Goal: Share content: Share content

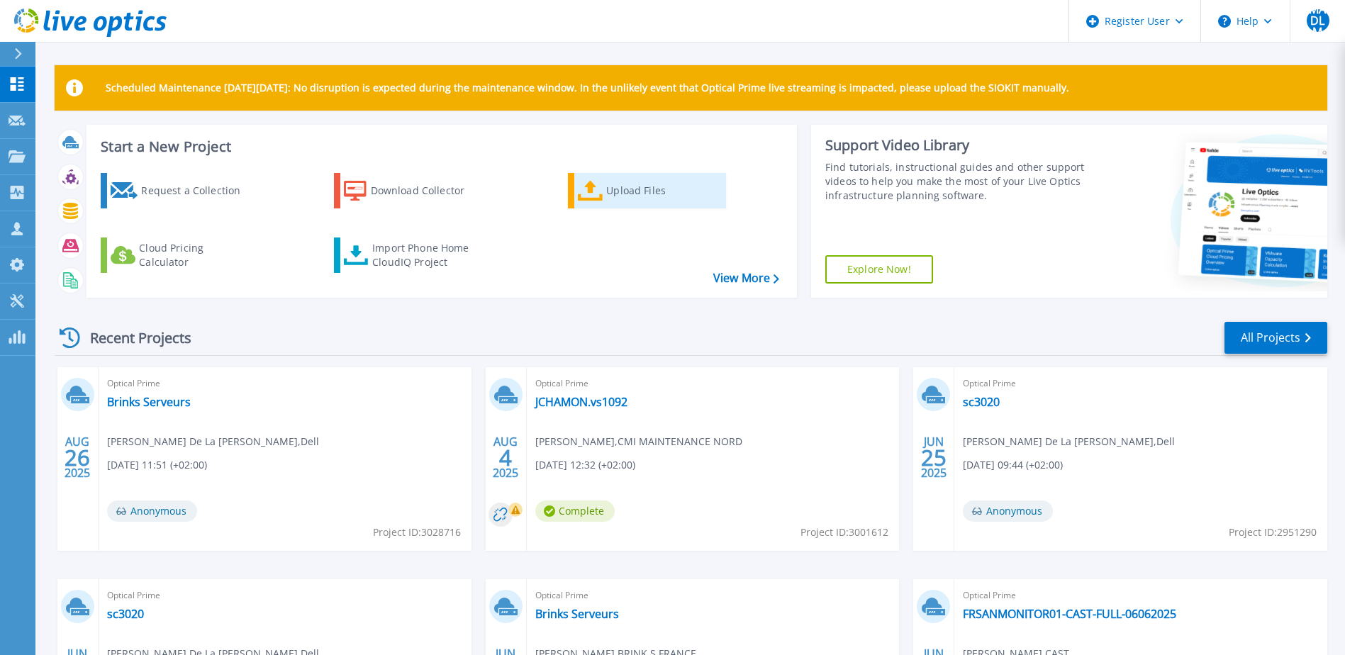
click at [628, 201] on div "Upload Files" at bounding box center [662, 190] width 113 height 28
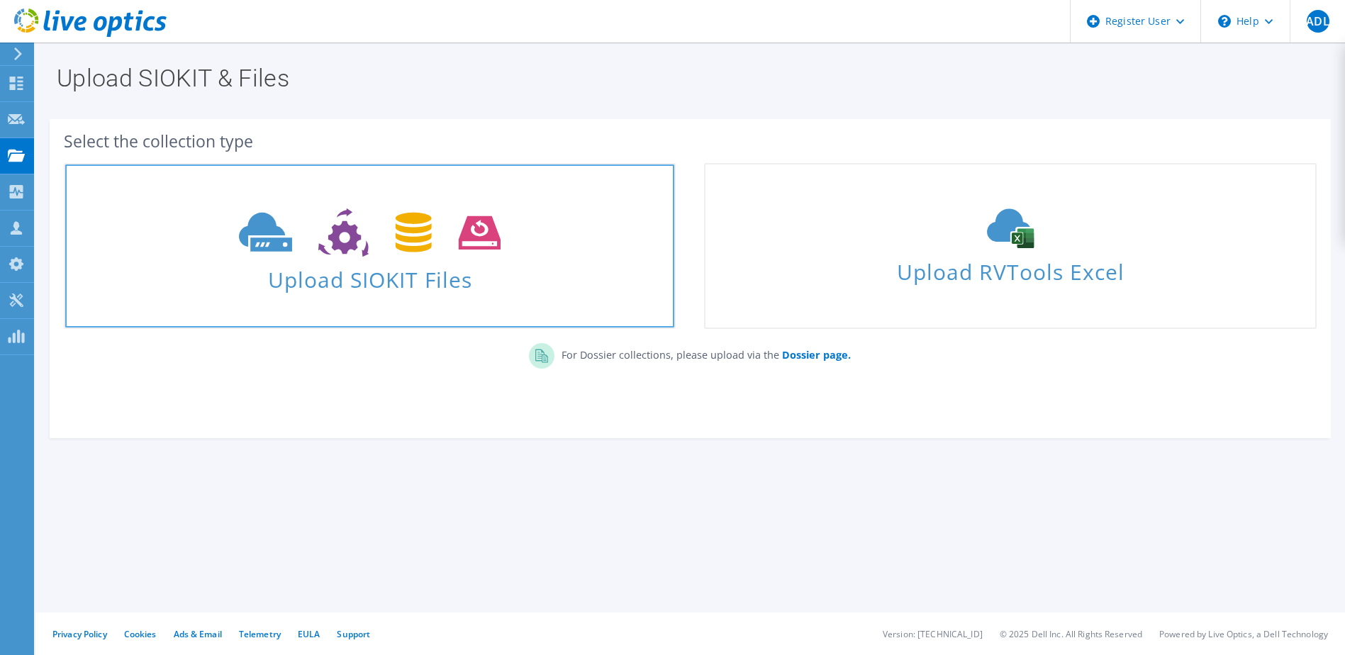
click at [369, 249] on icon at bounding box center [370, 232] width 262 height 49
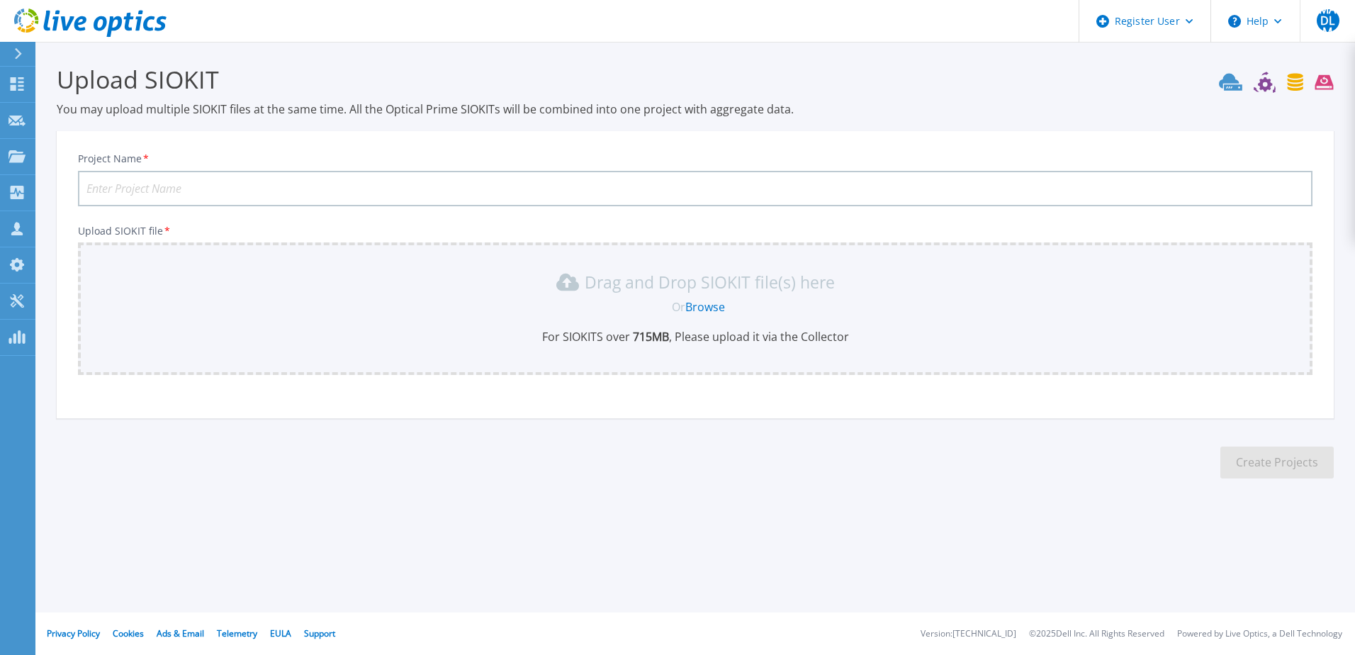
click at [226, 186] on input "Project Name *" at bounding box center [695, 188] width 1235 height 35
type input "Hamon"
click at [251, 325] on div "Drag and Drop SIOKIT file(s) here Or Browse For SIOKITS over 715 MB , Please up…" at bounding box center [695, 308] width 1218 height 74
click at [703, 308] on link "Browse" at bounding box center [705, 307] width 40 height 16
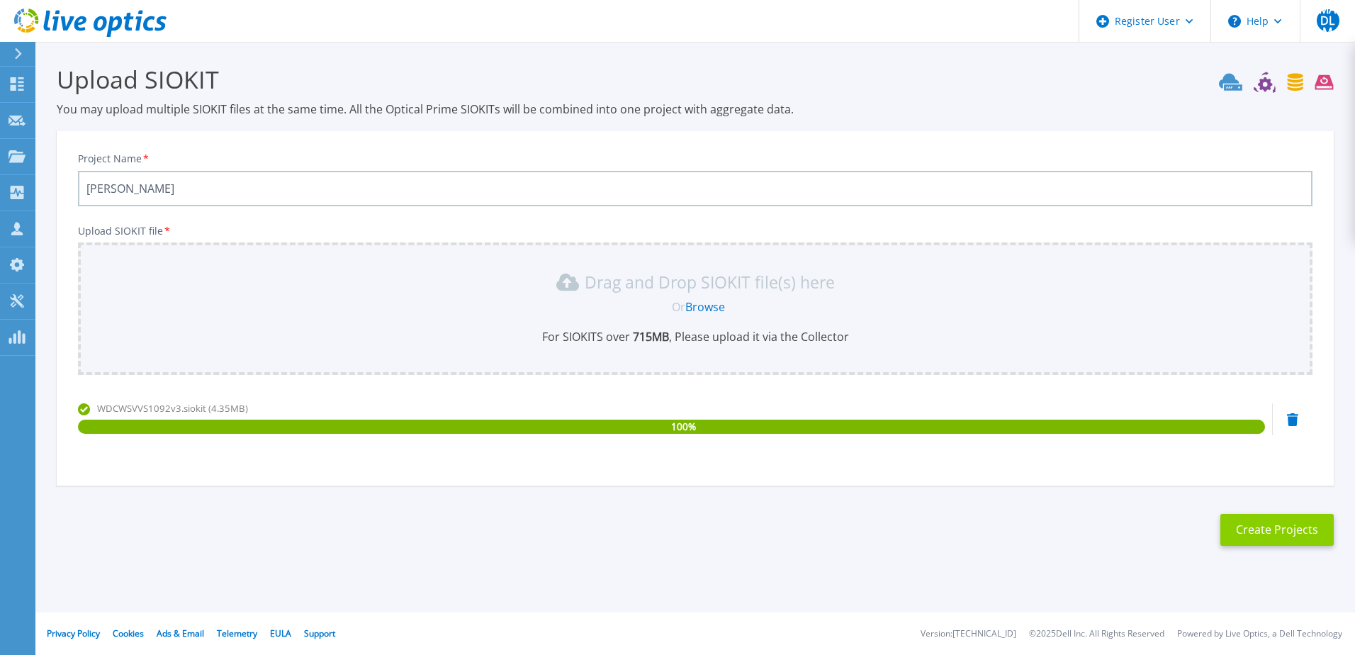
click at [1264, 534] on button "Create Projects" at bounding box center [1277, 530] width 113 height 32
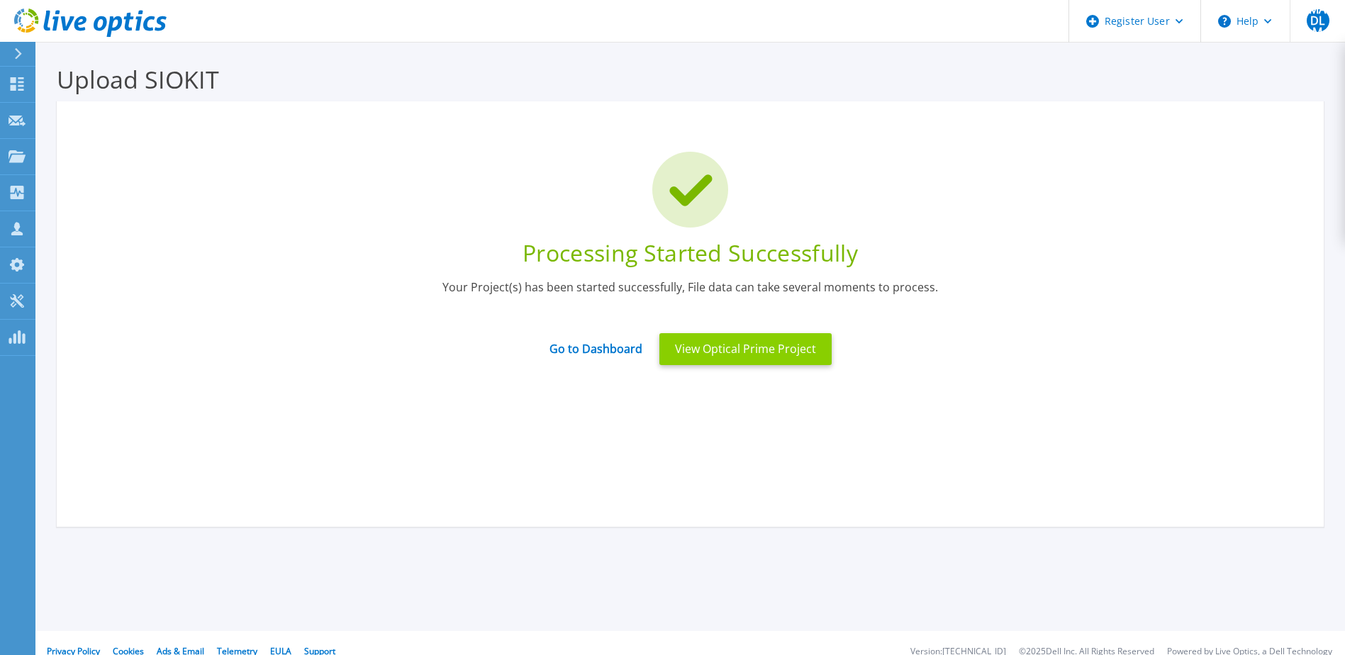
click at [776, 353] on button "View Optical Prime Project" at bounding box center [745, 349] width 172 height 32
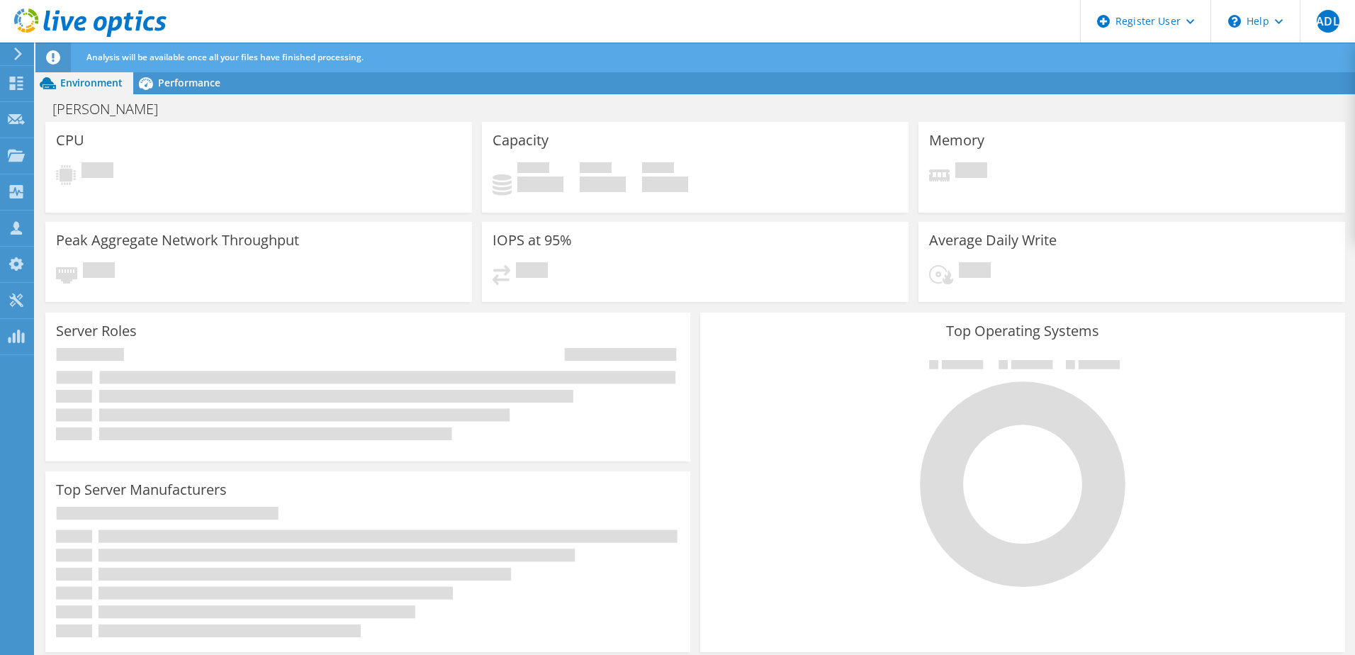
click at [21, 50] on icon at bounding box center [18, 53] width 11 height 13
click at [18, 83] on icon at bounding box center [16, 83] width 17 height 13
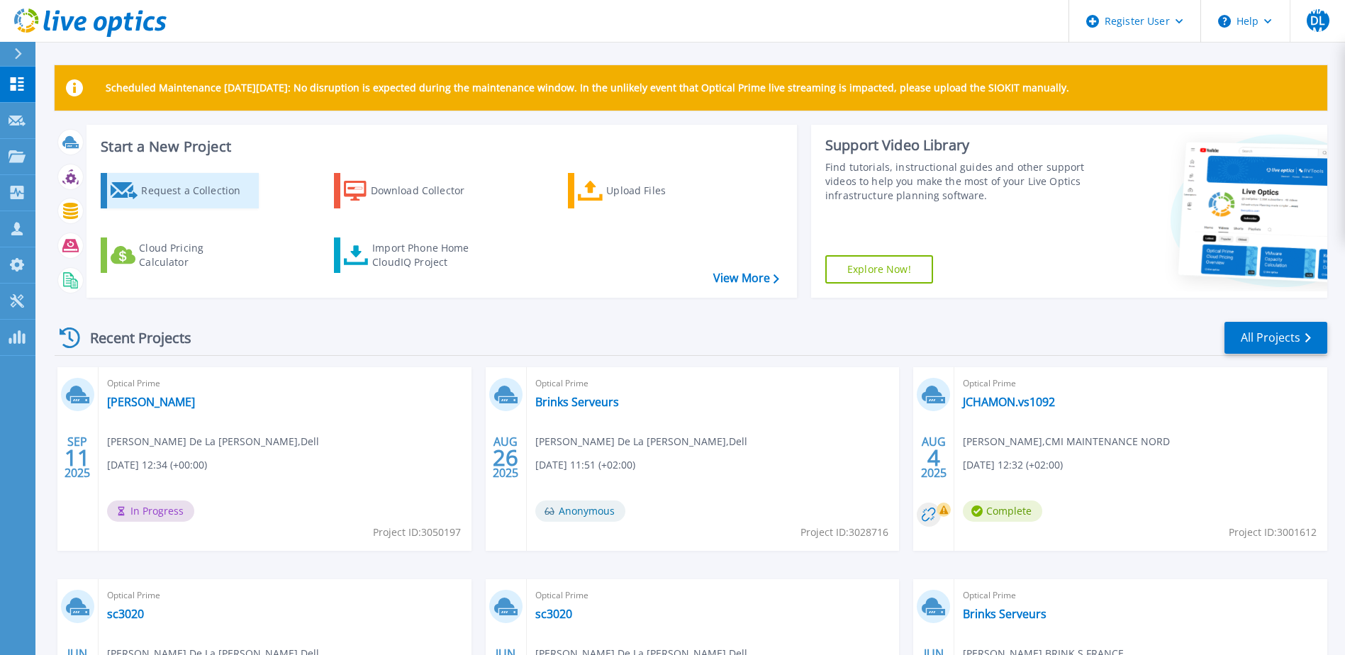
click at [205, 189] on div "Request a Collection" at bounding box center [197, 190] width 113 height 28
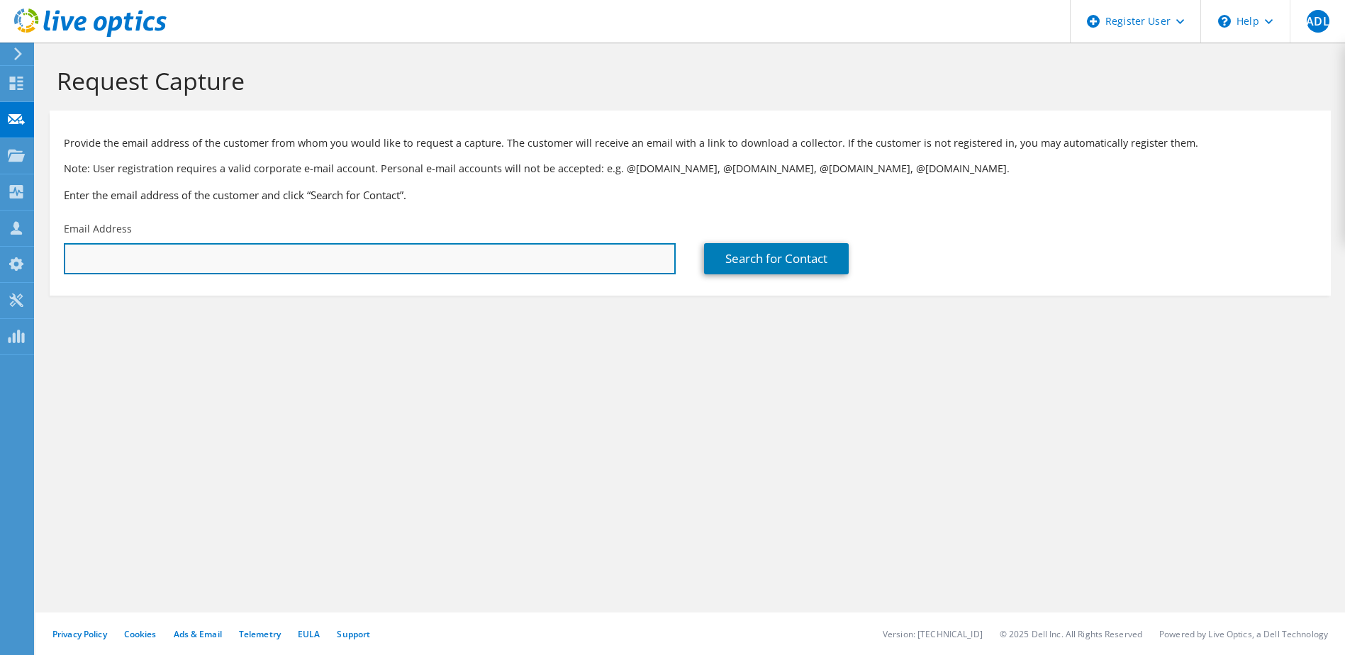
drag, startPoint x: 308, startPoint y: 269, endPoint x: 237, endPoint y: 264, distance: 71.1
click at [307, 269] on input "text" at bounding box center [370, 258] width 612 height 31
drag, startPoint x: 244, startPoint y: 259, endPoint x: 11, endPoint y: 259, distance: 232.5
click at [243, 259] on input "text" at bounding box center [370, 258] width 612 height 31
click at [214, 260] on input "text" at bounding box center [370, 258] width 612 height 31
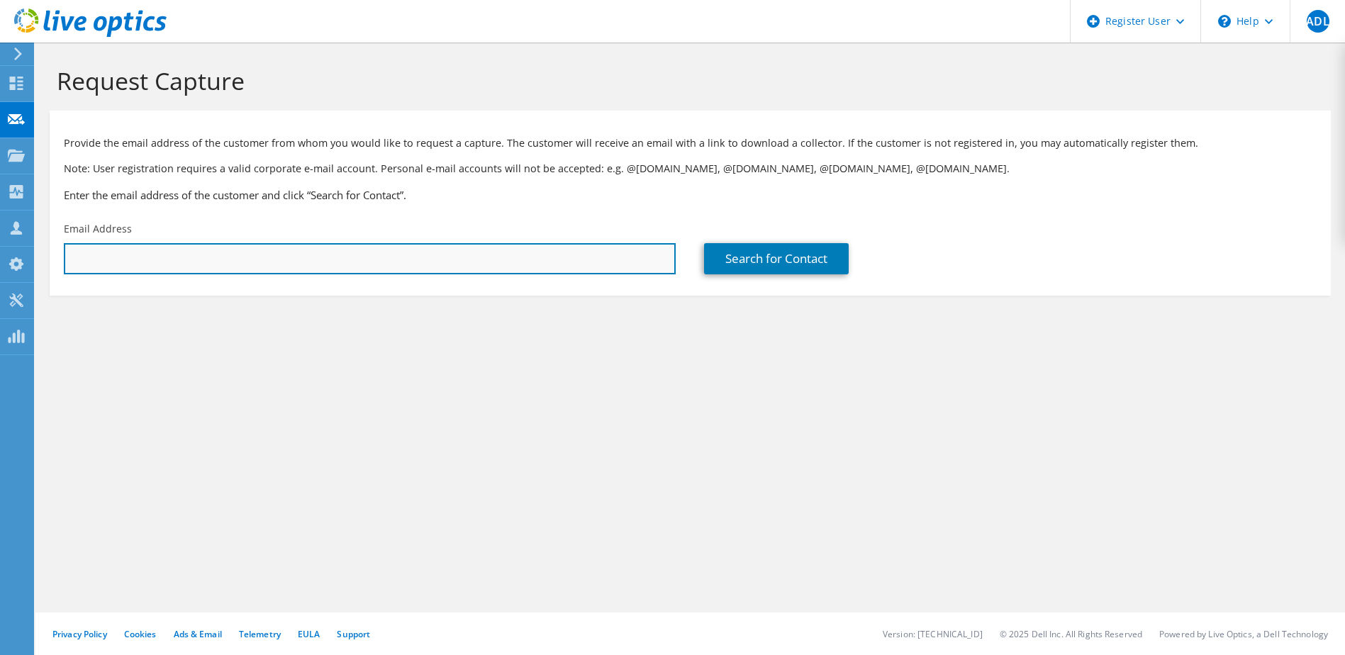
paste input "GARNIER Jacques <jacques_garnier@ellisphere.com>"
drag, startPoint x: 162, startPoint y: 262, endPoint x: -78, endPoint y: 264, distance: 239.6
click at [0, 264] on html "MADLM Dell User Miguel Angel De La Mata Miguel.Delamata@dell.com Dell My Profil…" at bounding box center [672, 327] width 1345 height 655
click at [250, 257] on input "jacques_garnier@ellisphere.com>" at bounding box center [370, 258] width 612 height 31
type input "jacques_garnier@ellisphere.com"
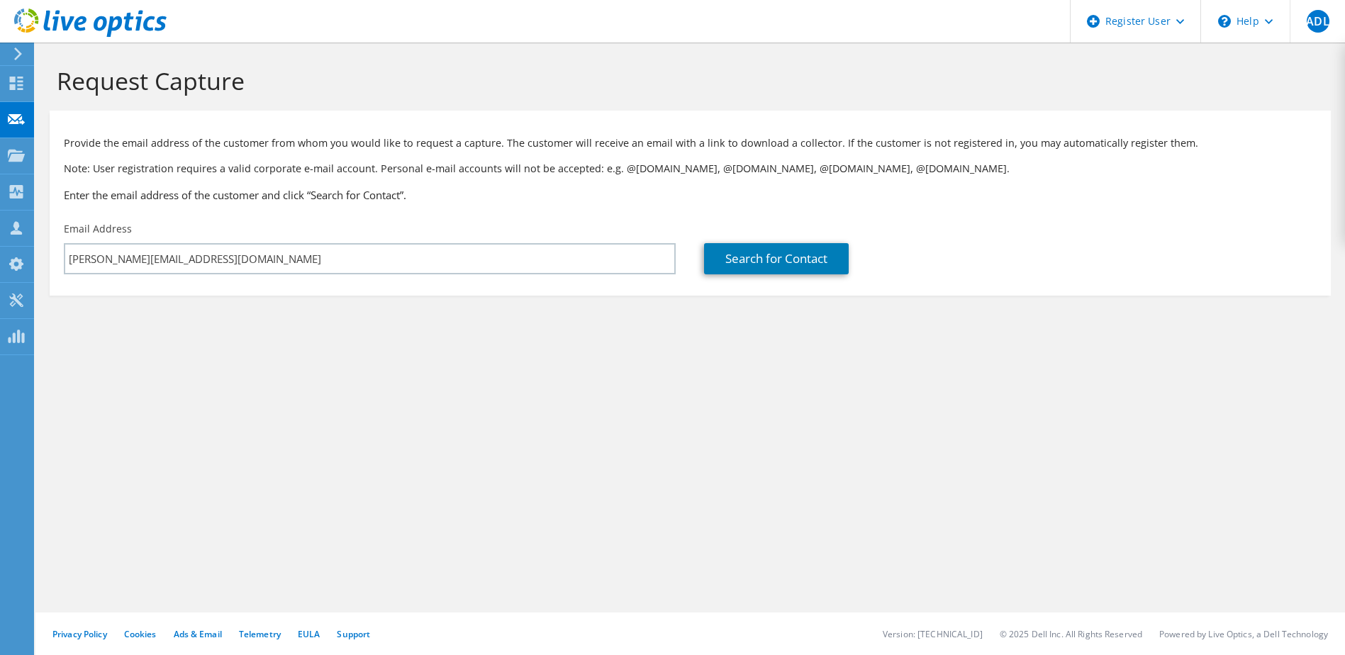
click at [427, 315] on section "Request Capture Provide the email address of the customer from whom you would l…" at bounding box center [689, 205] width 1309 height 324
click at [807, 255] on link "Search for Contact" at bounding box center [776, 258] width 145 height 31
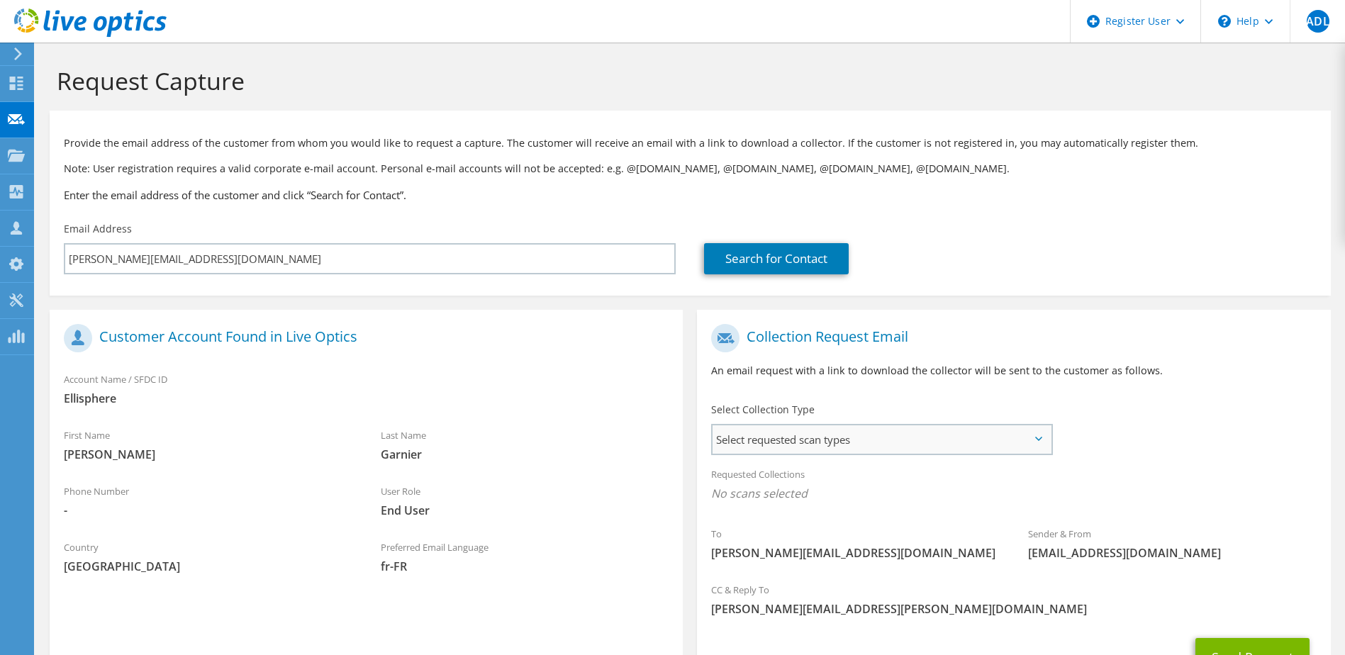
click at [886, 442] on span "Select requested scan types" at bounding box center [880, 439] width 337 height 28
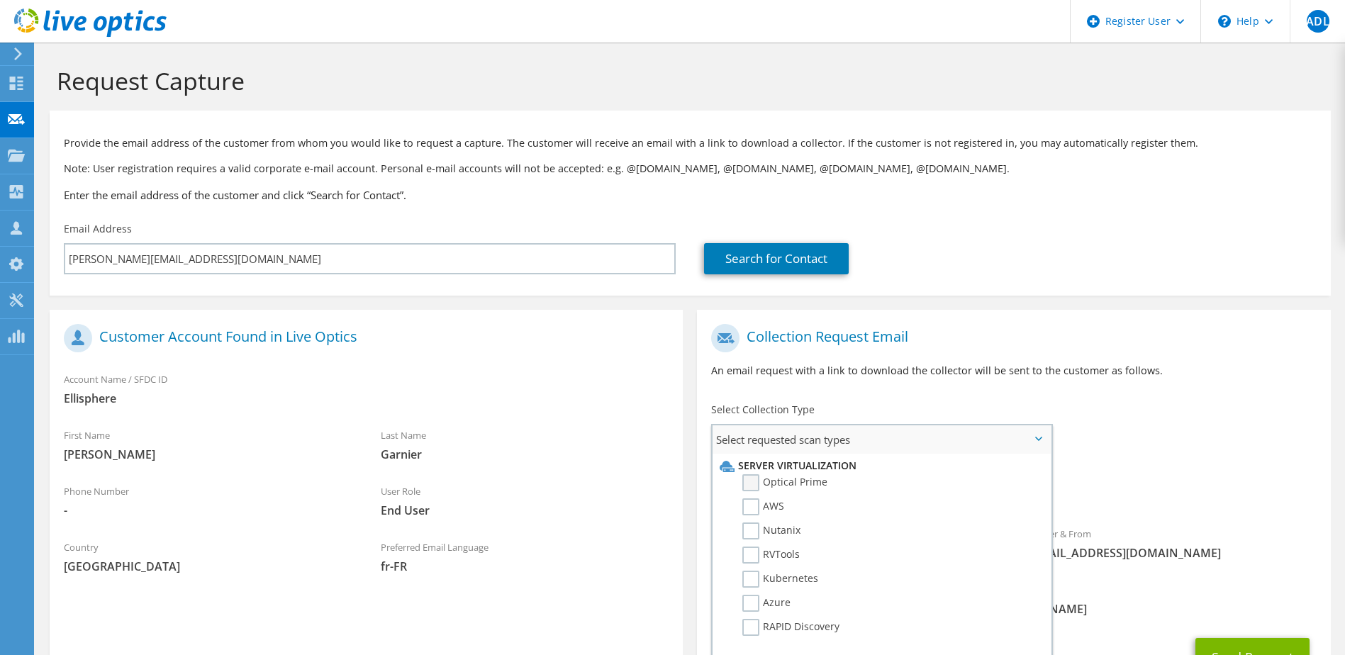
click at [791, 483] on label "Optical Prime" at bounding box center [784, 482] width 85 height 17
click at [0, 0] on input "Optical Prime" at bounding box center [0, 0] width 0 height 0
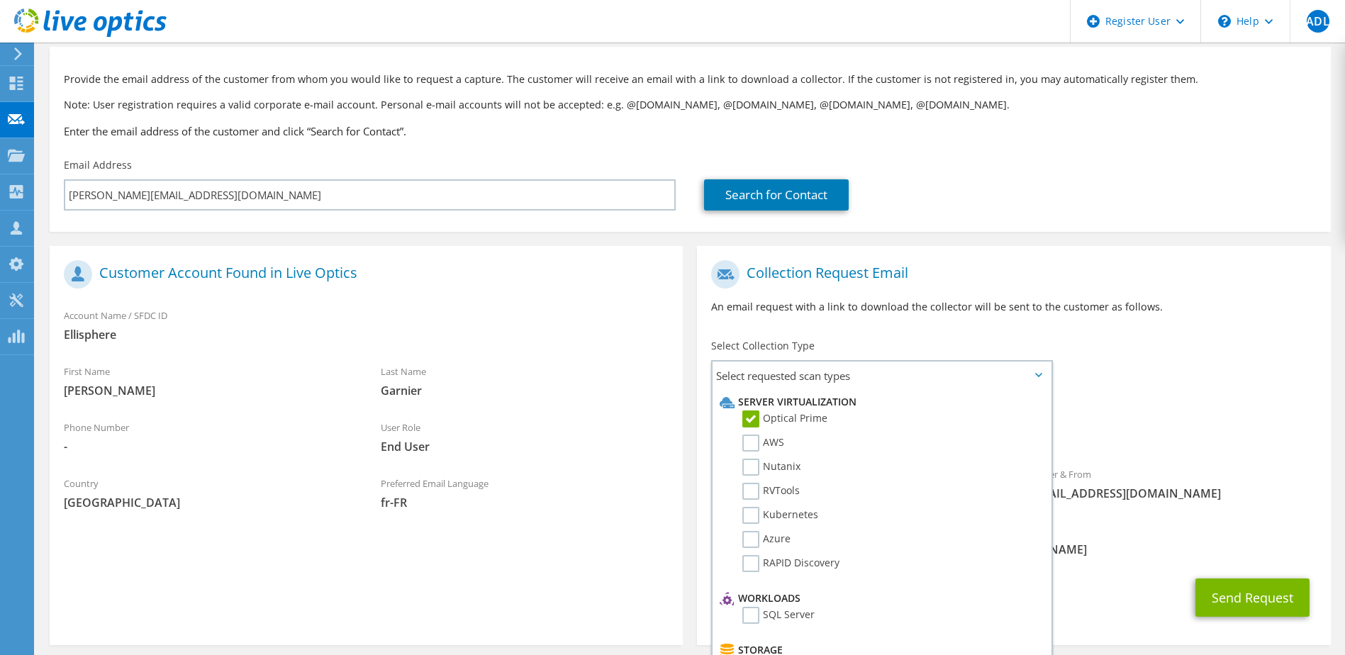
scroll to position [125, 0]
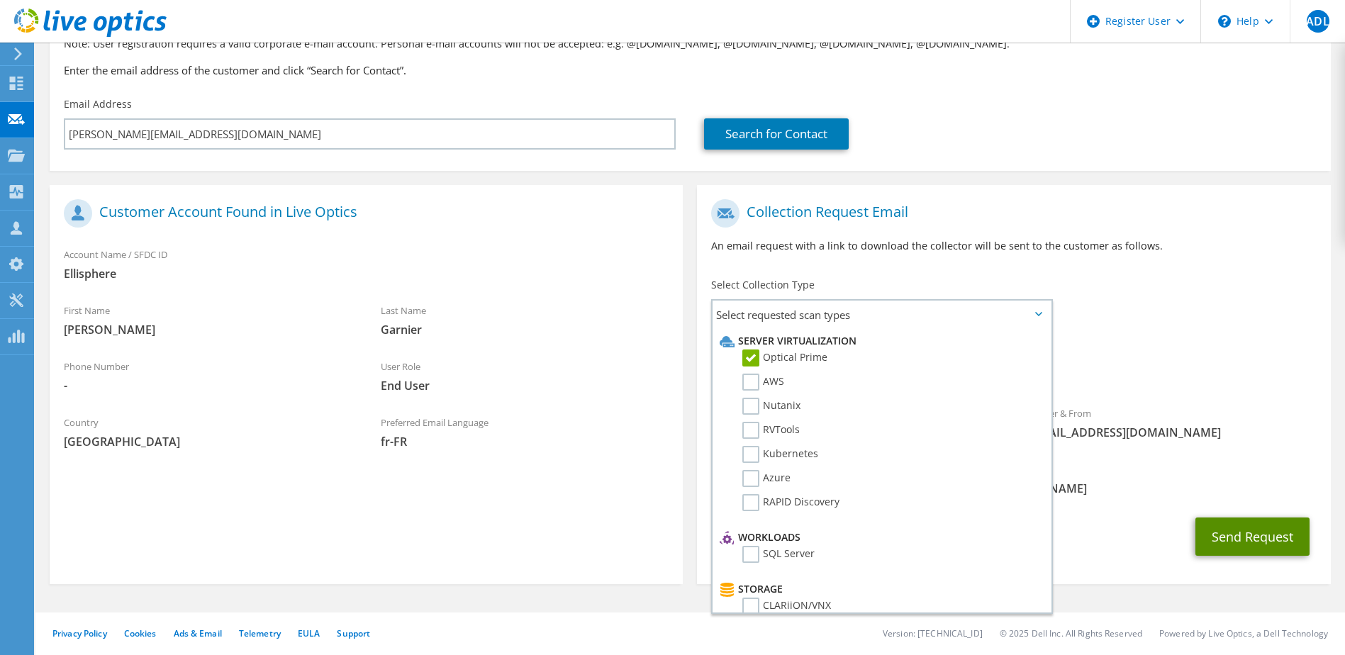
drag, startPoint x: 1249, startPoint y: 535, endPoint x: 1235, endPoint y: 535, distance: 14.2
click at [1248, 535] on button "Send Request" at bounding box center [1252, 536] width 114 height 38
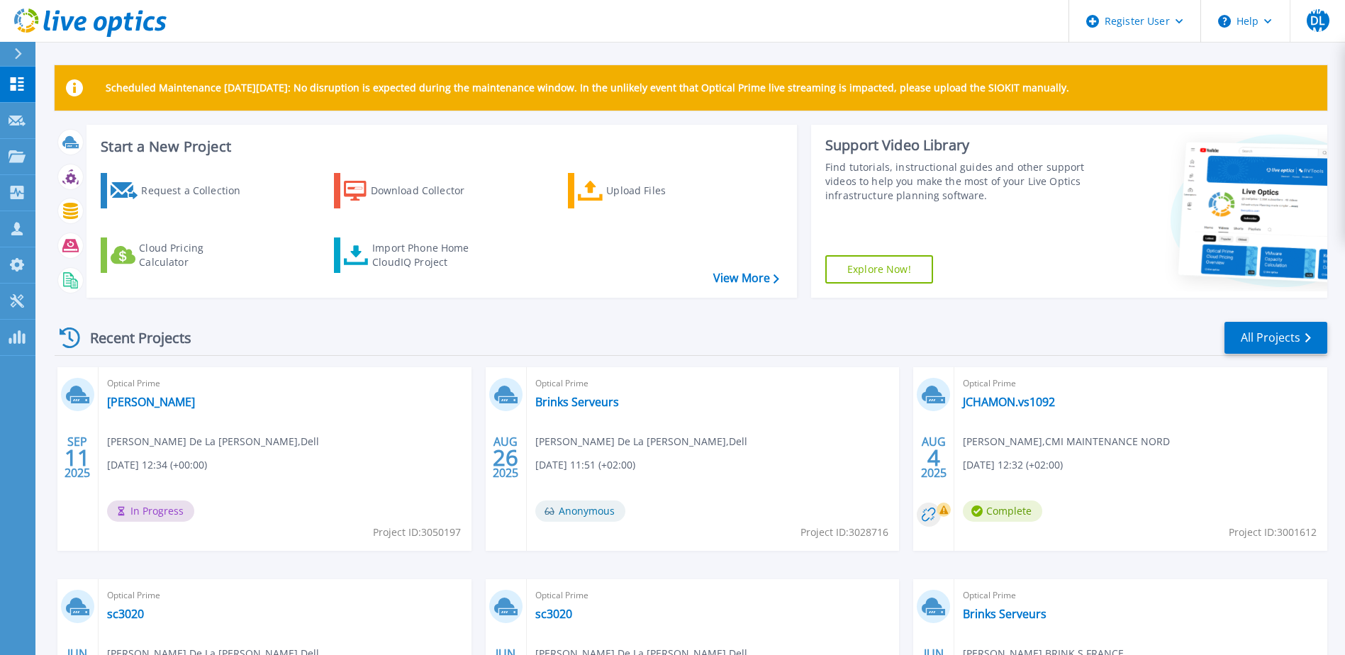
click at [159, 515] on span "In Progress" at bounding box center [150, 510] width 87 height 21
click at [130, 406] on link "Hamon" at bounding box center [151, 402] width 88 height 14
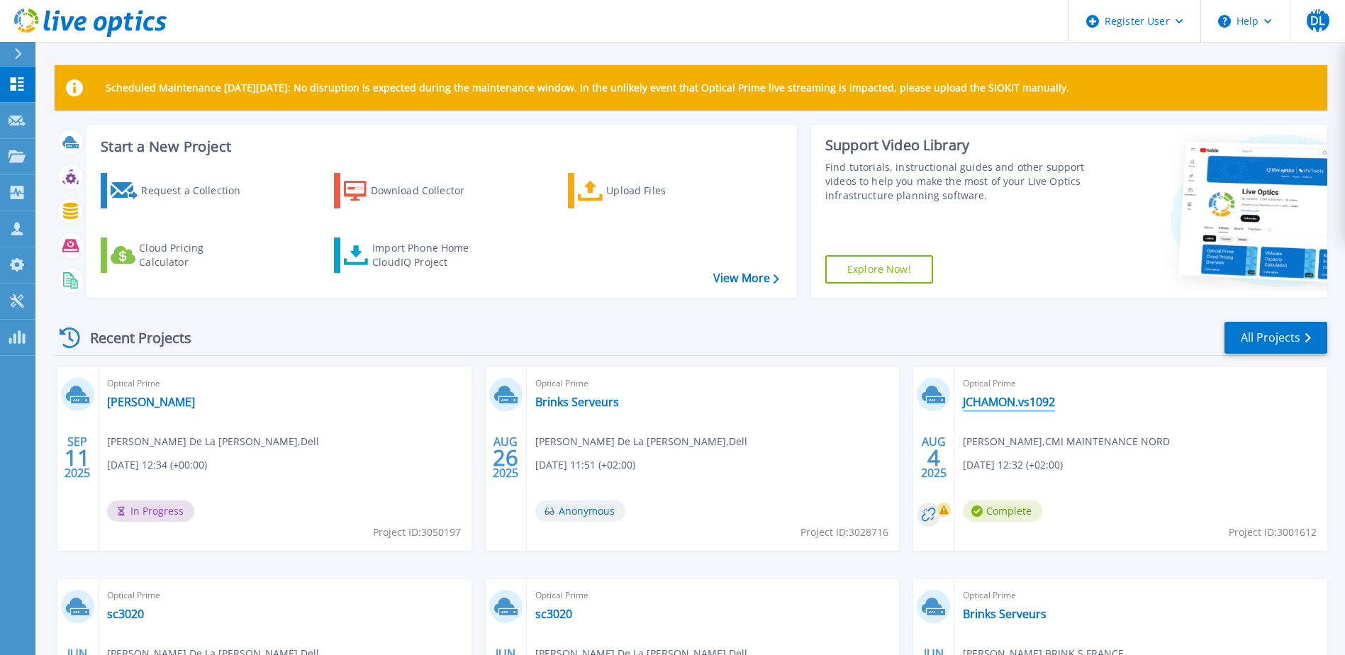
click at [1023, 396] on link "JCHAMON.vs1092" at bounding box center [1009, 402] width 92 height 14
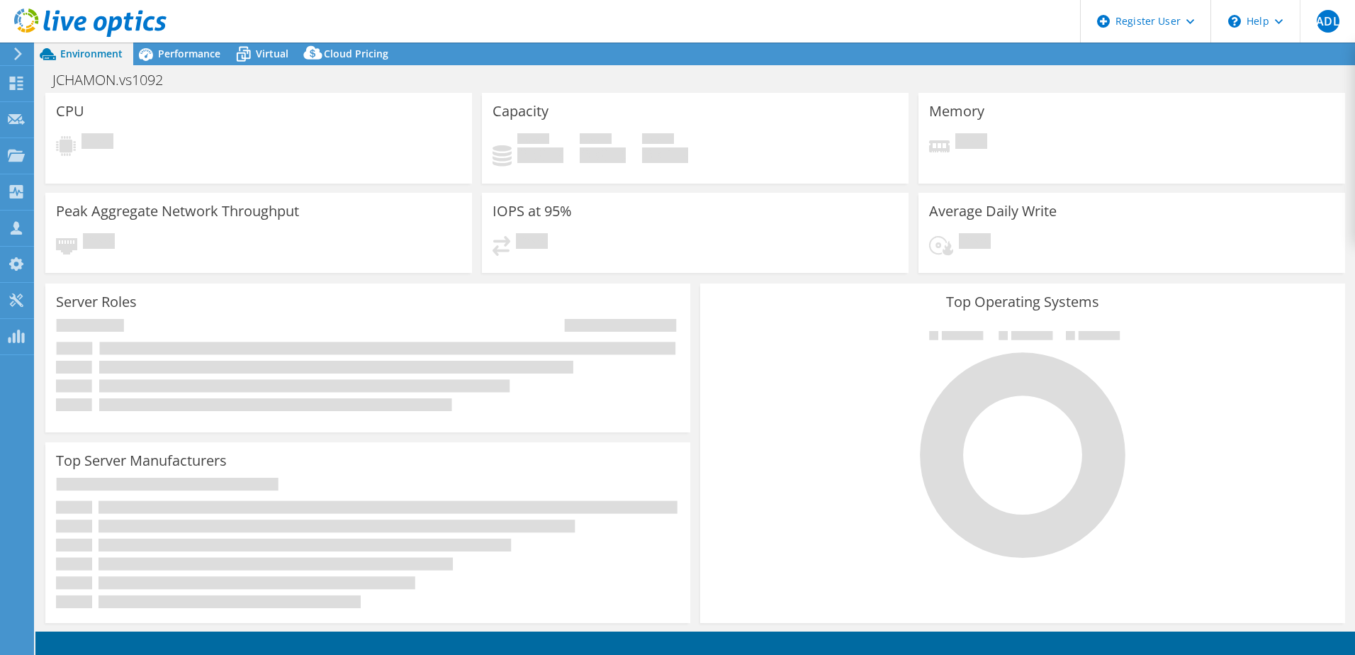
select select "USD"
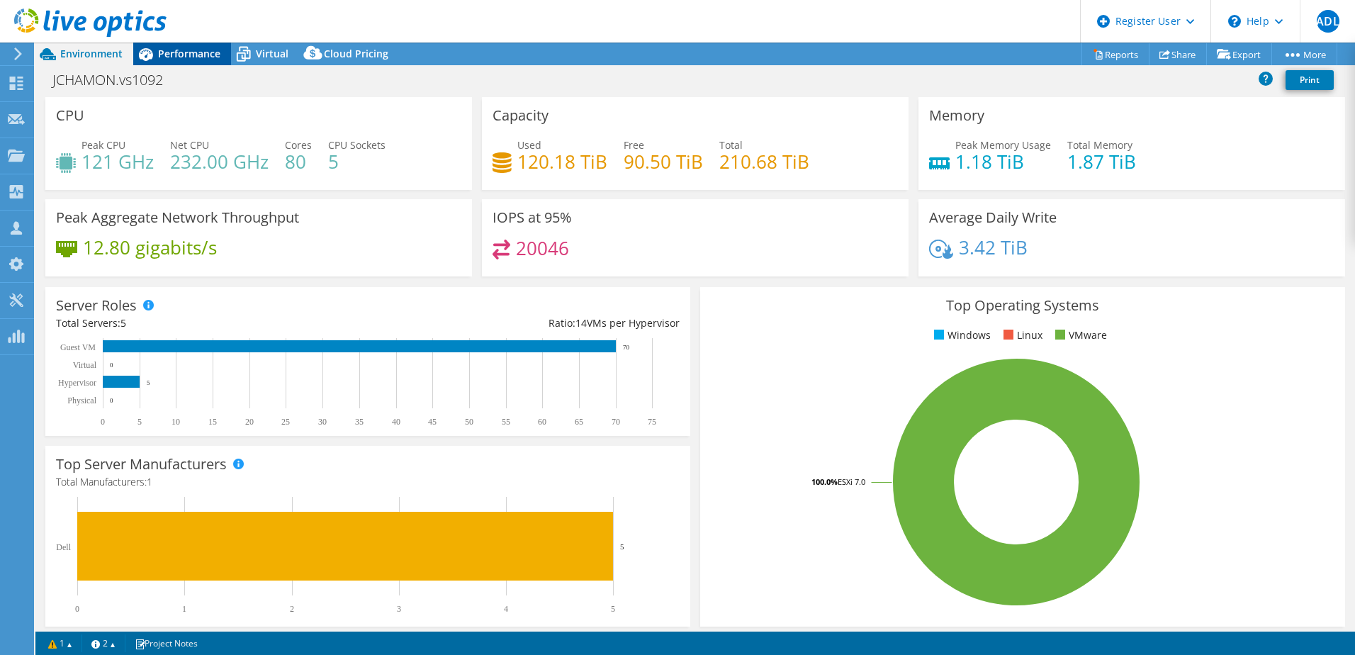
click at [163, 57] on span "Performance" at bounding box center [189, 53] width 62 height 13
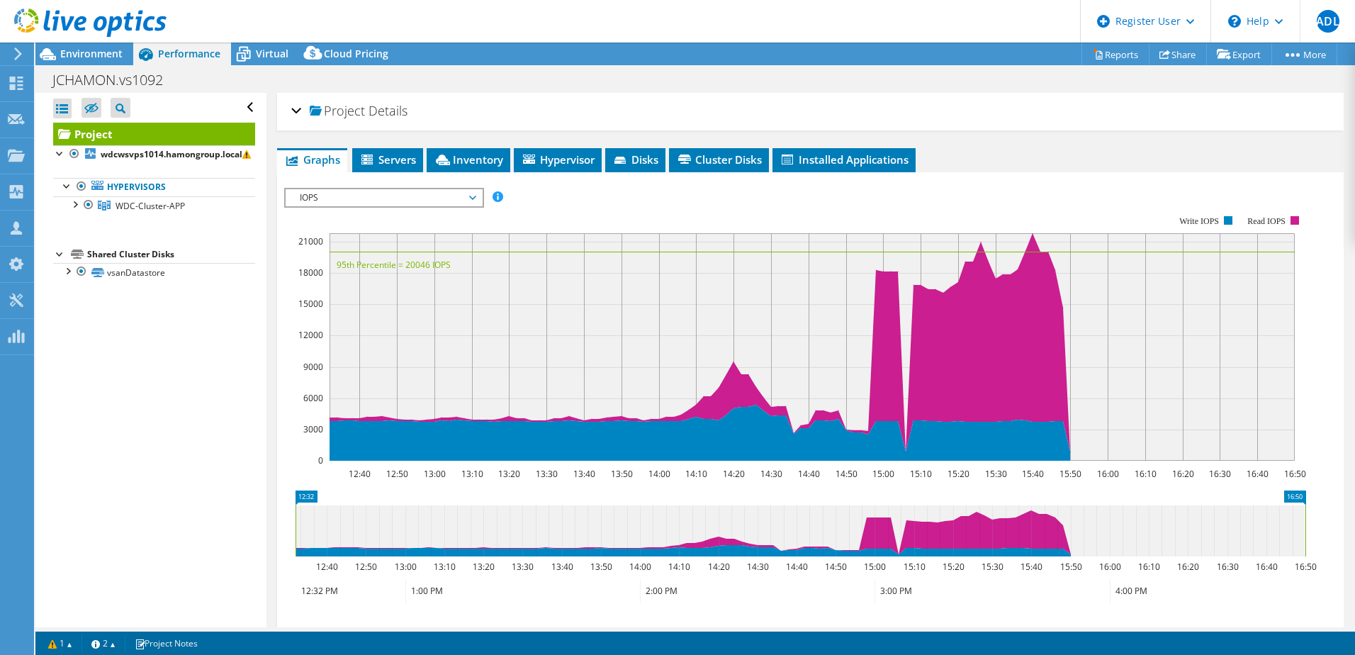
click at [297, 111] on div "Project Details" at bounding box center [810, 111] width 1038 height 30
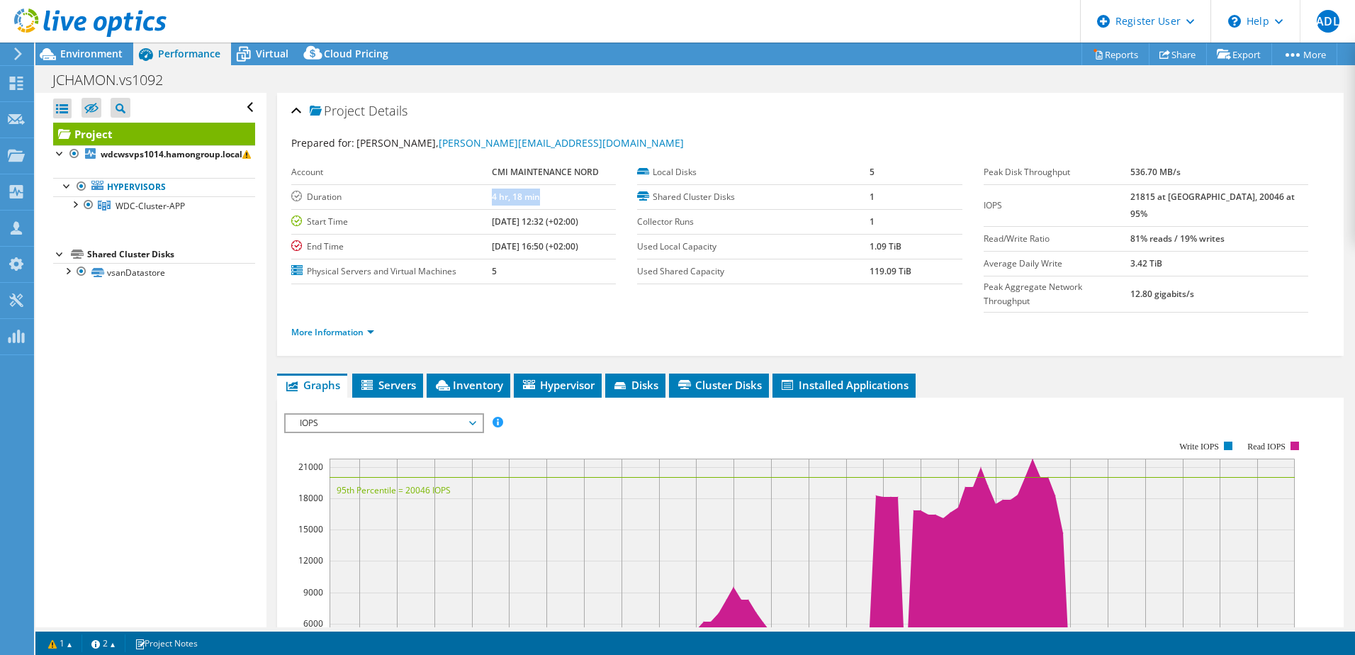
drag, startPoint x: 491, startPoint y: 198, endPoint x: 583, endPoint y: 198, distance: 92.1
click at [583, 198] on td "4 hr, 18 min" at bounding box center [554, 196] width 125 height 25
click at [9, 88] on icon at bounding box center [16, 83] width 17 height 13
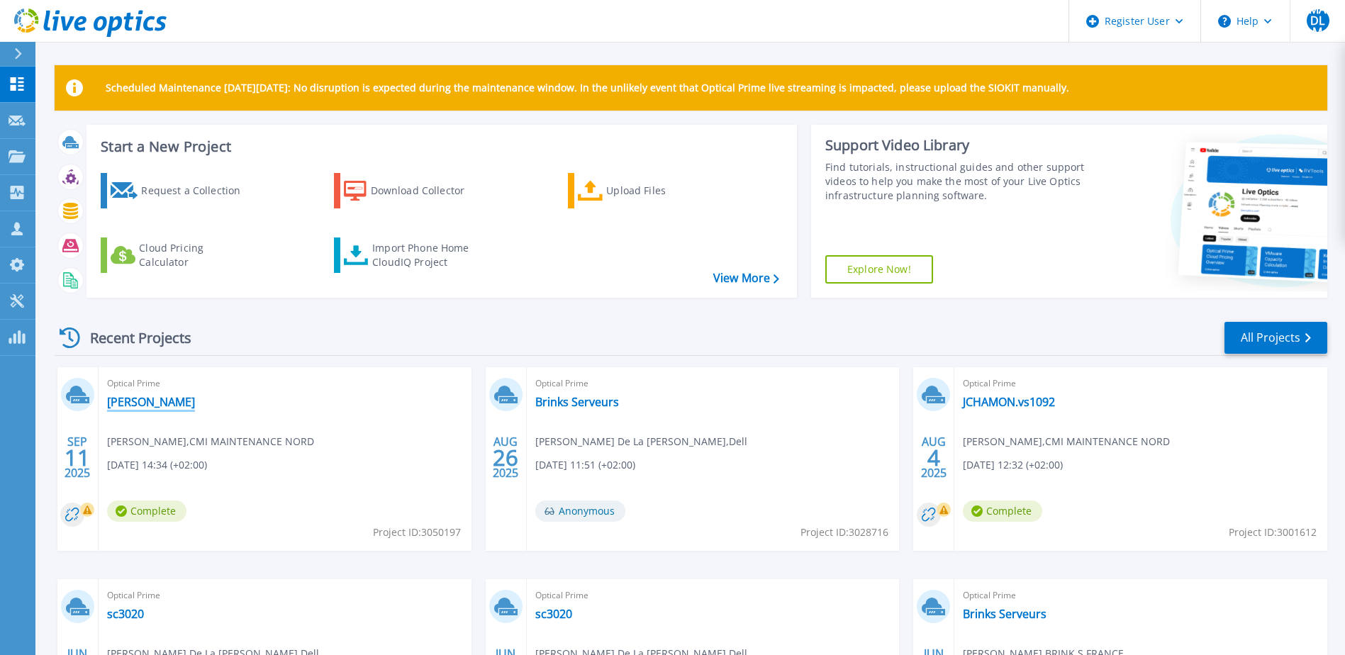
click at [137, 398] on link "[PERSON_NAME]" at bounding box center [151, 402] width 88 height 14
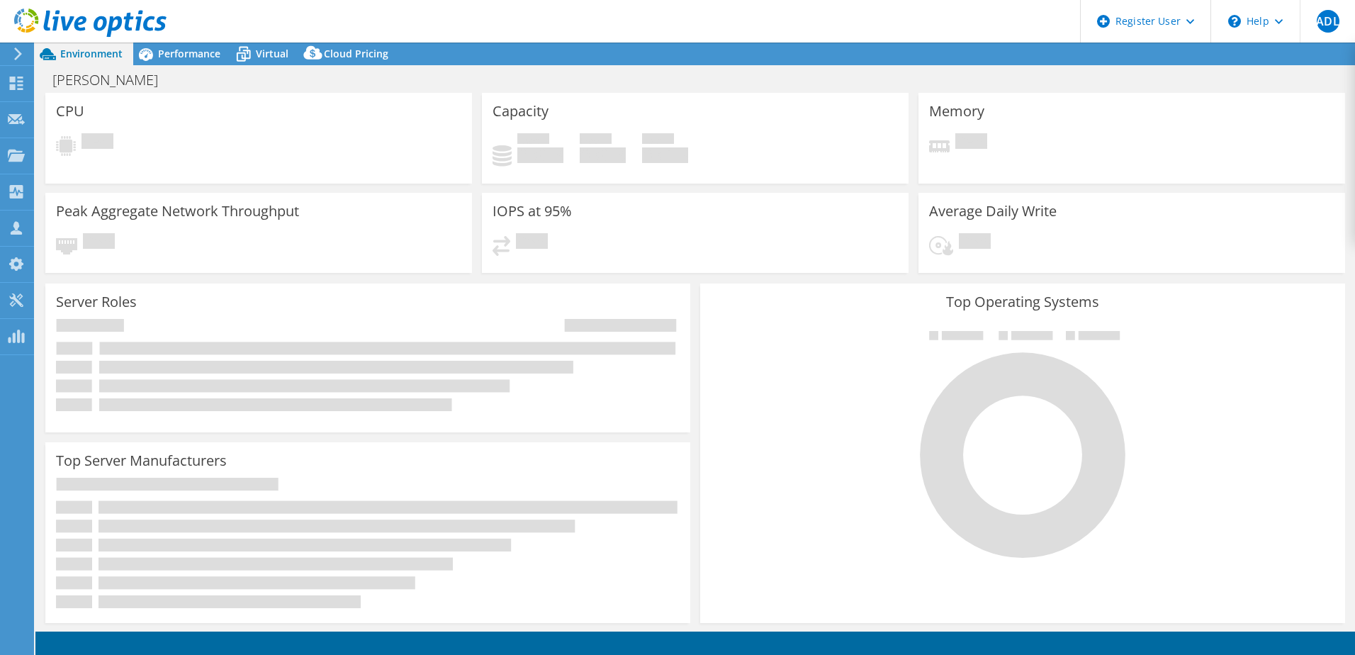
select select "USD"
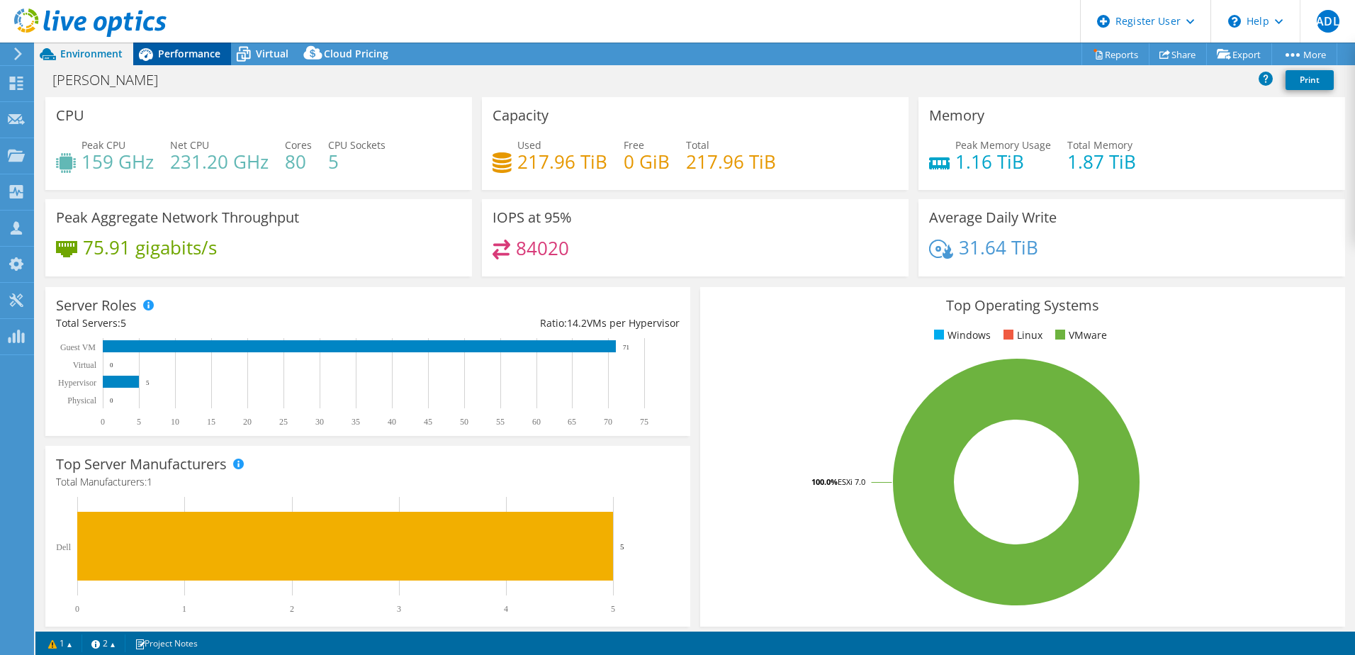
click at [176, 50] on span "Performance" at bounding box center [189, 53] width 62 height 13
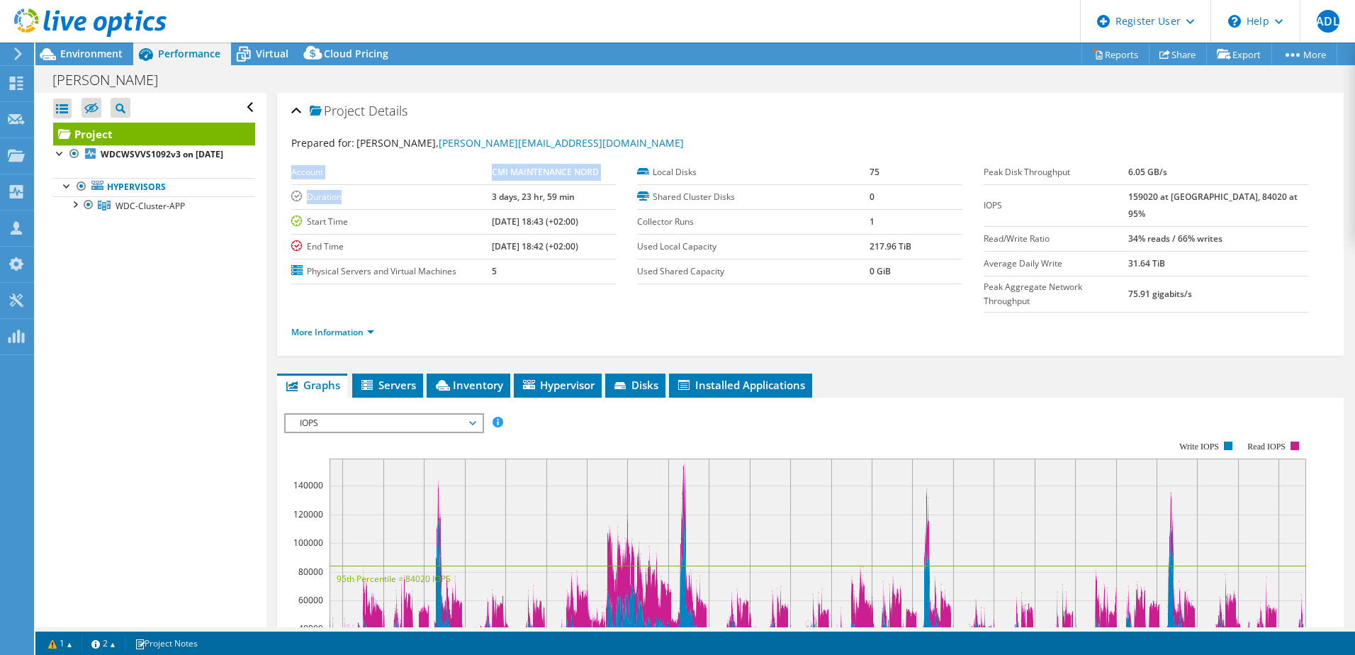
drag, startPoint x: 489, startPoint y: 196, endPoint x: 615, endPoint y: 196, distance: 126.2
click at [615, 196] on div "Account CMI MAINTENANCE NORD Duration 3 days, 23 hr, 59 min Start Time 09/05/20…" at bounding box center [464, 222] width 346 height 124
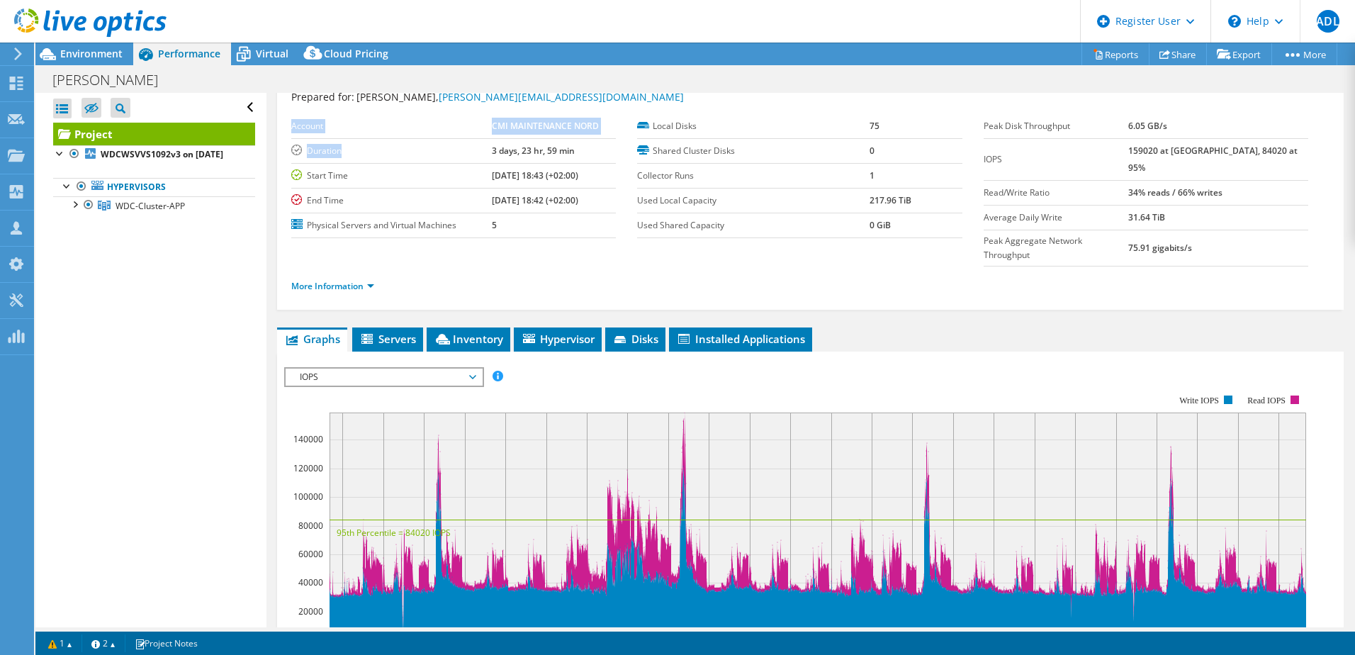
scroll to position [71, 0]
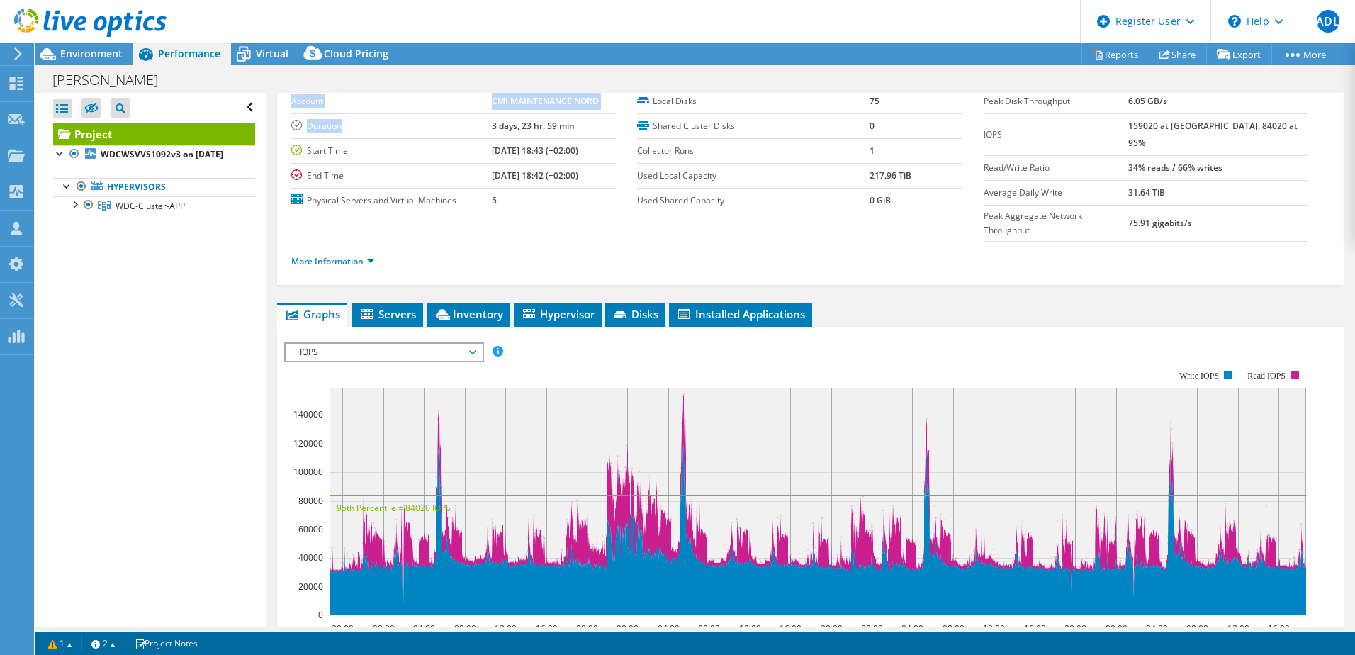
drag, startPoint x: 1166, startPoint y: 127, endPoint x: 1149, endPoint y: 126, distance: 17.0
click at [1149, 126] on tr "IOPS 159020 at Peak, 84020 at 95%" at bounding box center [1146, 134] width 325 height 42
click at [374, 255] on link "More Information" at bounding box center [332, 261] width 83 height 12
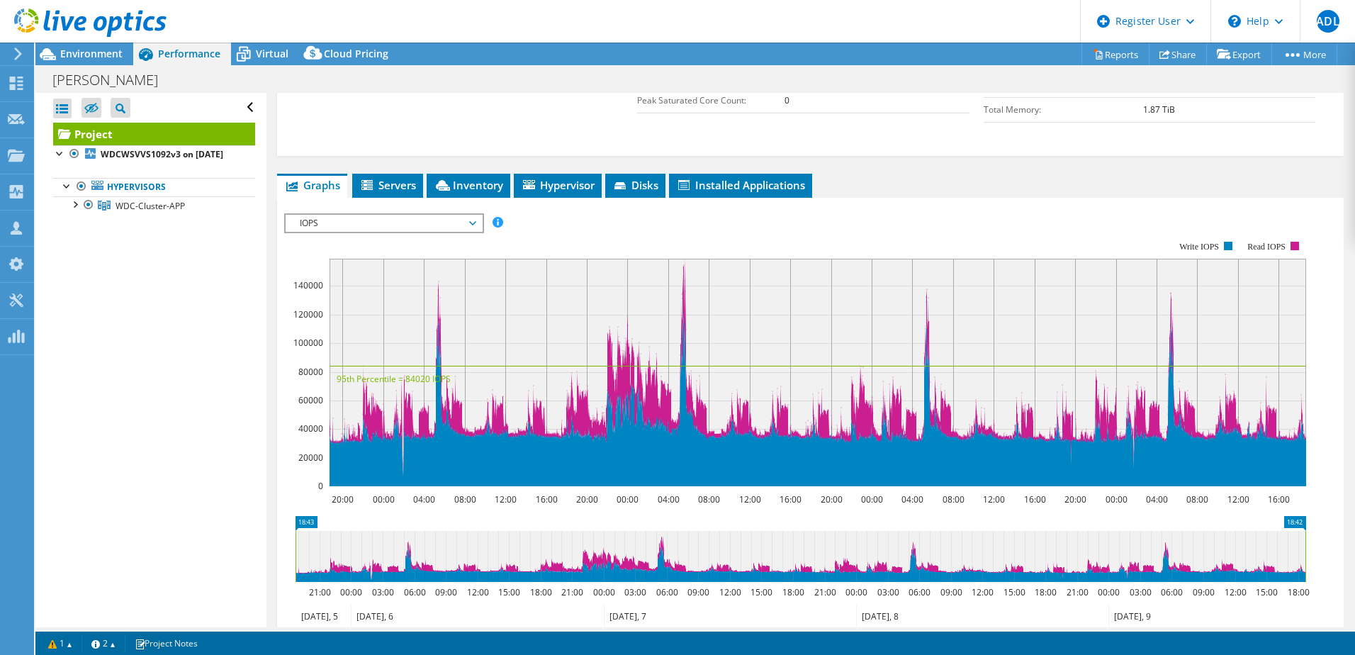
scroll to position [496, 0]
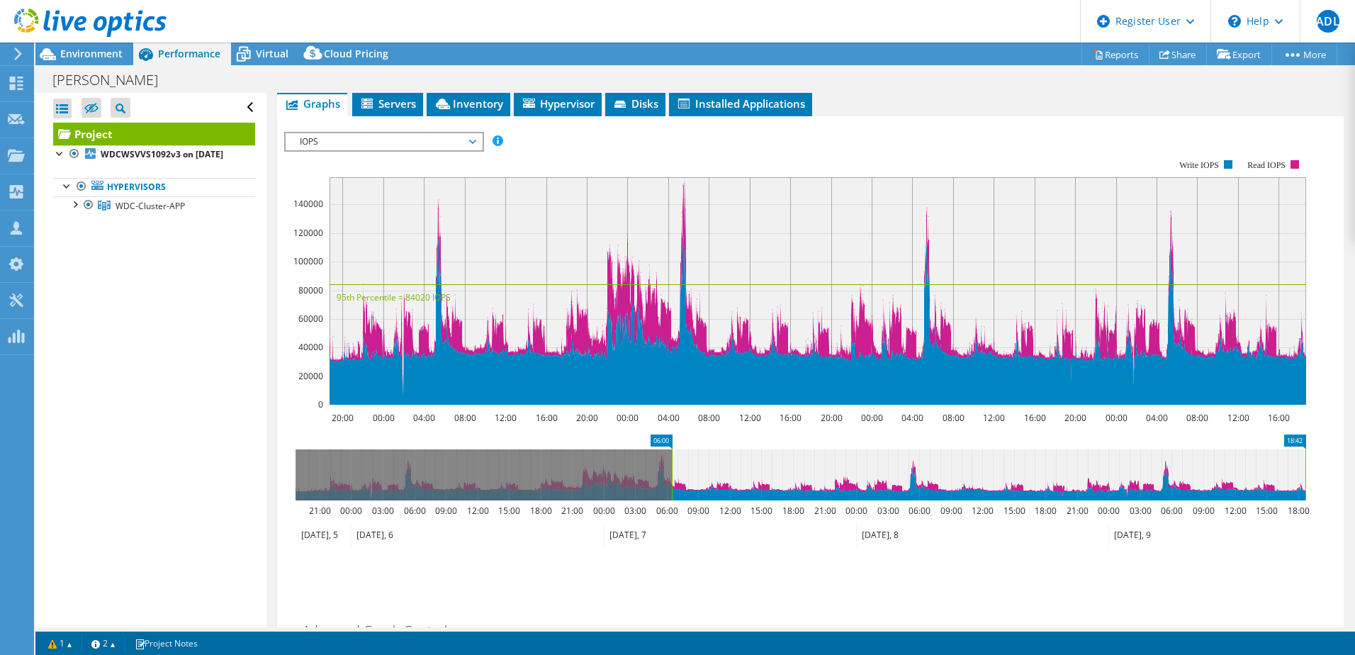
drag, startPoint x: 296, startPoint y: 466, endPoint x: 672, endPoint y: 463, distance: 376.4
click at [672, 463] on rect at bounding box center [672, 474] width 6 height 51
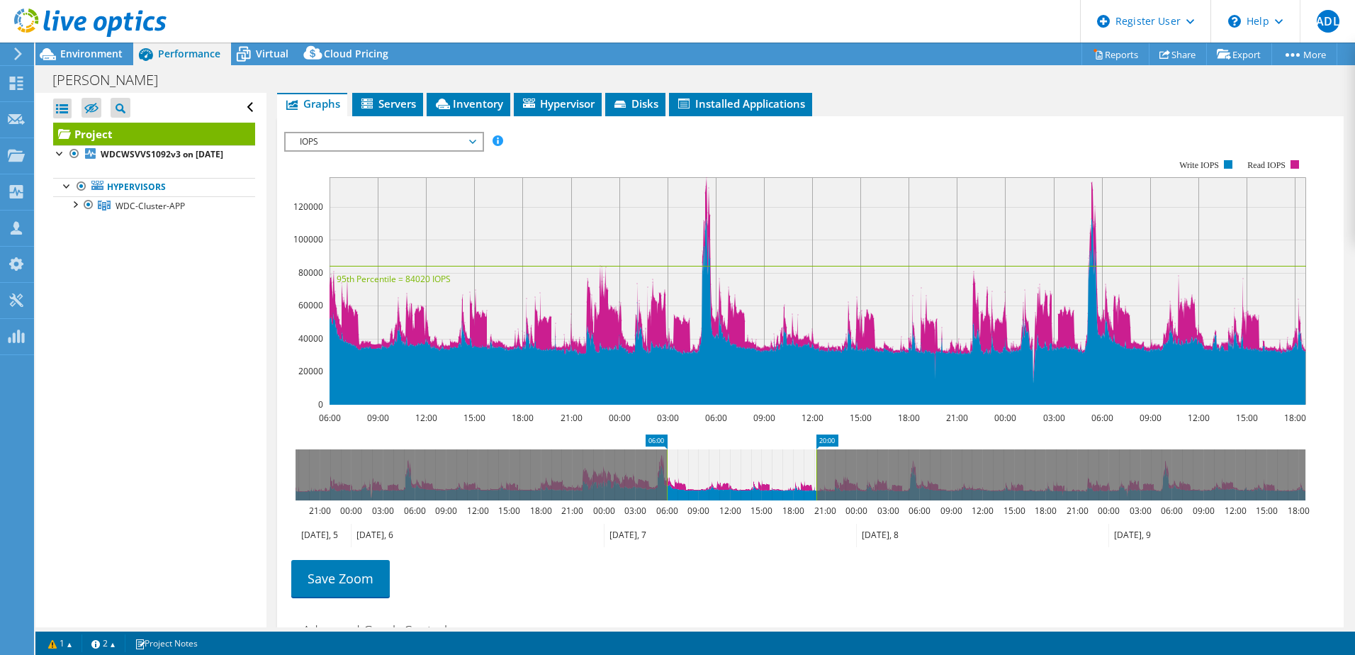
drag, startPoint x: 1303, startPoint y: 469, endPoint x: 814, endPoint y: 481, distance: 489.2
click at [814, 481] on icon "06:00 20:00 21:00 00:00 03:00 06:00 09:00 12:00 15:00 18:00 21:00 00:00 03:00 0…" at bounding box center [800, 490] width 1033 height 113
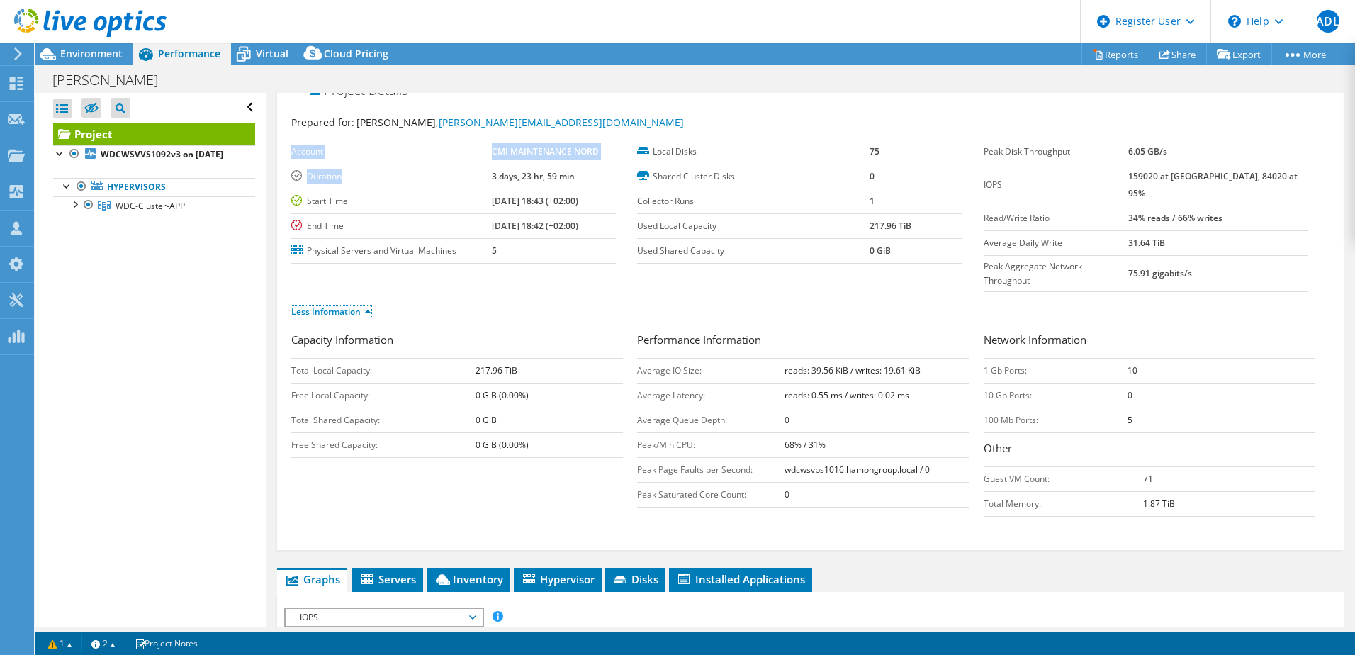
scroll to position [0, 0]
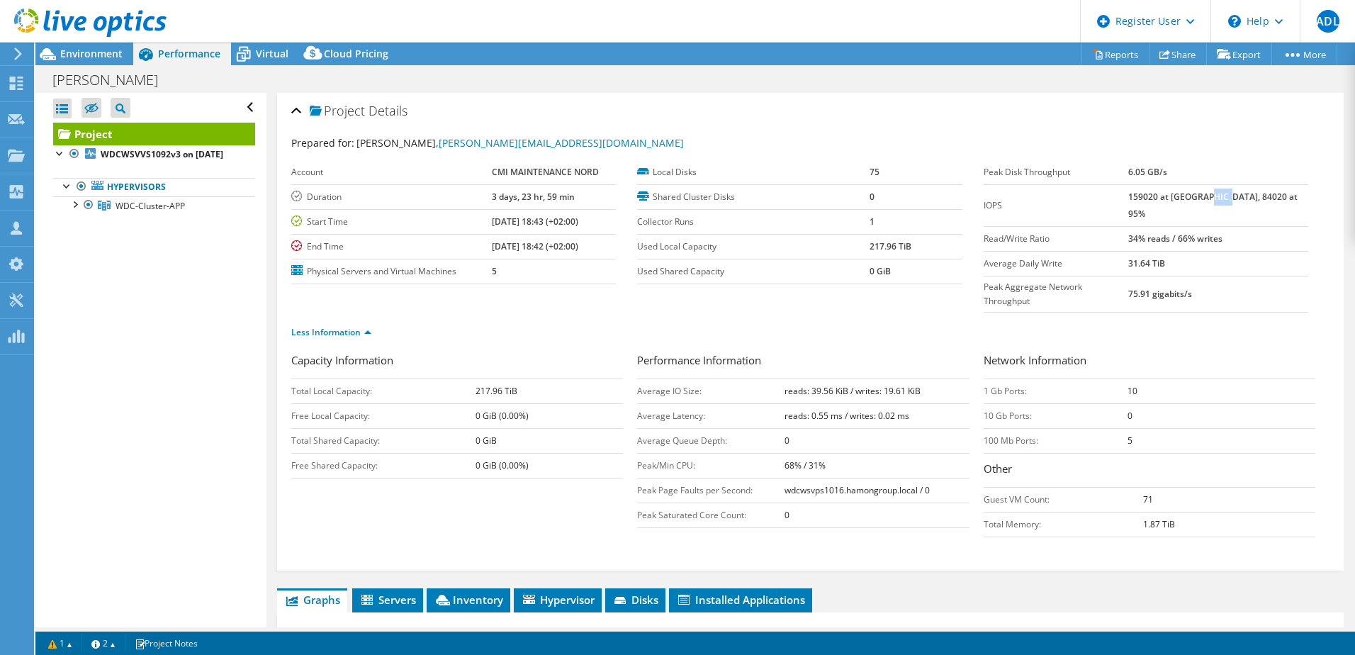
drag, startPoint x: 1232, startPoint y: 198, endPoint x: 1249, endPoint y: 200, distance: 17.1
click at [1249, 200] on b "159020 at Peak, 84020 at 95%" at bounding box center [1212, 205] width 169 height 29
drag, startPoint x: 1249, startPoint y: 200, endPoint x: 1187, endPoint y: 201, distance: 62.4
click at [1187, 201] on b "159020 at Peak, 84020 at 95%" at bounding box center [1212, 205] width 169 height 29
click at [106, 50] on span "Environment" at bounding box center [91, 53] width 62 height 13
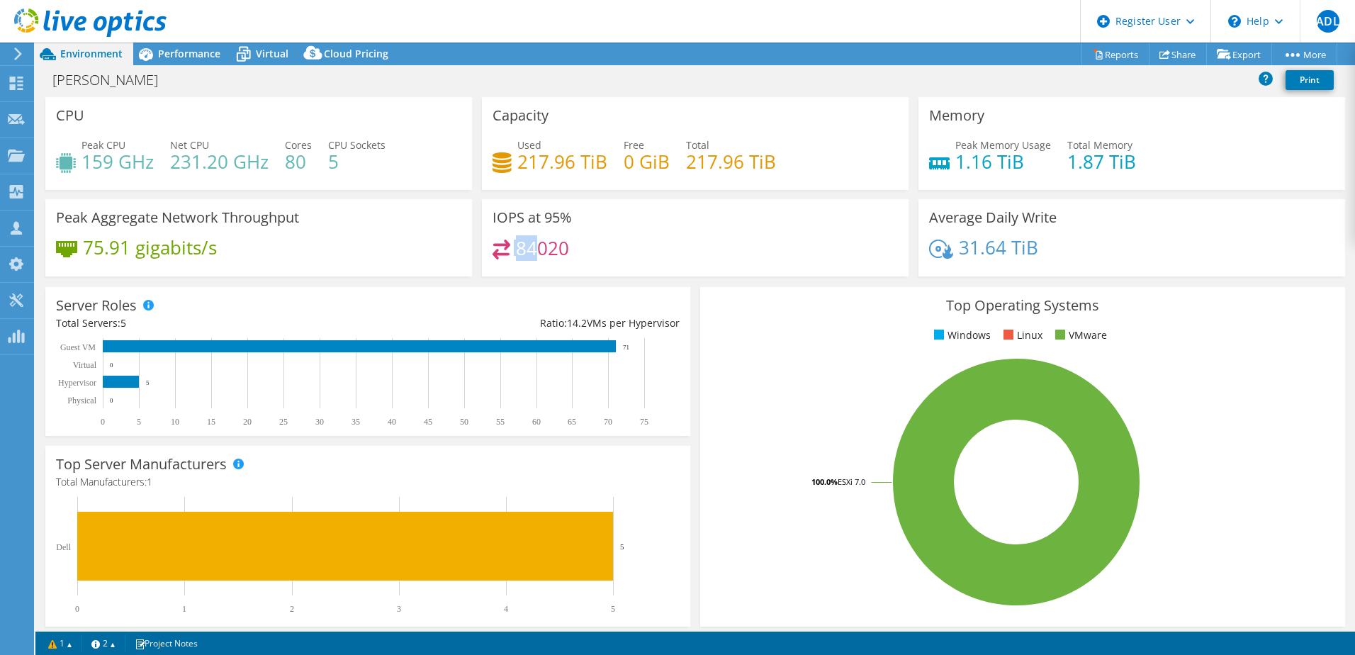
drag, startPoint x: 534, startPoint y: 249, endPoint x: 496, endPoint y: 247, distance: 38.3
click at [496, 247] on div "84020" at bounding box center [531, 248] width 77 height 16
drag, startPoint x: 86, startPoint y: 245, endPoint x: 465, endPoint y: 252, distance: 379.3
click at [465, 252] on div "Peak Aggregate Network Throughput 75.91 gigabits/s" at bounding box center [258, 237] width 427 height 77
click at [176, 51] on span "Performance" at bounding box center [189, 53] width 62 height 13
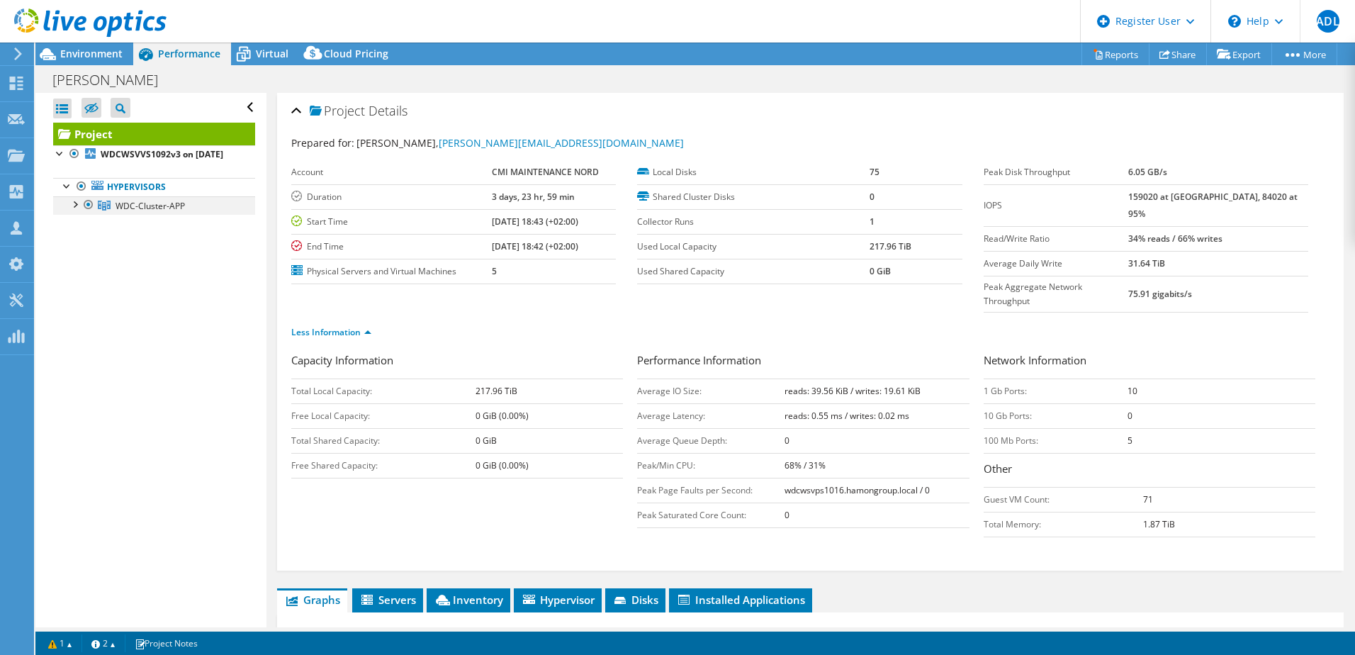
click at [77, 211] on div at bounding box center [74, 203] width 14 height 14
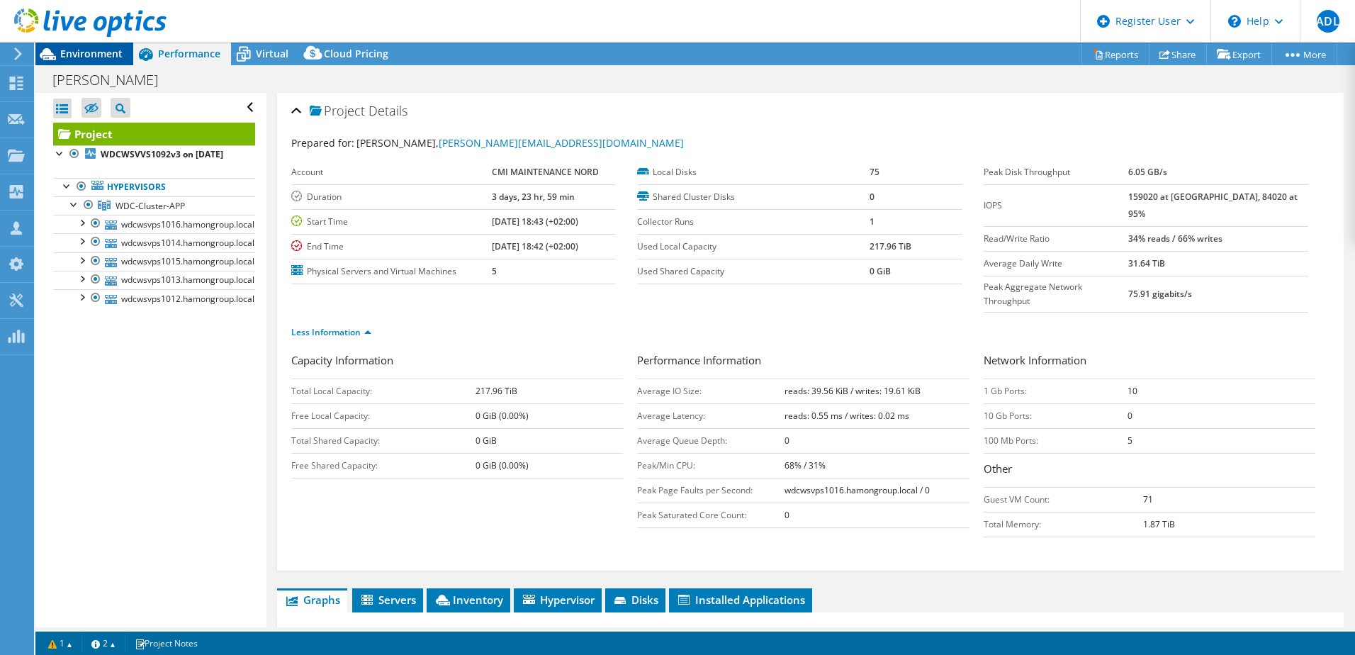
click at [99, 55] on span "Environment" at bounding box center [91, 53] width 62 height 13
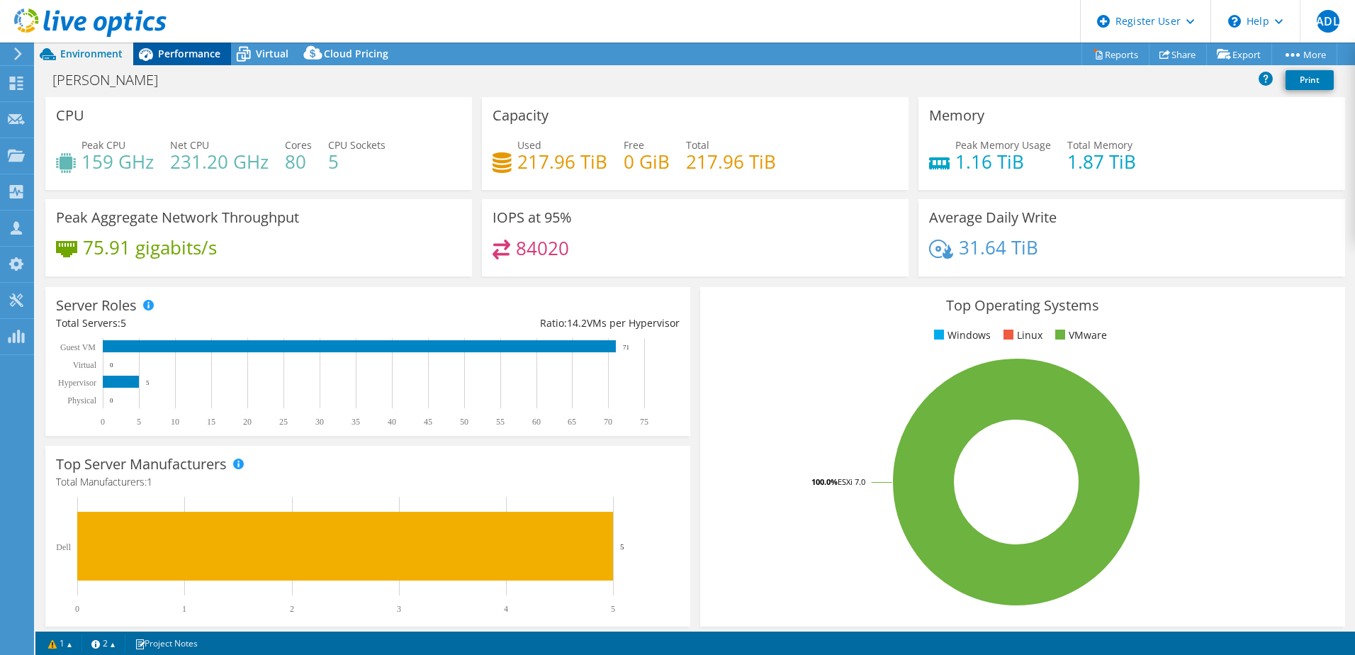
click at [183, 61] on div "Performance" at bounding box center [182, 54] width 98 height 23
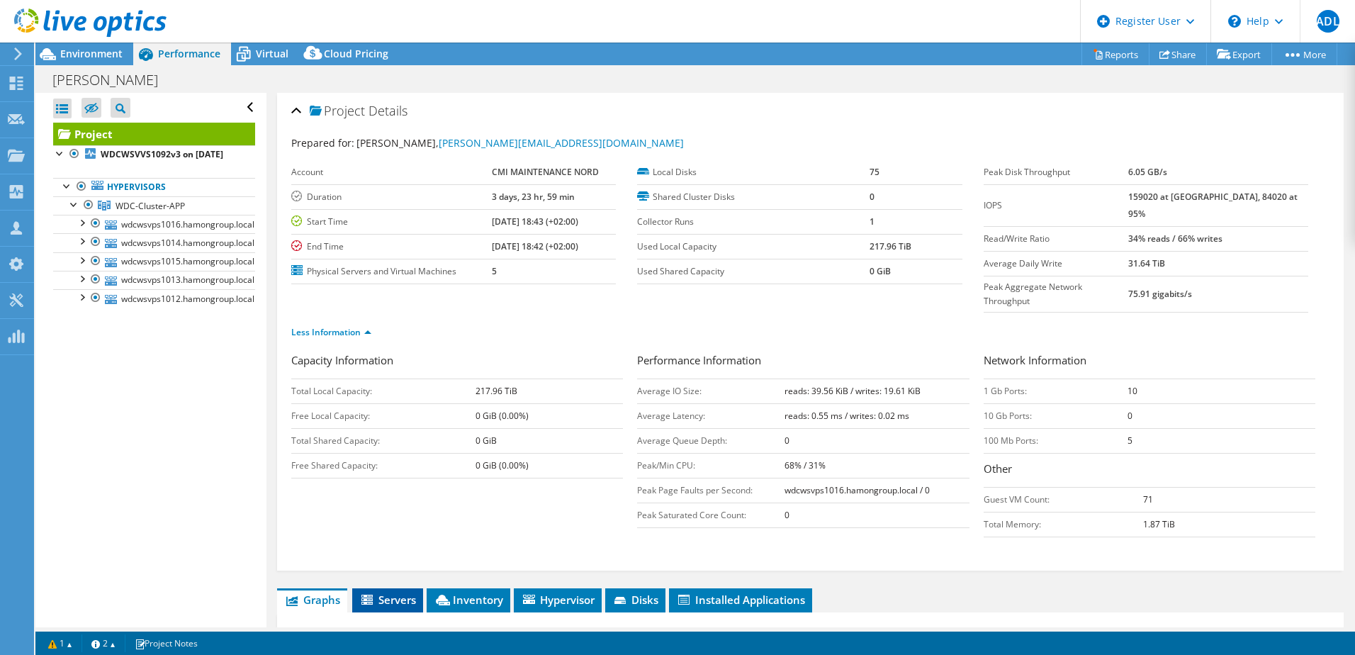
click at [403, 593] on span "Servers" at bounding box center [387, 600] width 57 height 14
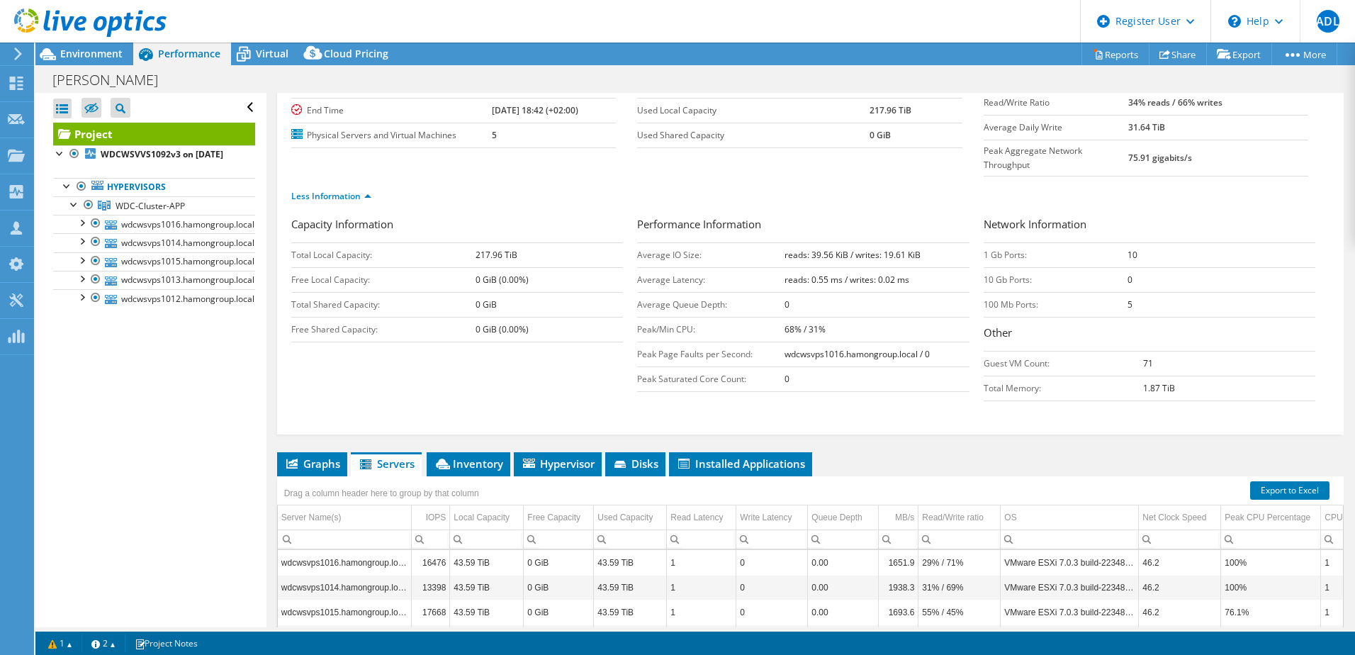
scroll to position [284, 0]
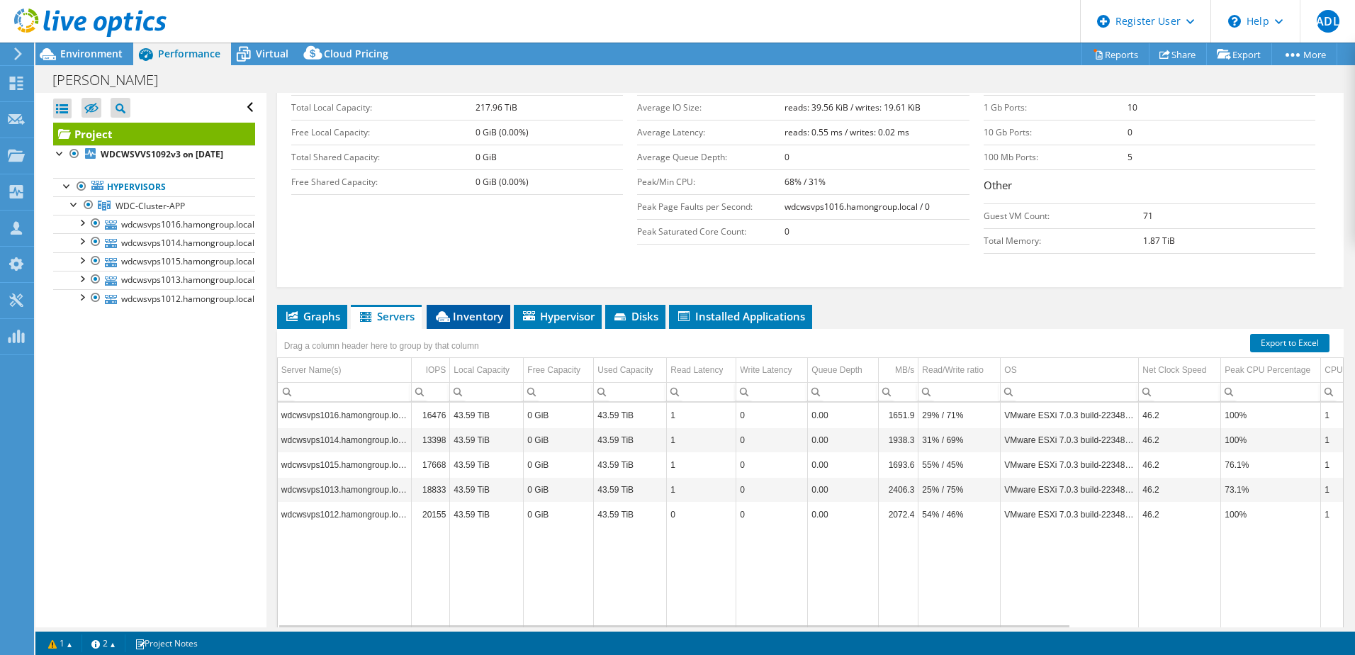
click at [478, 309] on span "Inventory" at bounding box center [468, 316] width 69 height 14
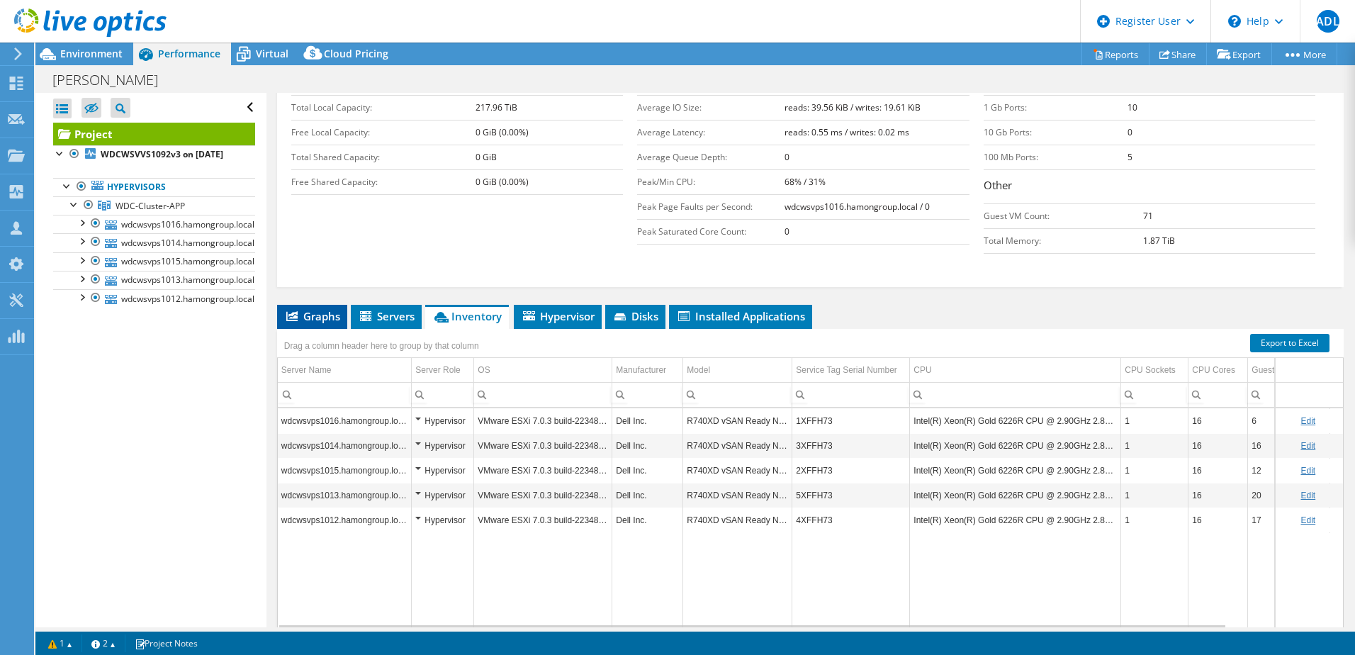
click at [313, 305] on li "Graphs" at bounding box center [312, 317] width 70 height 24
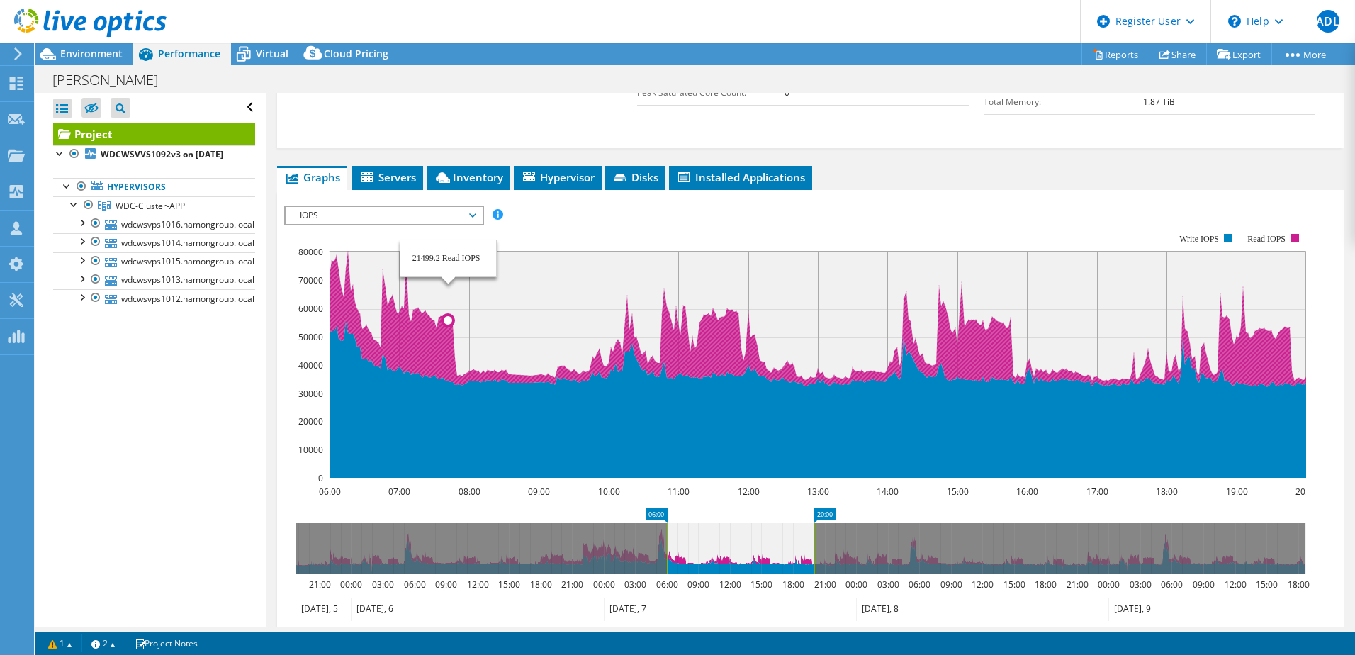
scroll to position [425, 0]
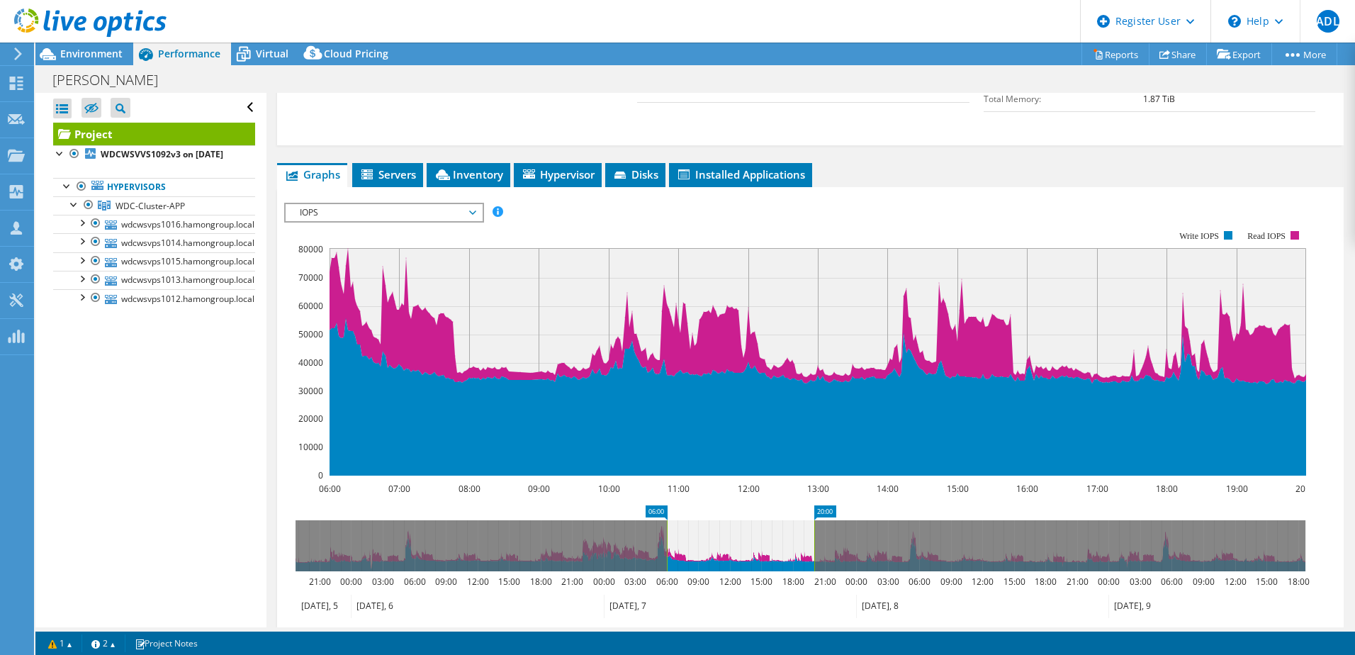
click at [475, 204] on span "IOPS" at bounding box center [384, 212] width 182 height 17
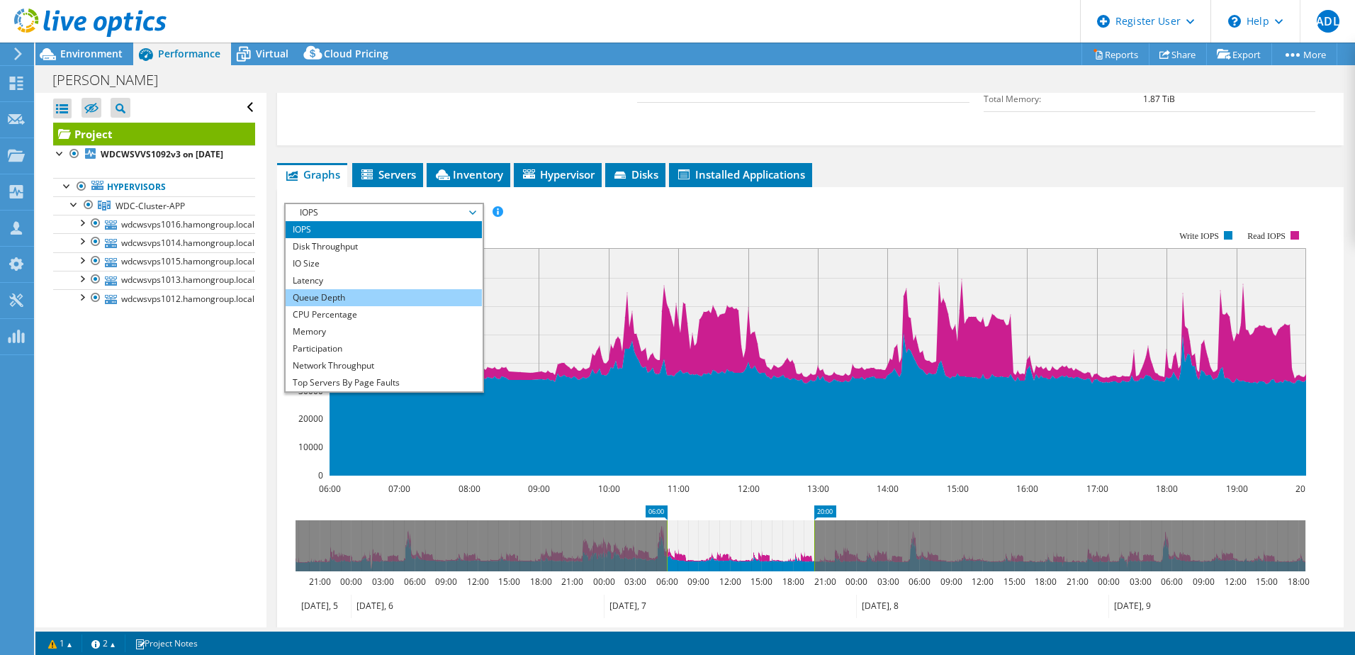
click at [431, 289] on li "Queue Depth" at bounding box center [384, 297] width 196 height 17
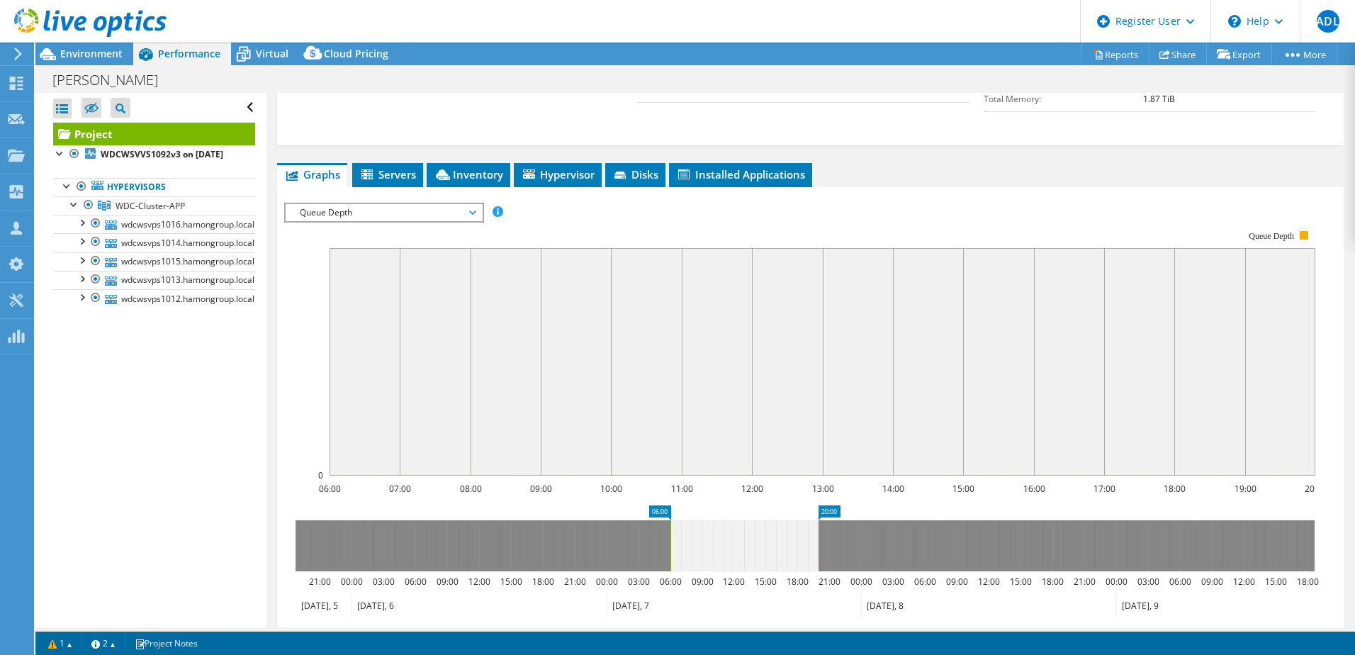
click at [472, 204] on span "Queue Depth" at bounding box center [384, 212] width 182 height 17
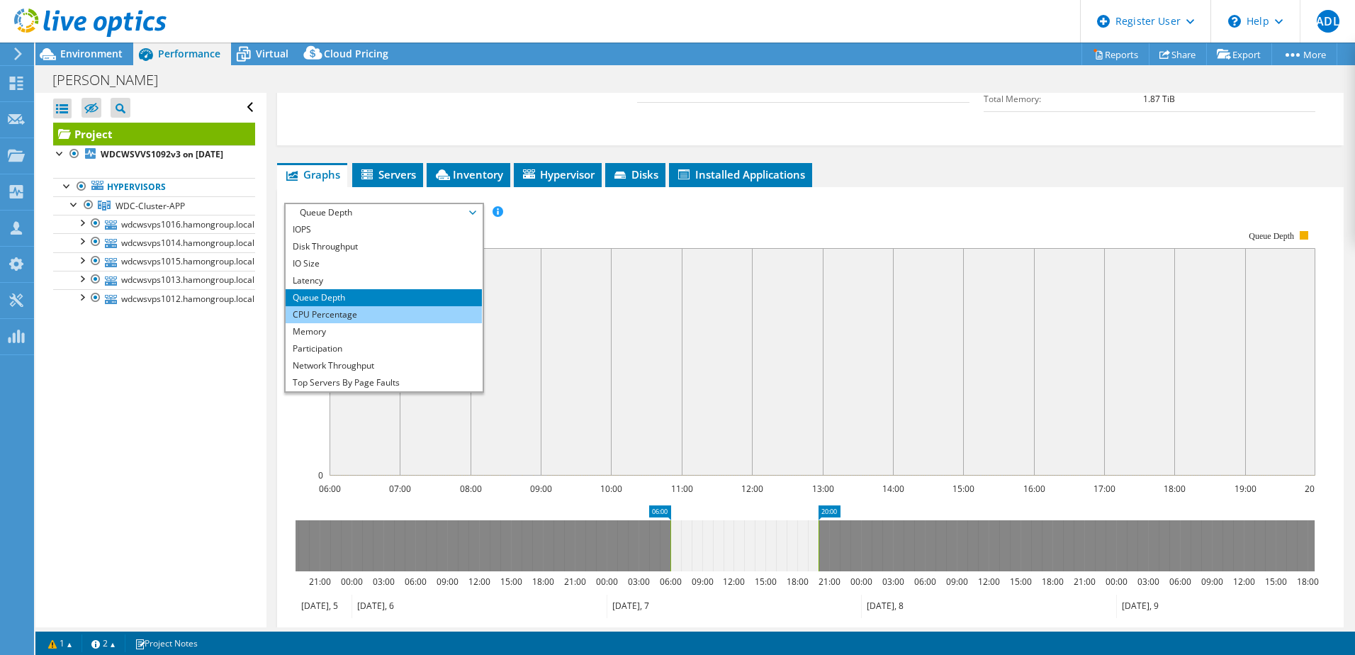
click at [434, 306] on li "CPU Percentage" at bounding box center [384, 314] width 196 height 17
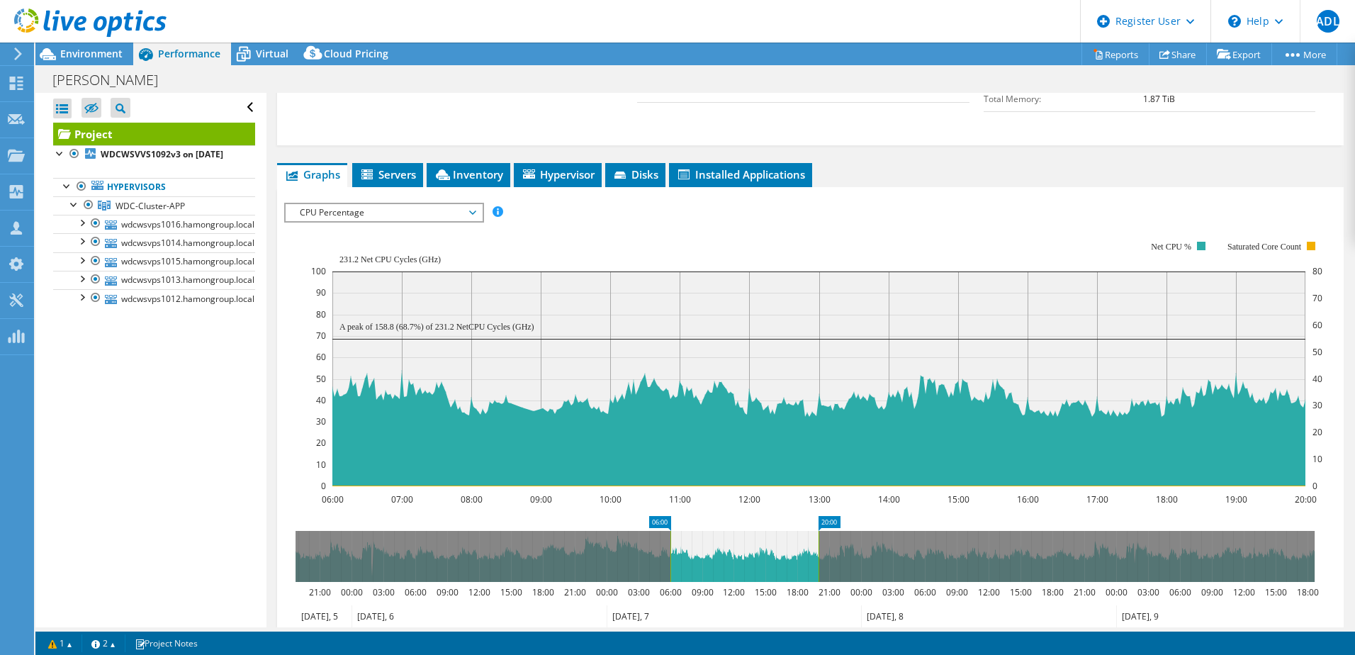
click at [472, 204] on span "CPU Percentage" at bounding box center [384, 212] width 182 height 17
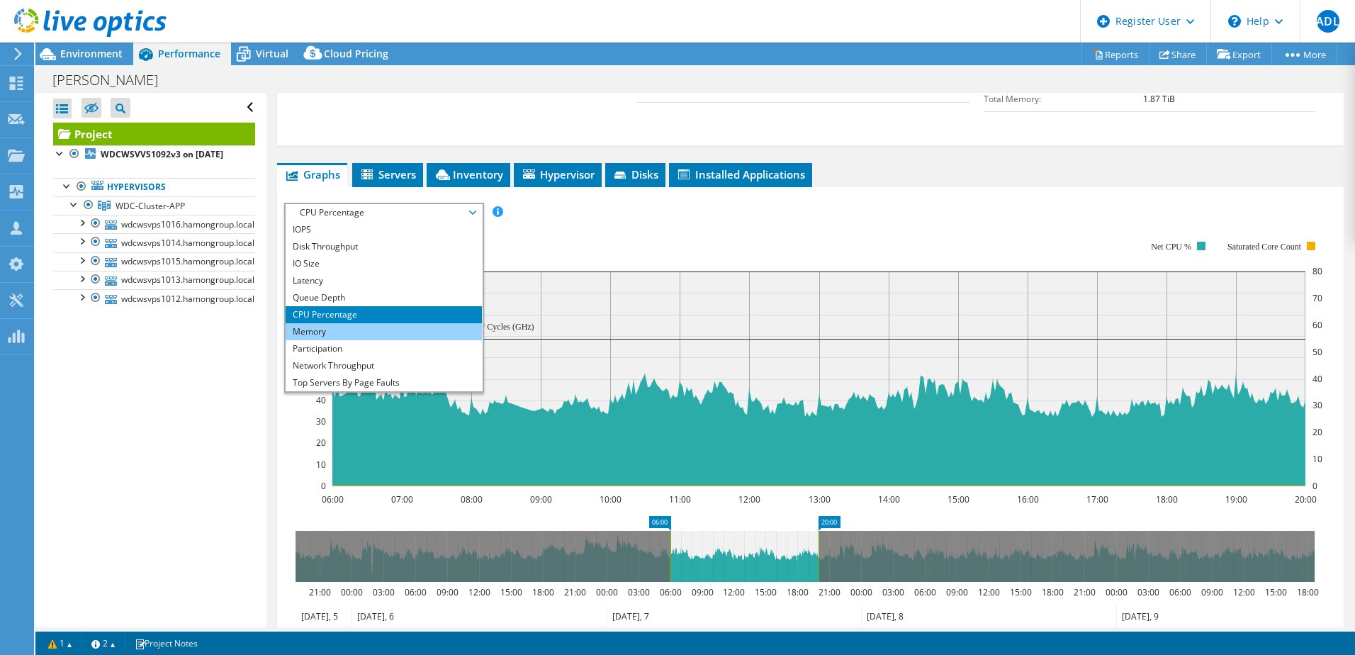
click at [412, 323] on li "Memory" at bounding box center [384, 331] width 196 height 17
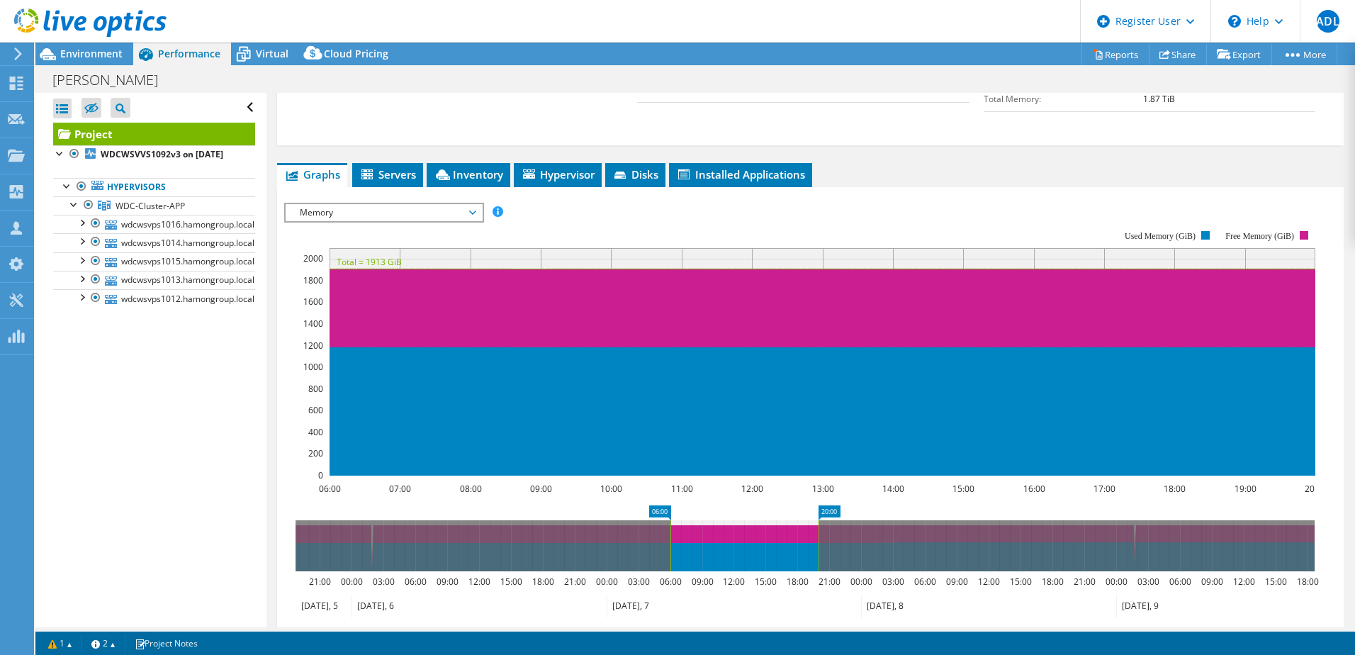
click at [478, 204] on span "Memory" at bounding box center [384, 212] width 196 height 17
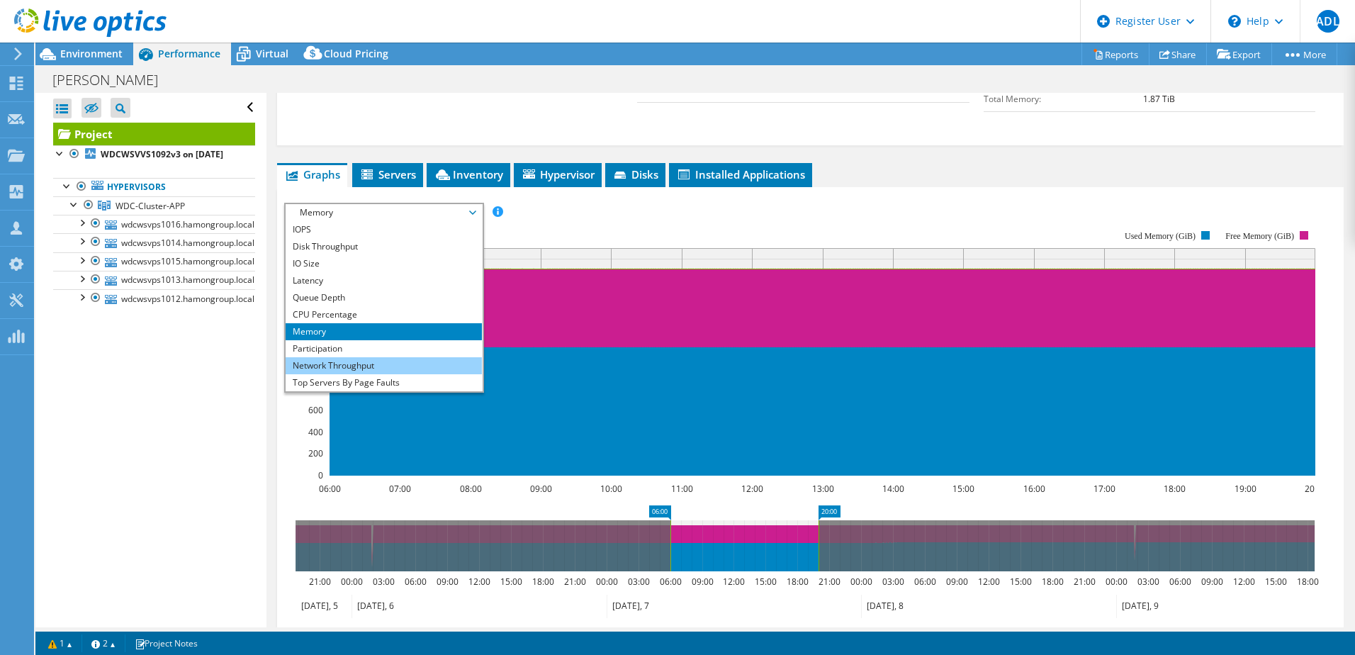
click at [401, 357] on li "Network Throughput" at bounding box center [384, 365] width 196 height 17
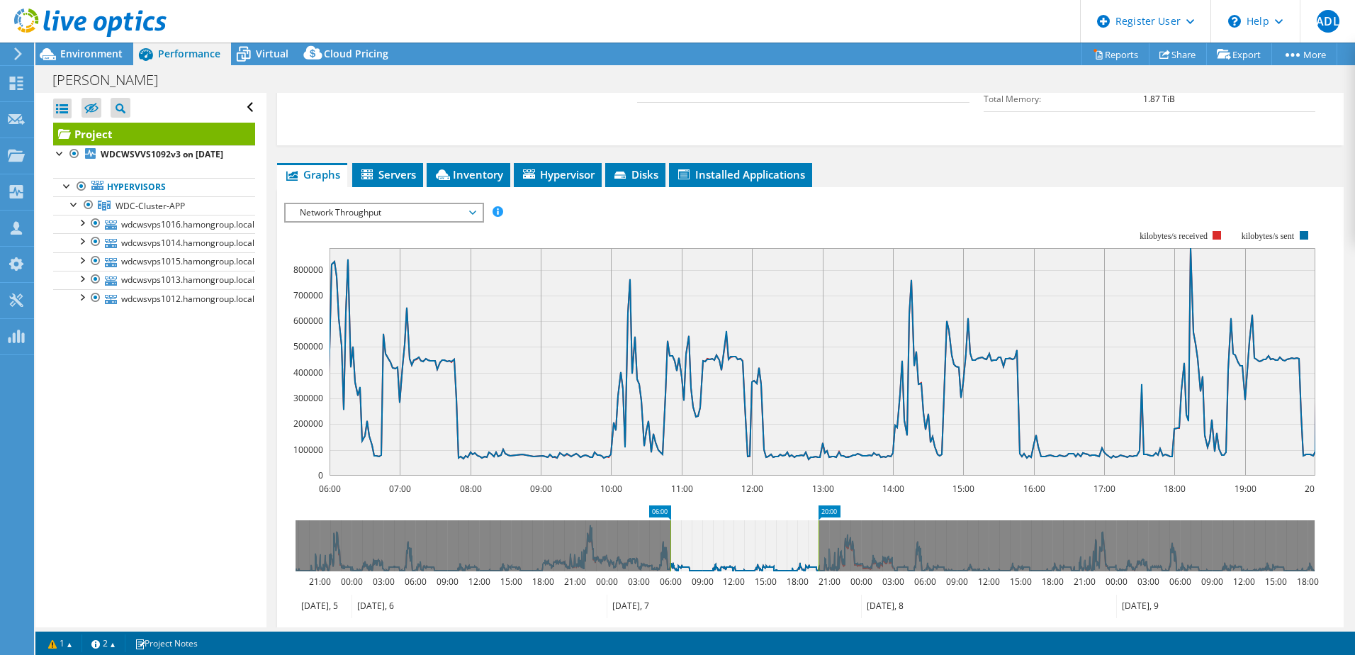
click at [470, 204] on span "Network Throughput" at bounding box center [384, 212] width 182 height 17
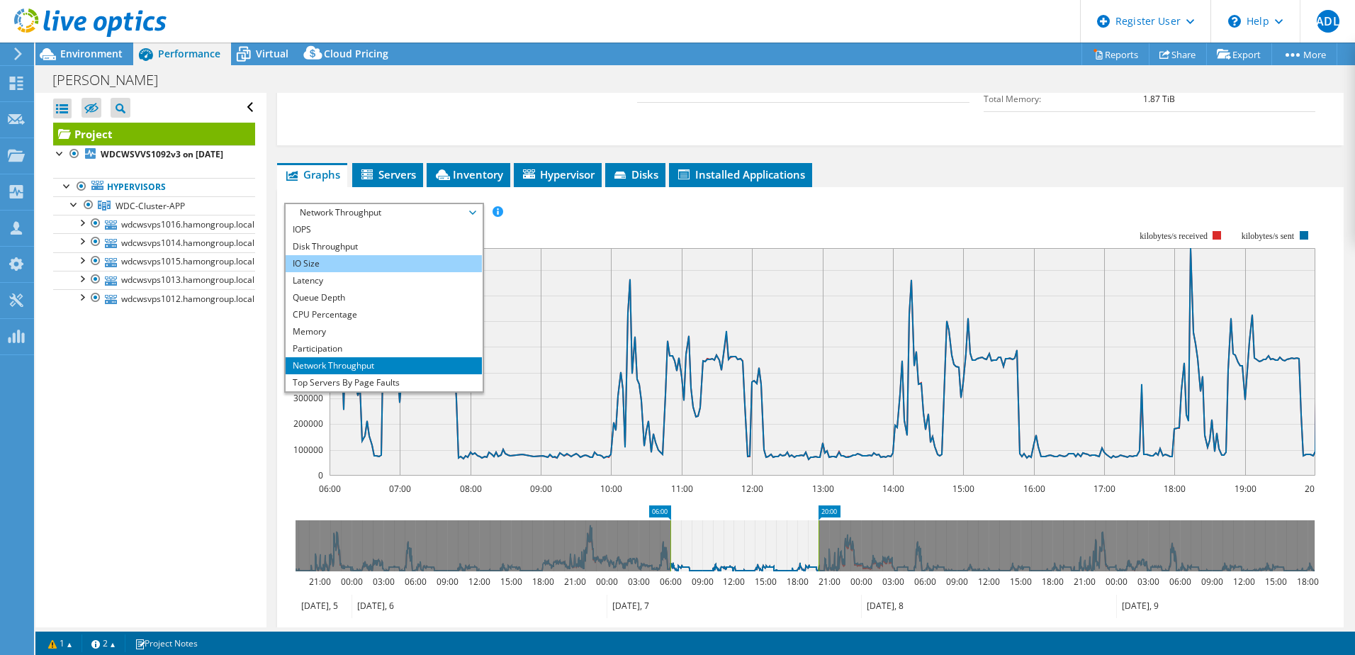
click at [374, 255] on li "IO Size" at bounding box center [384, 263] width 196 height 17
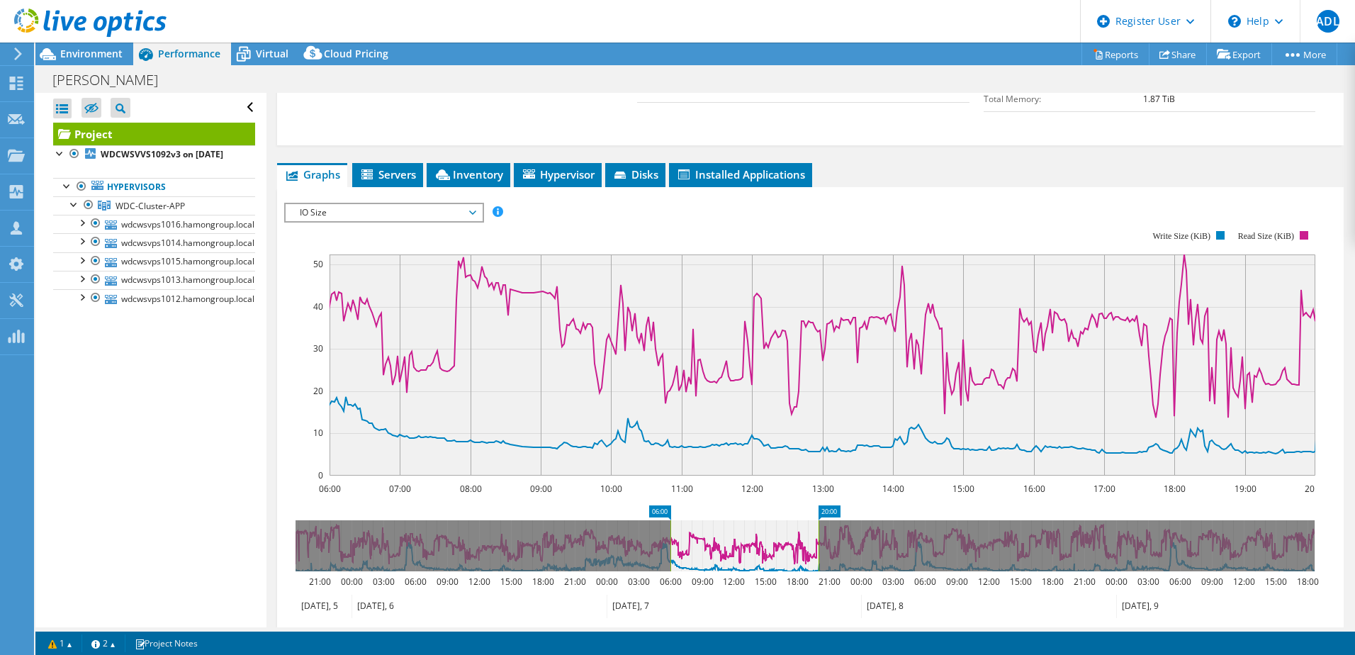
click at [416, 204] on span "IO Size" at bounding box center [384, 212] width 182 height 17
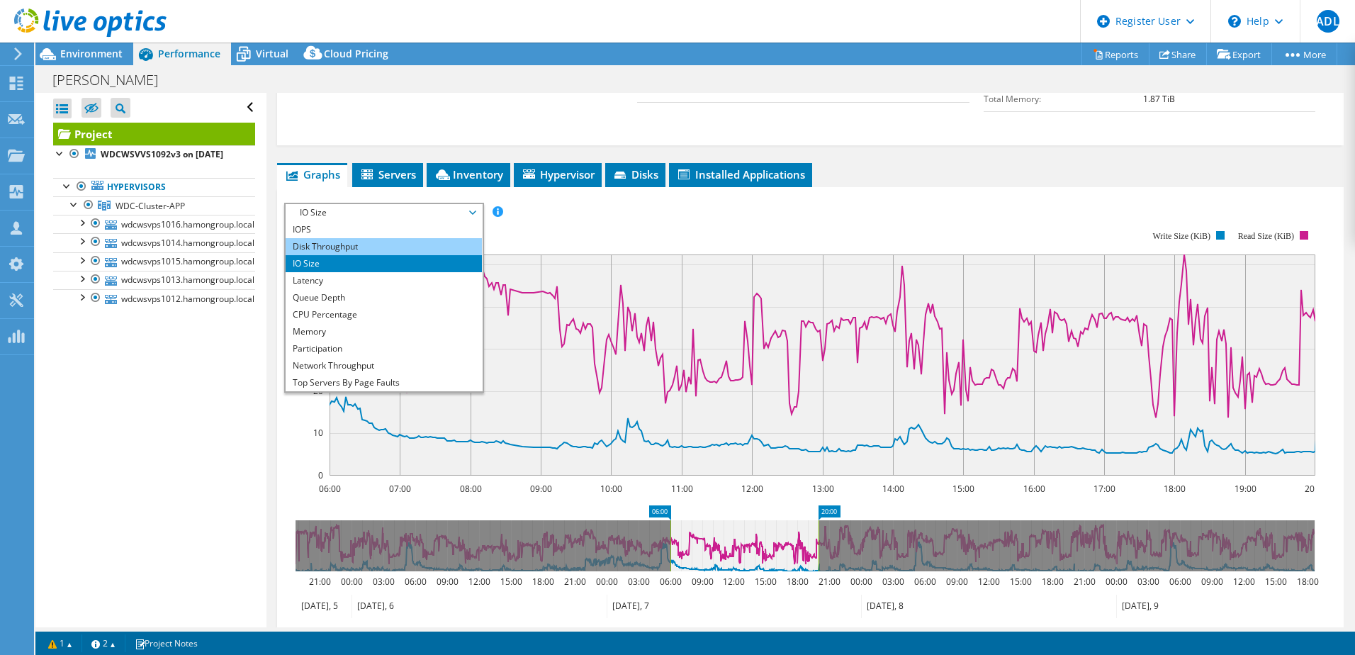
click at [327, 238] on li "Disk Throughput" at bounding box center [384, 246] width 196 height 17
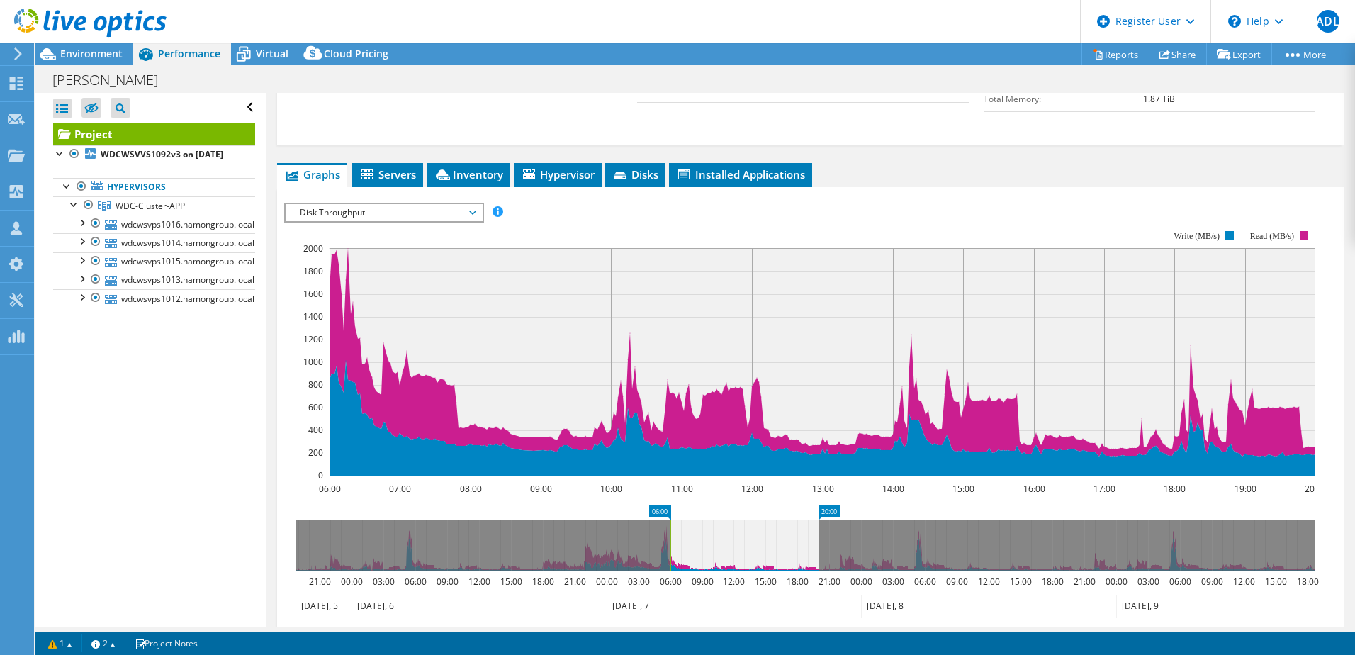
click at [389, 204] on span "Disk Throughput" at bounding box center [384, 212] width 182 height 17
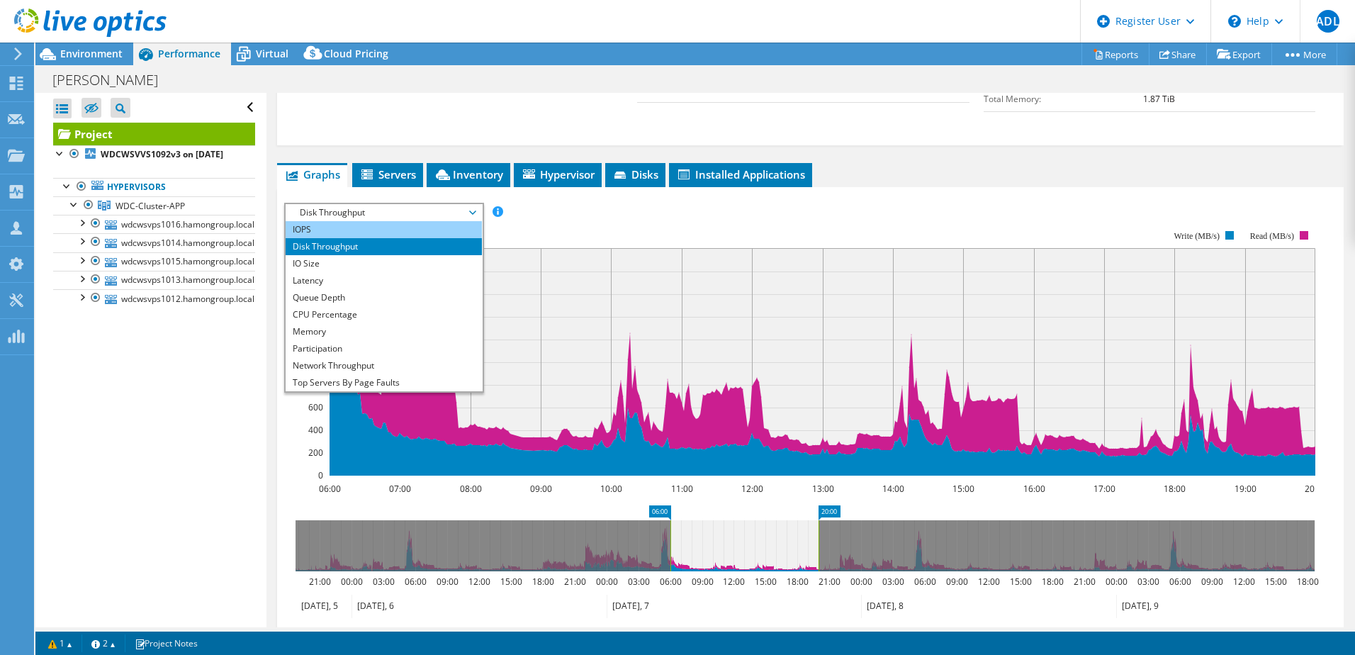
click at [344, 221] on li "IOPS" at bounding box center [384, 229] width 196 height 17
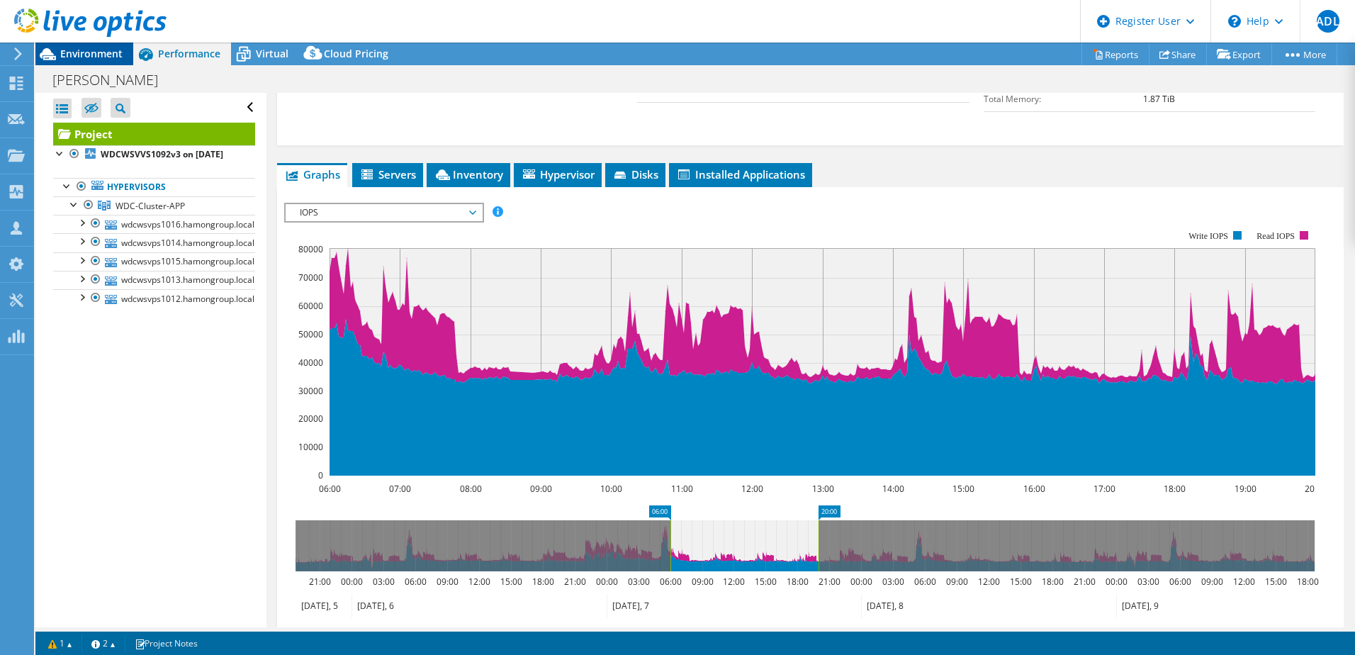
click at [67, 53] on span "Environment" at bounding box center [91, 53] width 62 height 13
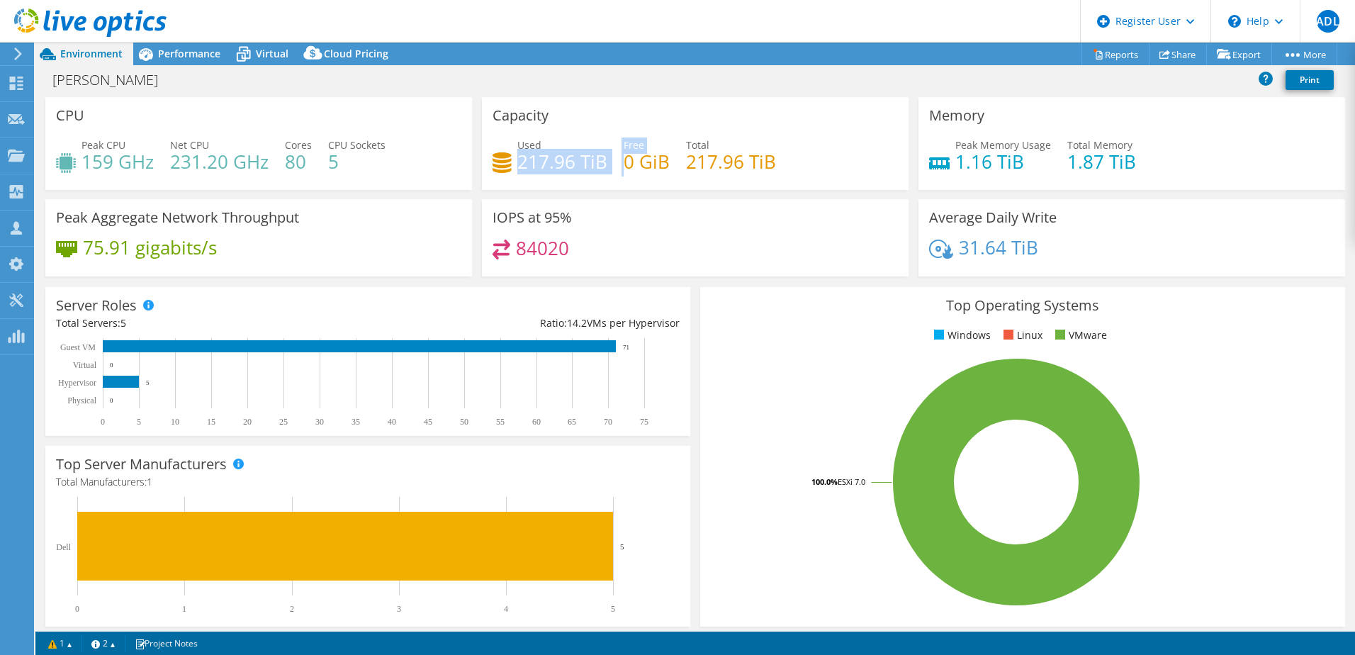
drag, startPoint x: 515, startPoint y: 162, endPoint x: 620, endPoint y: 162, distance: 104.9
click at [620, 162] on div "Used 217.96 TiB Free 0 GiB Total 217.96 TiB" at bounding box center [695, 161] width 405 height 46
drag, startPoint x: 522, startPoint y: 247, endPoint x: 559, endPoint y: 247, distance: 36.1
click at [559, 247] on h4 "84020" at bounding box center [542, 248] width 53 height 16
click at [535, 251] on h4 "84020" at bounding box center [542, 248] width 53 height 16
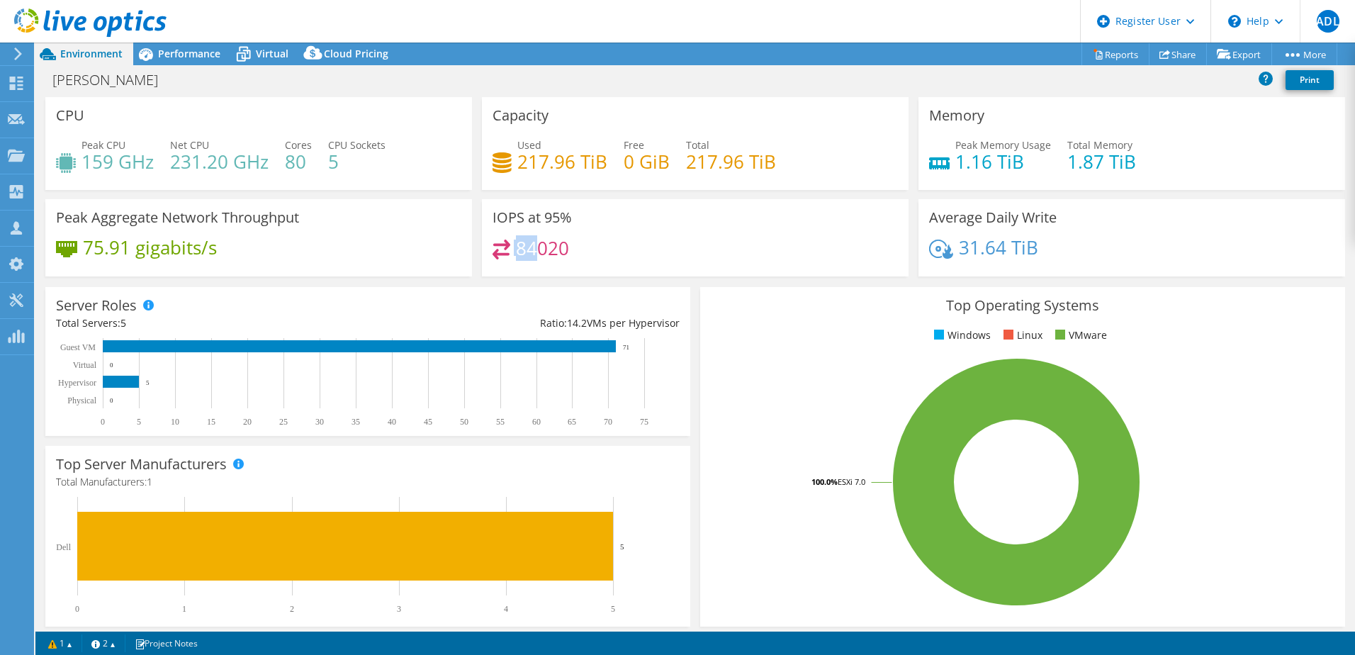
drag, startPoint x: 533, startPoint y: 246, endPoint x: 495, endPoint y: 241, distance: 37.9
click at [495, 241] on div "84020" at bounding box center [531, 248] width 77 height 16
click at [610, 259] on div "84020" at bounding box center [695, 255] width 405 height 30
click at [186, 58] on span "Performance" at bounding box center [189, 53] width 62 height 13
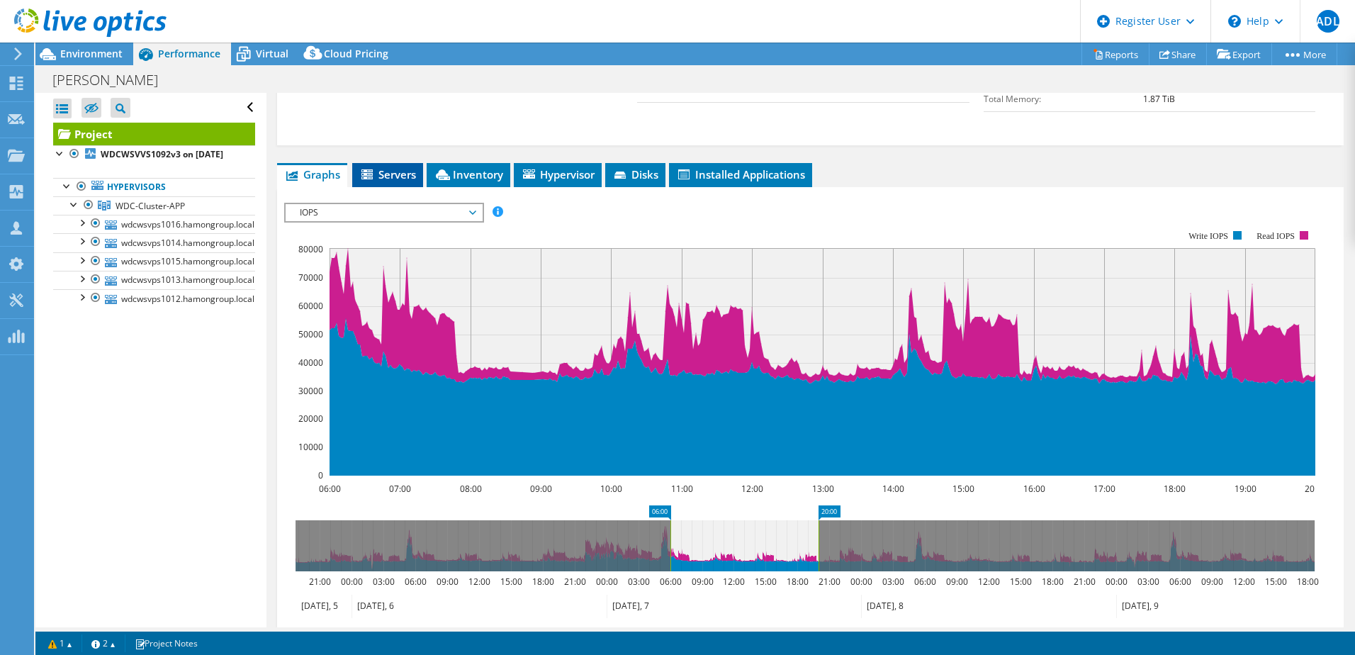
click at [408, 167] on span "Servers" at bounding box center [387, 174] width 57 height 14
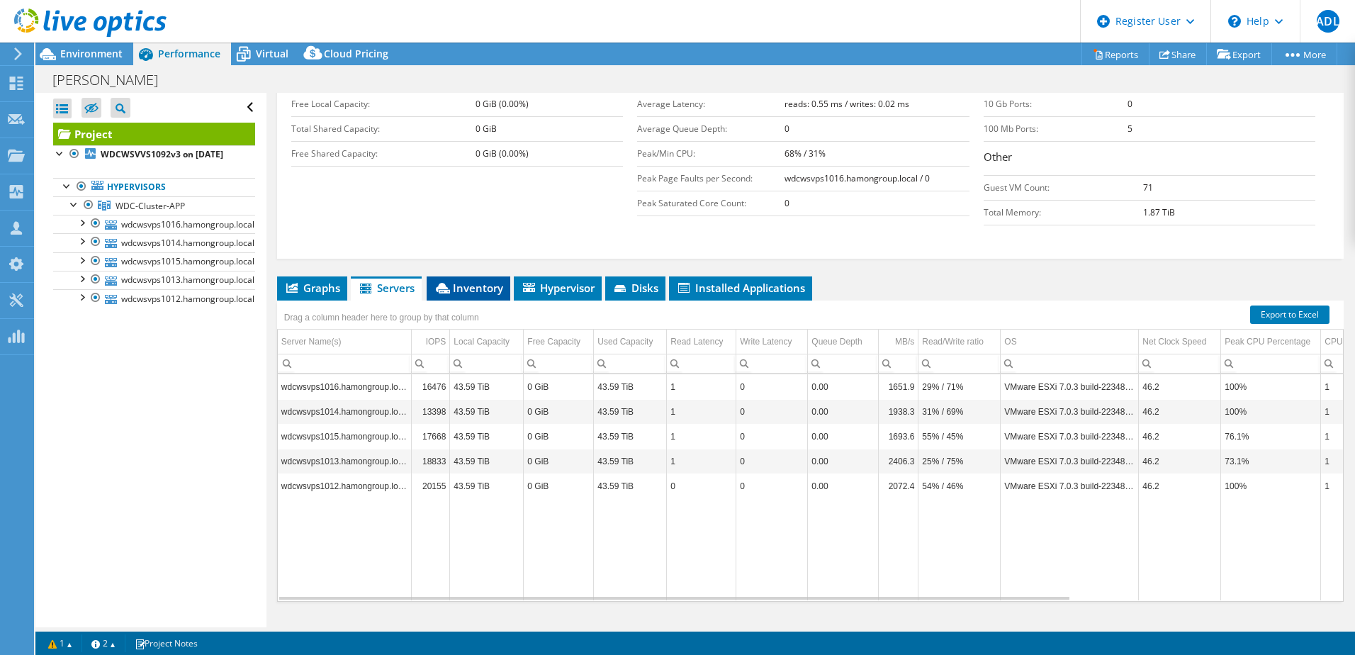
click at [481, 281] on span "Inventory" at bounding box center [468, 288] width 69 height 14
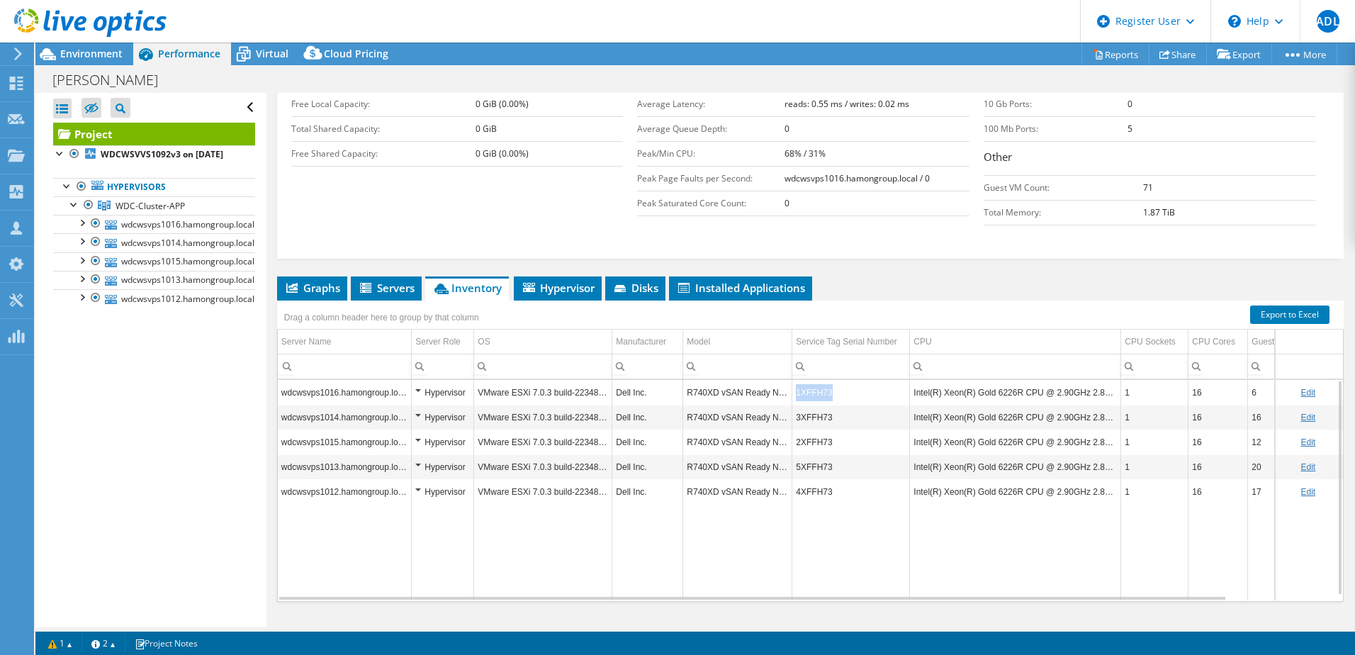
drag, startPoint x: 833, startPoint y: 364, endPoint x: 797, endPoint y: 364, distance: 36.2
click at [797, 380] on td "1XFFH73" at bounding box center [851, 392] width 118 height 25
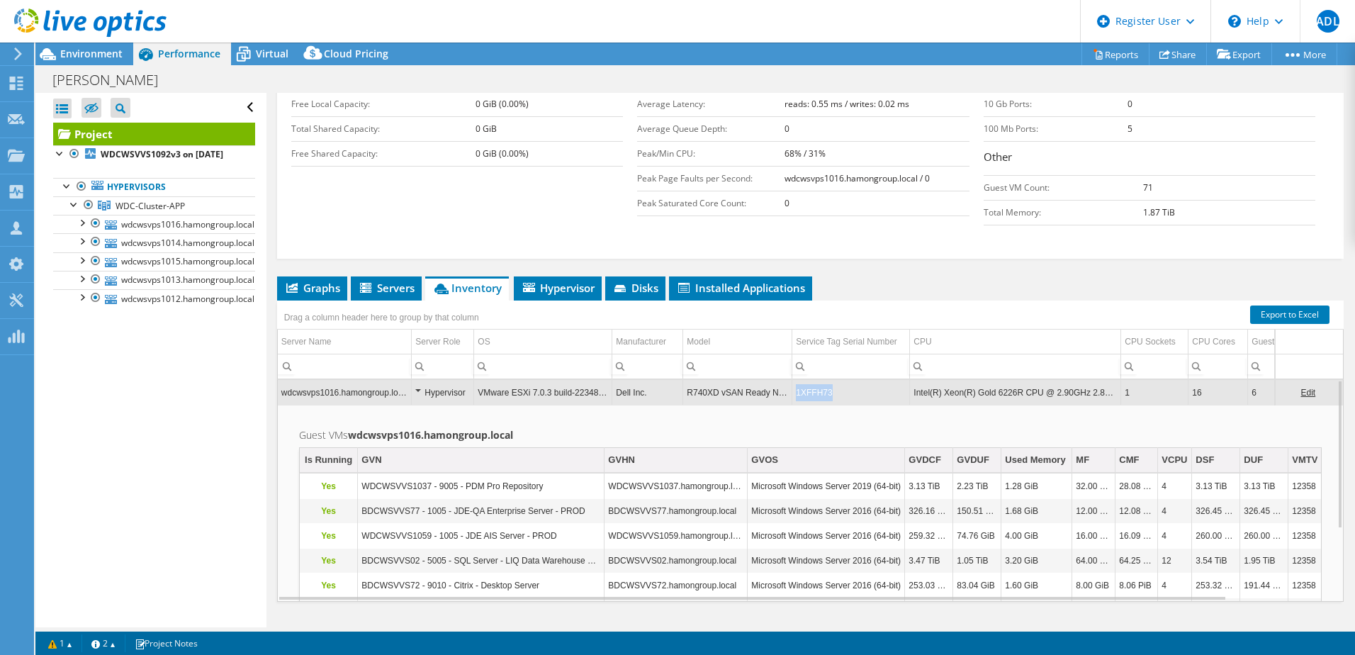
drag, startPoint x: 824, startPoint y: 364, endPoint x: 795, endPoint y: 363, distance: 29.1
click at [795, 380] on td "1XFFH73" at bounding box center [851, 392] width 118 height 25
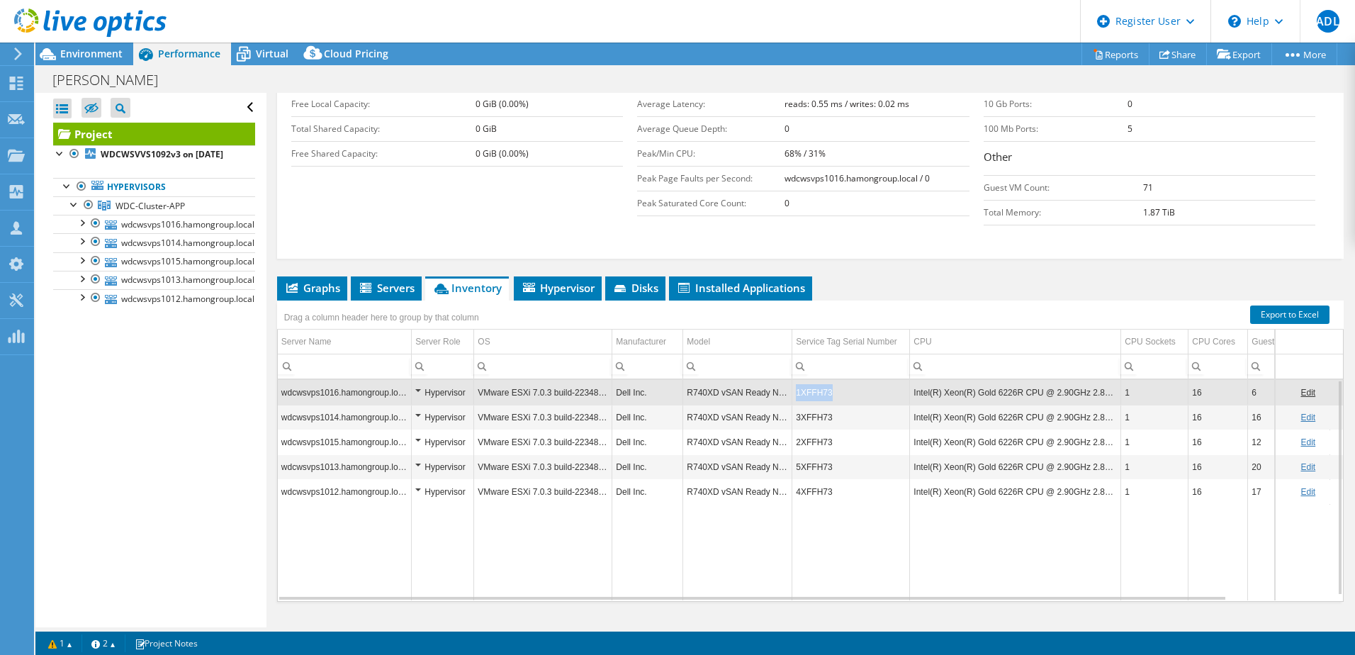
drag, startPoint x: 798, startPoint y: 365, endPoint x: 838, endPoint y: 362, distance: 39.8
click at [838, 380] on td "1XFFH73" at bounding box center [851, 392] width 118 height 25
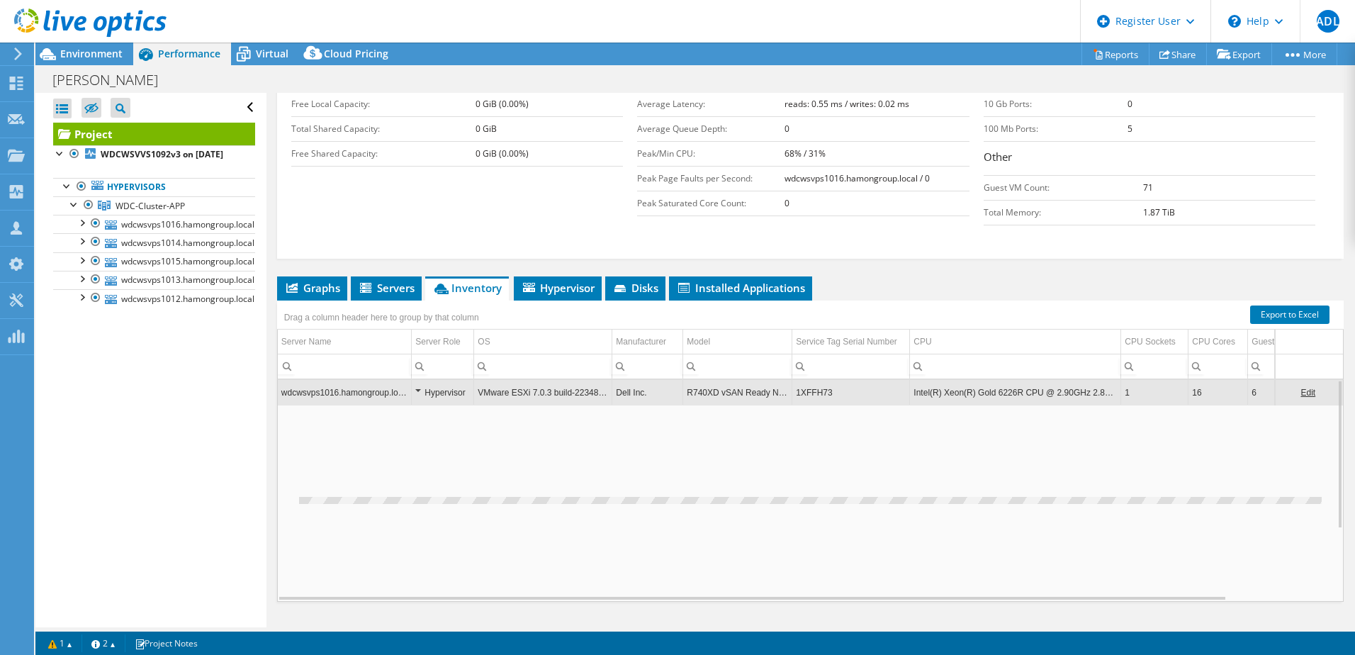
drag, startPoint x: 813, startPoint y: 362, endPoint x: 910, endPoint y: 354, distance: 97.4
click at [910, 380] on td "Intel(R) Xeon(R) Gold 6226R CPU @ 2.90GHz 2.89 GHz" at bounding box center [1015, 392] width 211 height 25
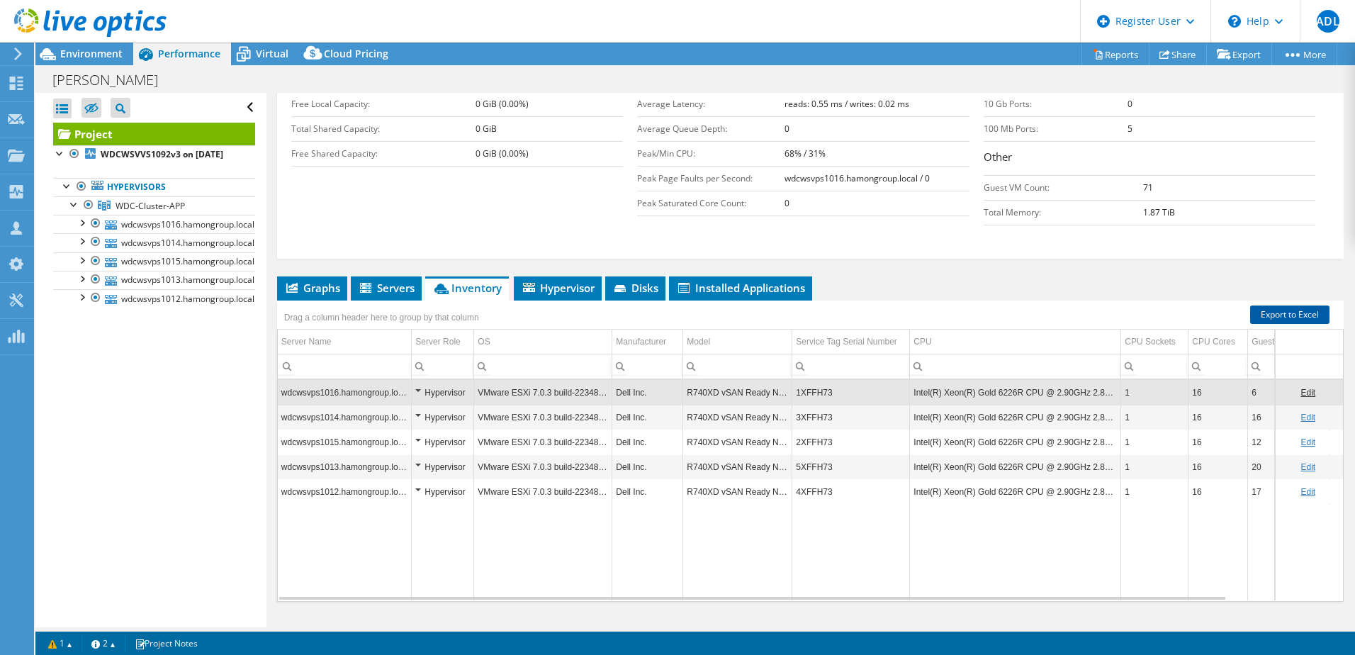
click at [1259, 305] on link "Export to Excel" at bounding box center [1289, 314] width 79 height 18
click at [309, 281] on span "Graphs" at bounding box center [312, 288] width 56 height 14
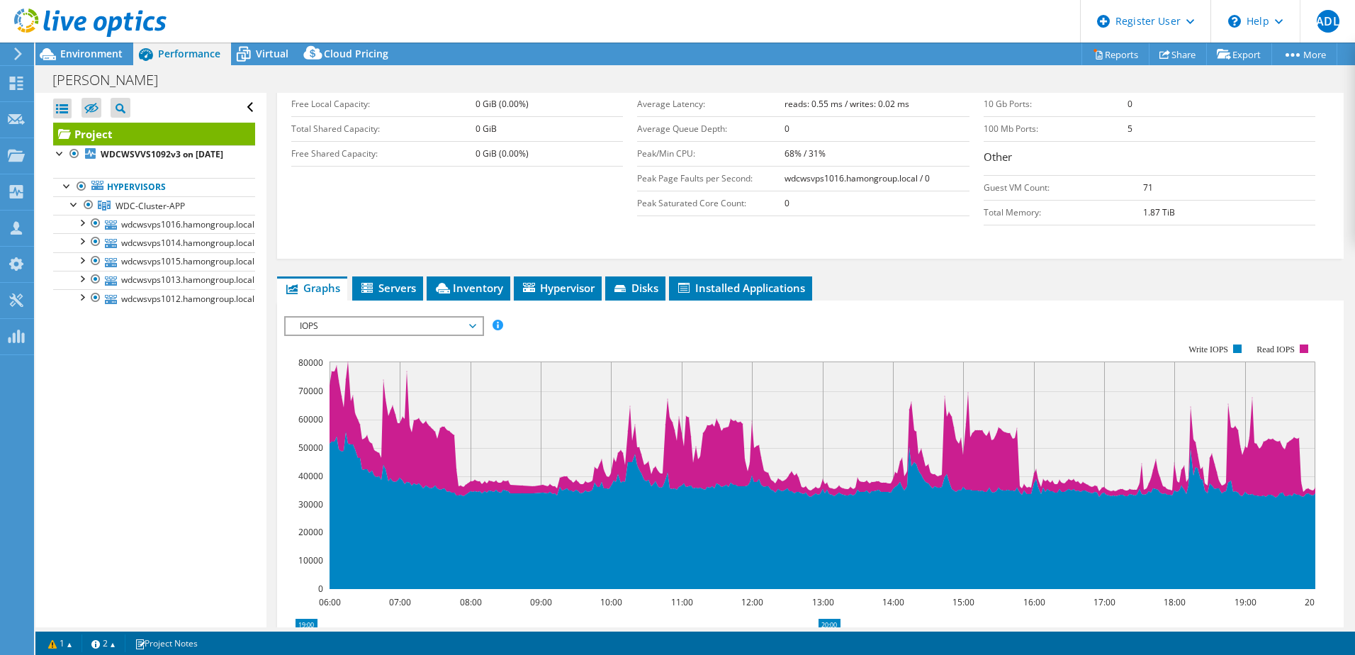
drag, startPoint x: 669, startPoint y: 605, endPoint x: 297, endPoint y: 606, distance: 372.1
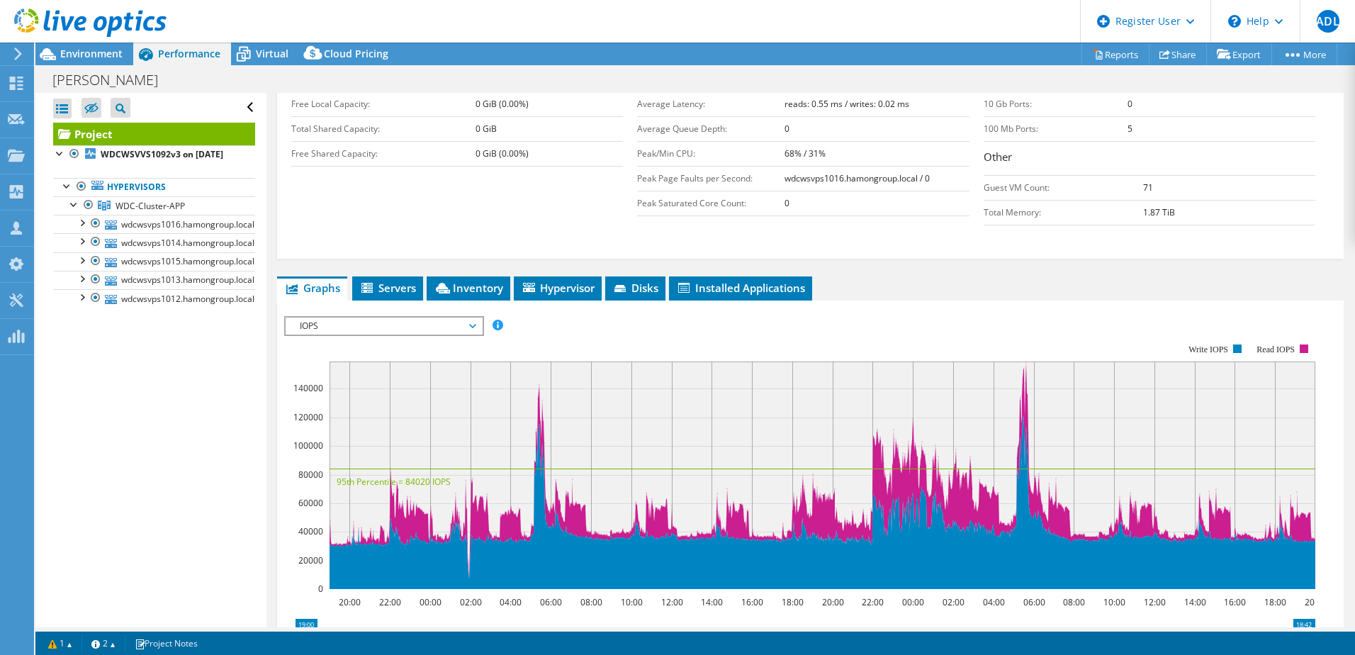
drag, startPoint x: 822, startPoint y: 602, endPoint x: 1337, endPoint y: 598, distance: 514.6
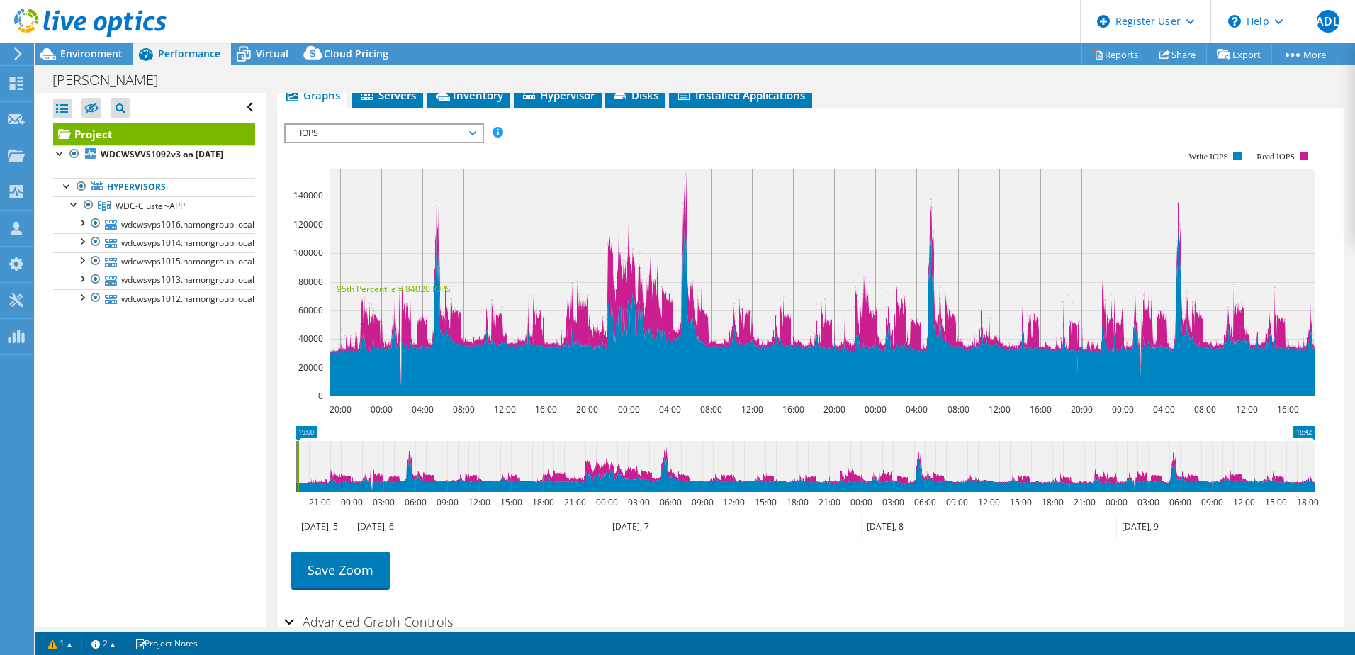
scroll to position [554, 0]
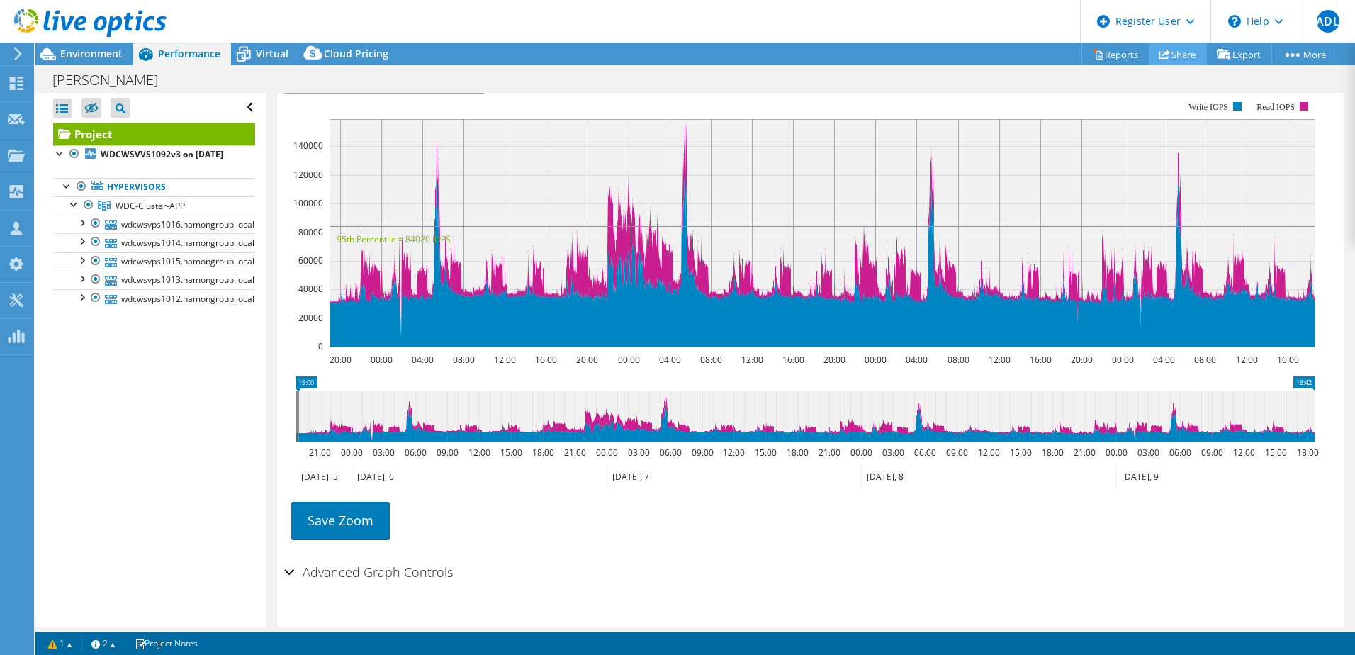
click at [1174, 57] on link "Share" at bounding box center [1178, 54] width 58 height 22
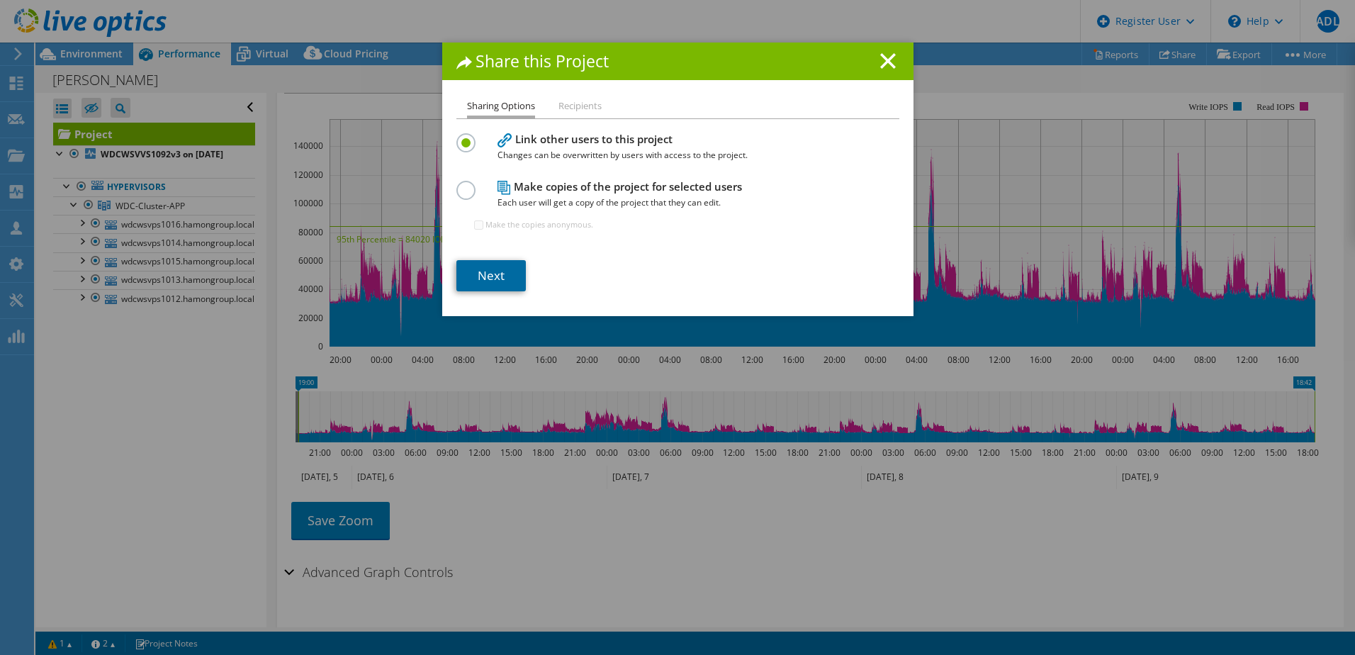
click at [495, 267] on link "Next" at bounding box center [490, 275] width 69 height 31
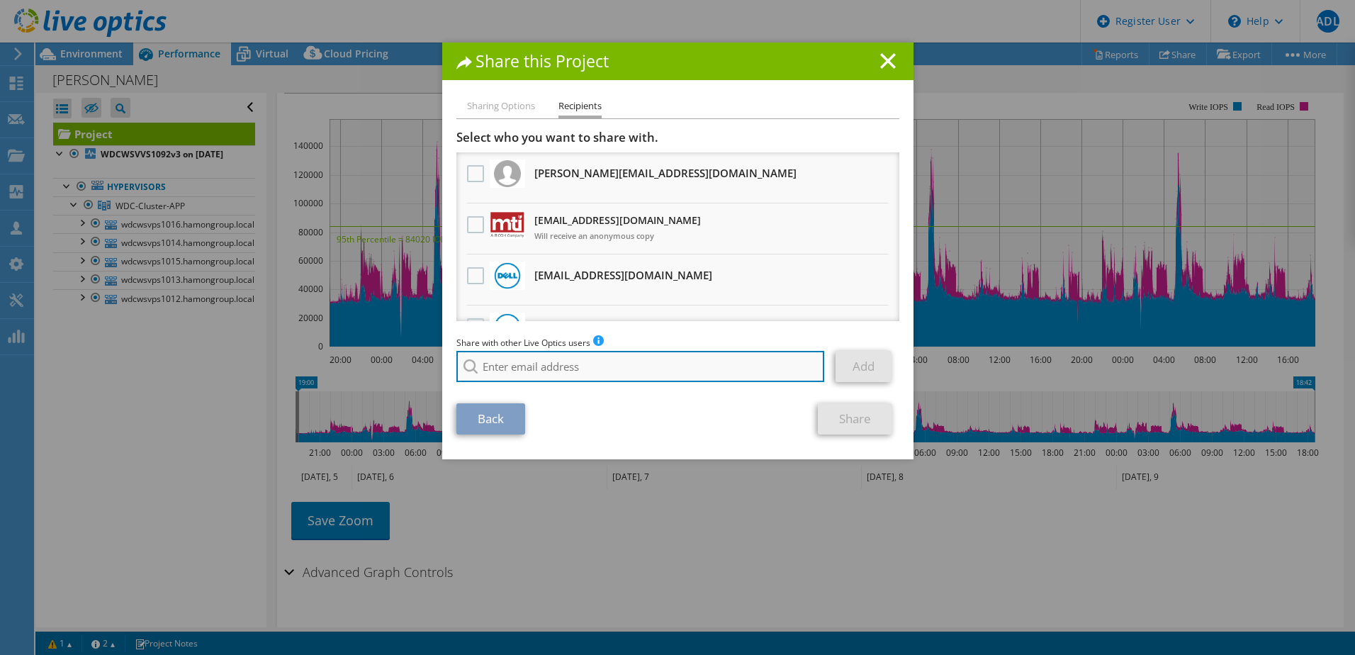
click at [533, 366] on input "search" at bounding box center [640, 366] width 369 height 31
type input "j"
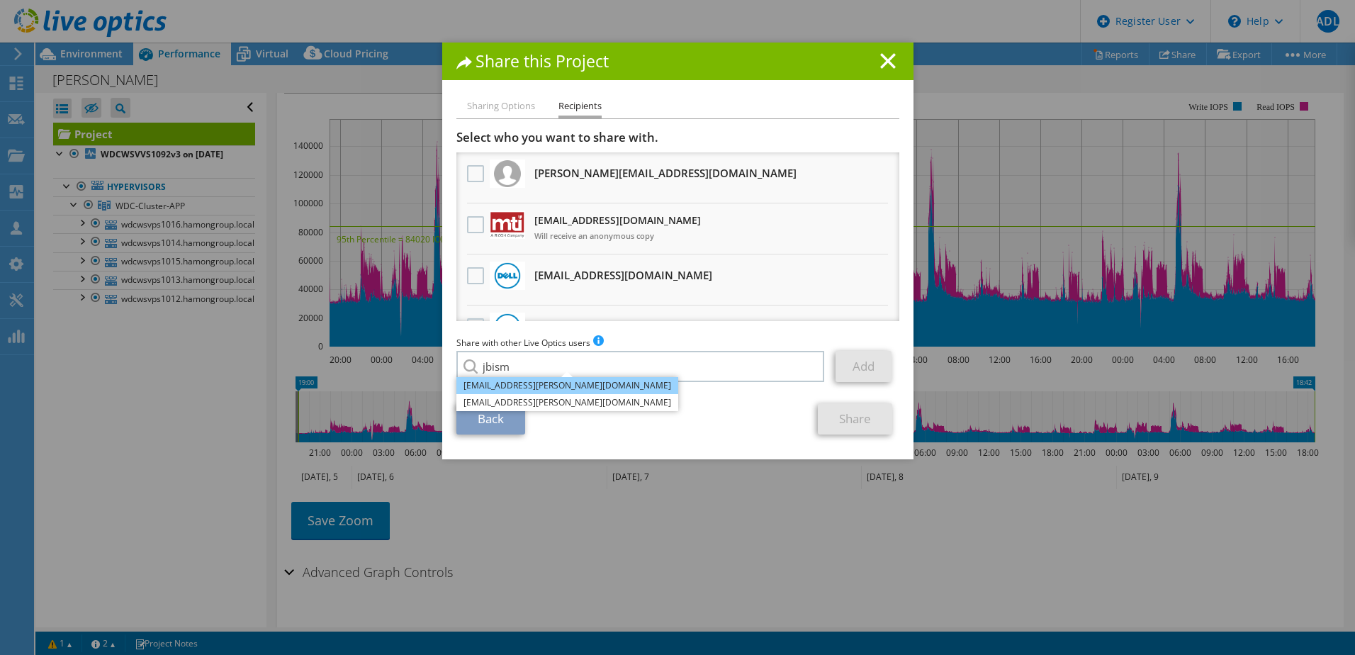
click at [539, 383] on li "jbismuth@aviti.fr" at bounding box center [567, 385] width 222 height 17
type input "jbismuth@aviti.fr"
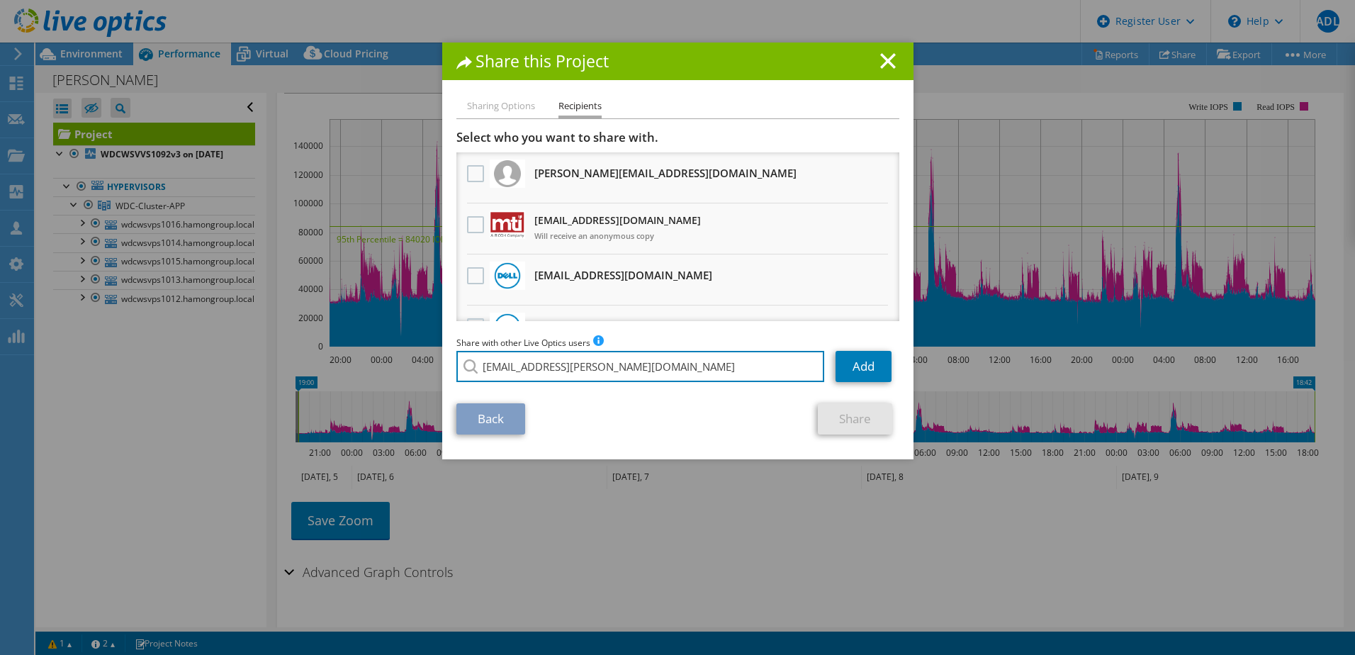
drag, startPoint x: 615, startPoint y: 358, endPoint x: 422, endPoint y: 366, distance: 192.3
click at [422, 366] on div "Share this Project Sharing Options Recipients Link other users to this project …" at bounding box center [677, 328] width 1355 height 570
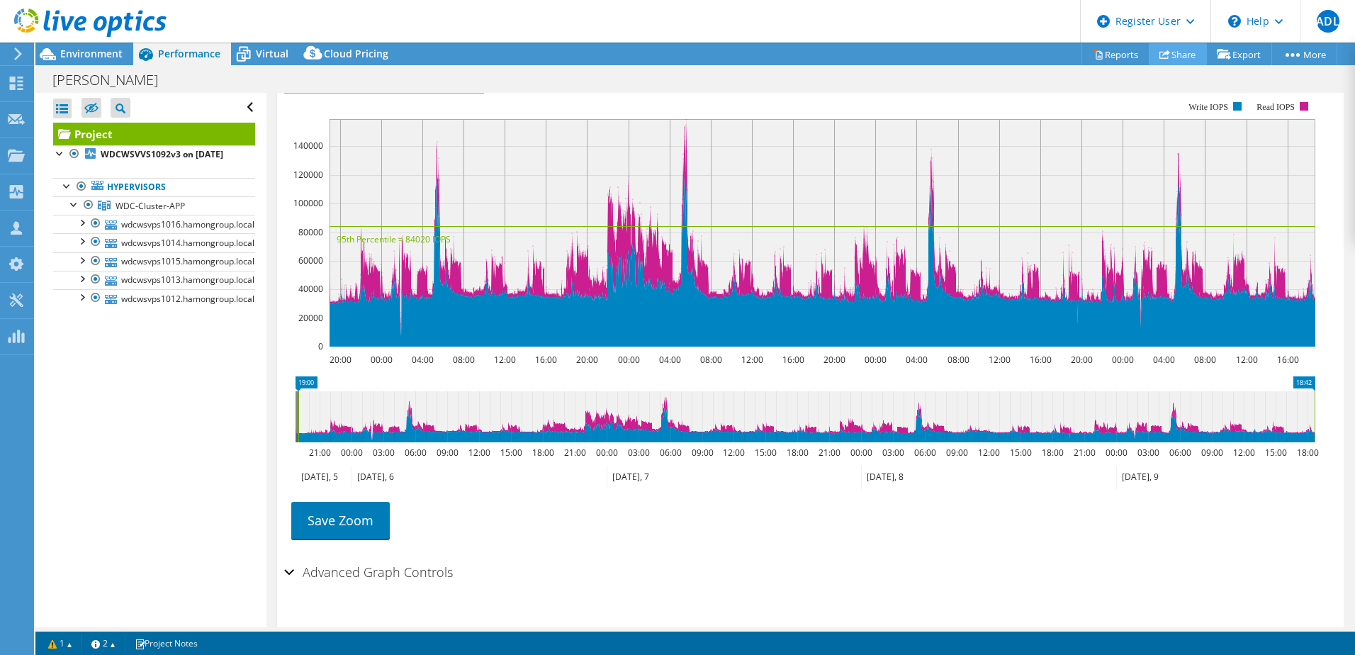
click at [1169, 60] on link "Share" at bounding box center [1178, 54] width 58 height 22
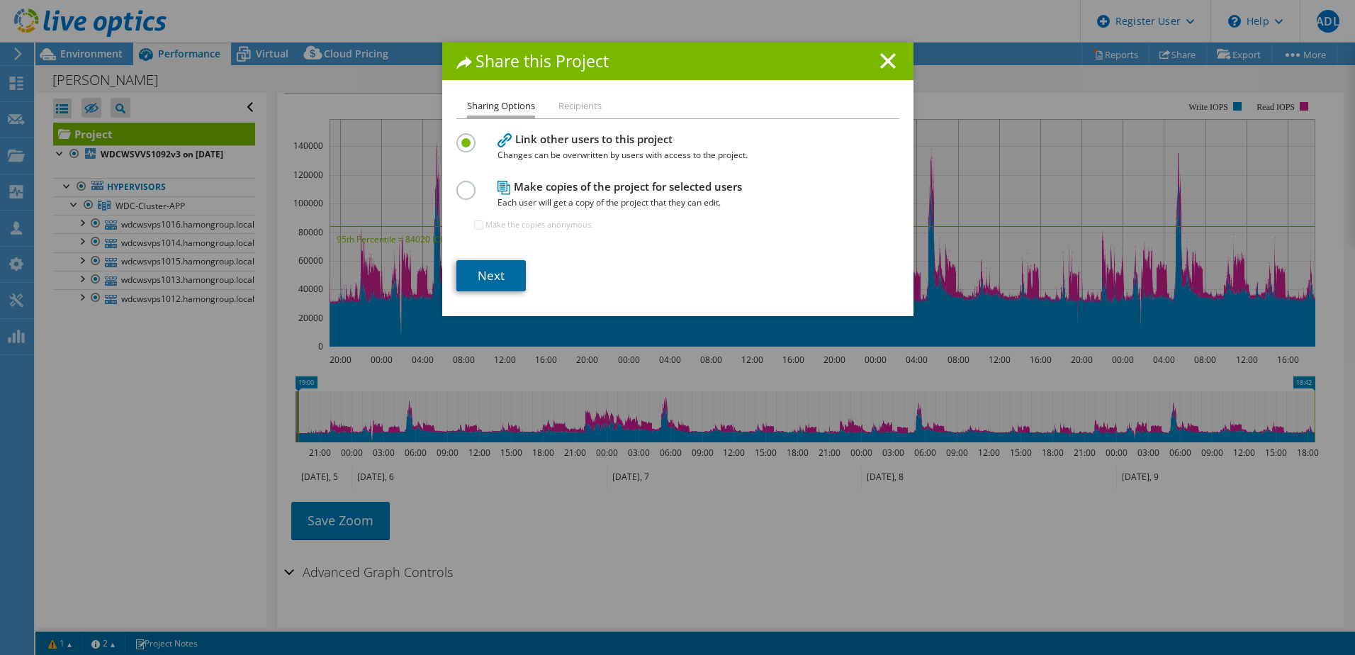
click at [503, 281] on link "Next" at bounding box center [490, 275] width 69 height 31
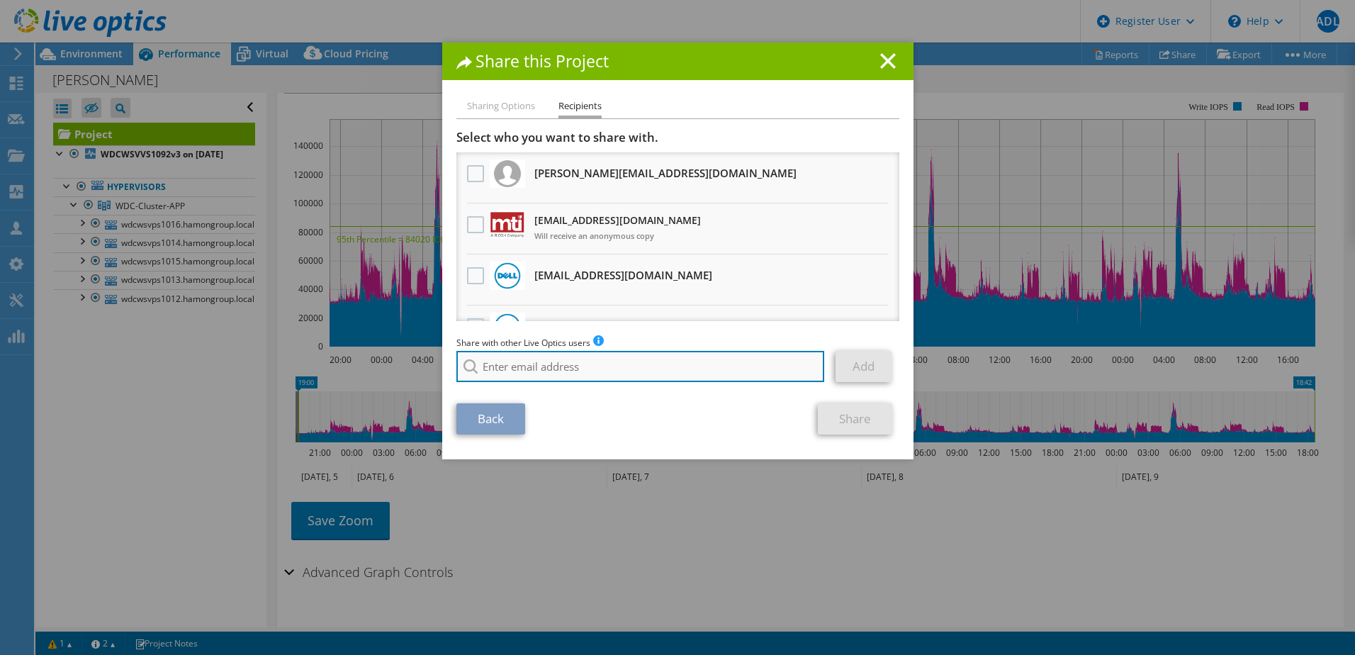
click at [532, 369] on input "search" at bounding box center [640, 366] width 369 height 31
paste input "jonathan.bismuth@heliaq.fr"
type input "jonathan.bismuth@heliaq.fr"
drag, startPoint x: 643, startPoint y: 363, endPoint x: 350, endPoint y: 340, distance: 293.7
click at [350, 340] on div "Share this Project Sharing Options Recipients Link other users to this project …" at bounding box center [677, 328] width 1355 height 570
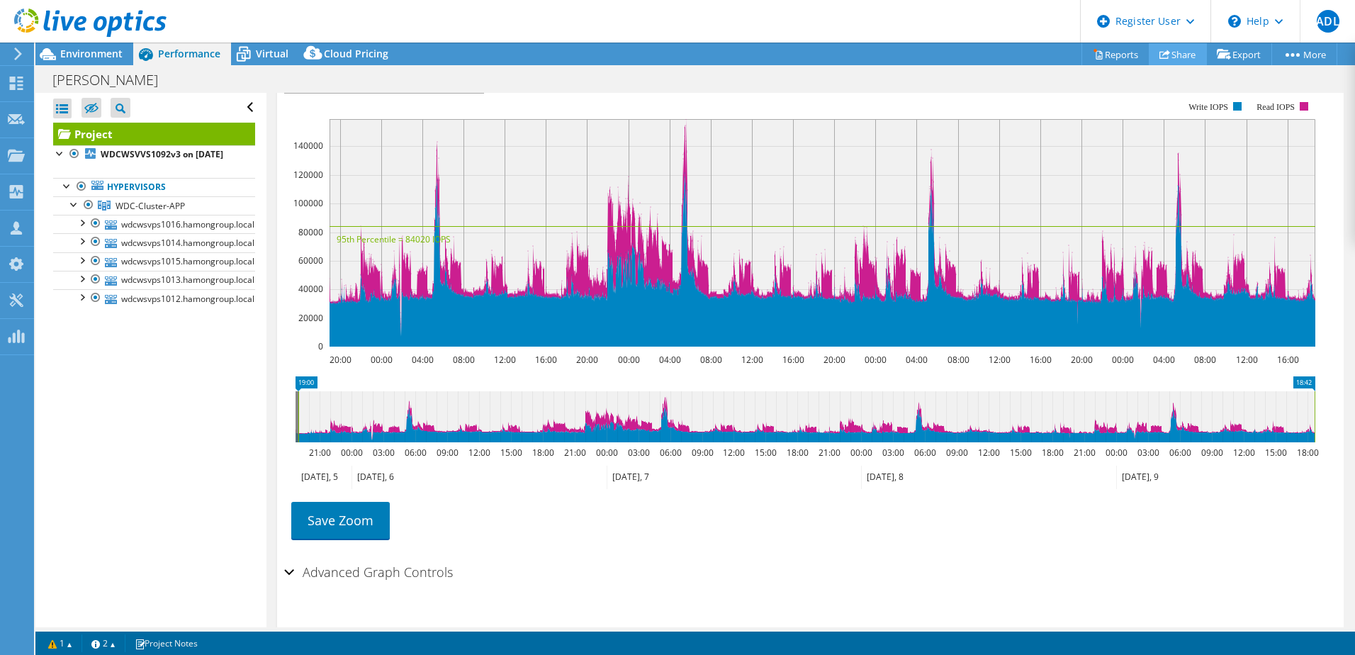
click at [1175, 51] on link "Share" at bounding box center [1178, 54] width 58 height 22
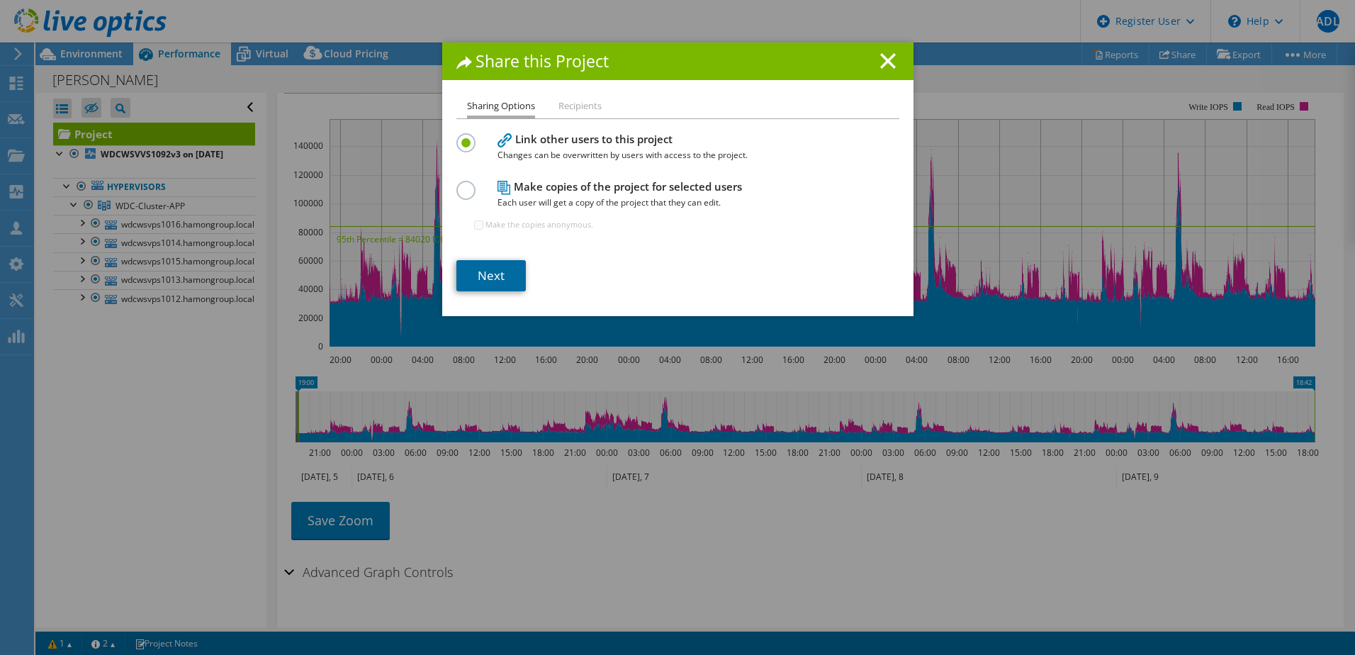
click at [471, 276] on link "Next" at bounding box center [490, 275] width 69 height 31
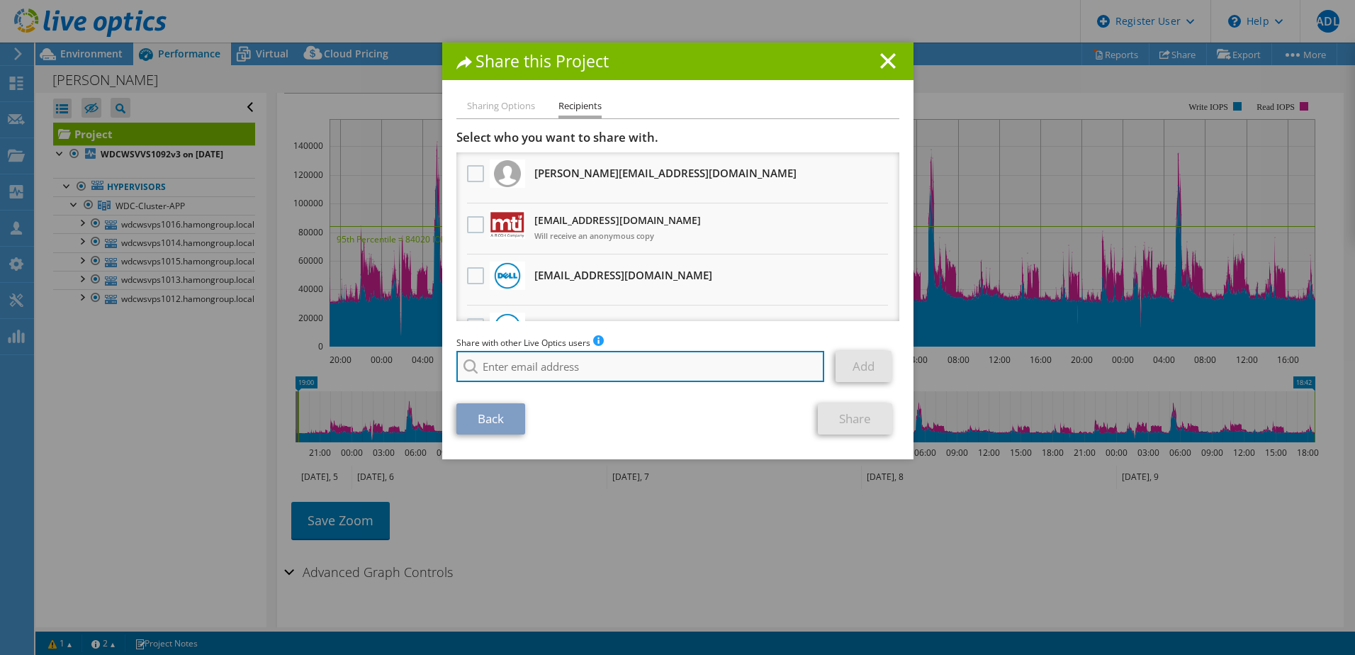
drag, startPoint x: 523, startPoint y: 370, endPoint x: 489, endPoint y: 367, distance: 34.1
click at [522, 371] on input "search" at bounding box center [640, 366] width 369 height 31
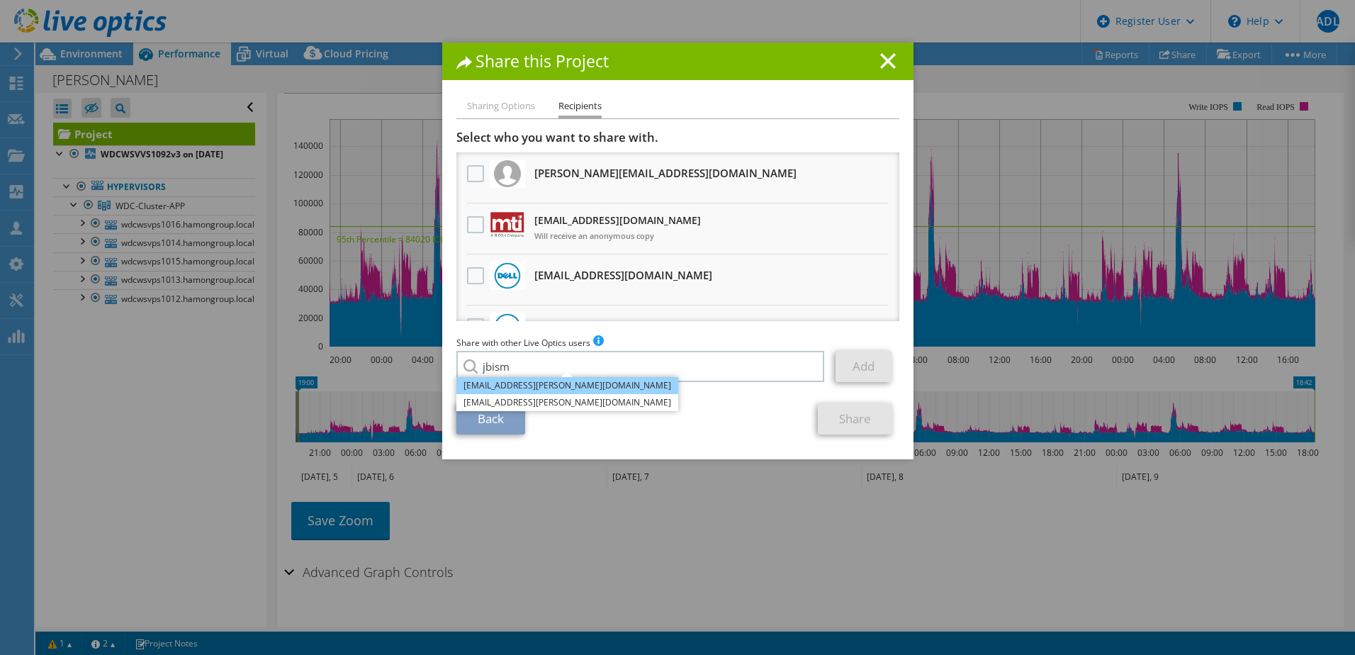
click at [556, 381] on li "jbismuth@aviti.fr" at bounding box center [567, 385] width 222 height 17
type input "jbismuth@aviti.fr"
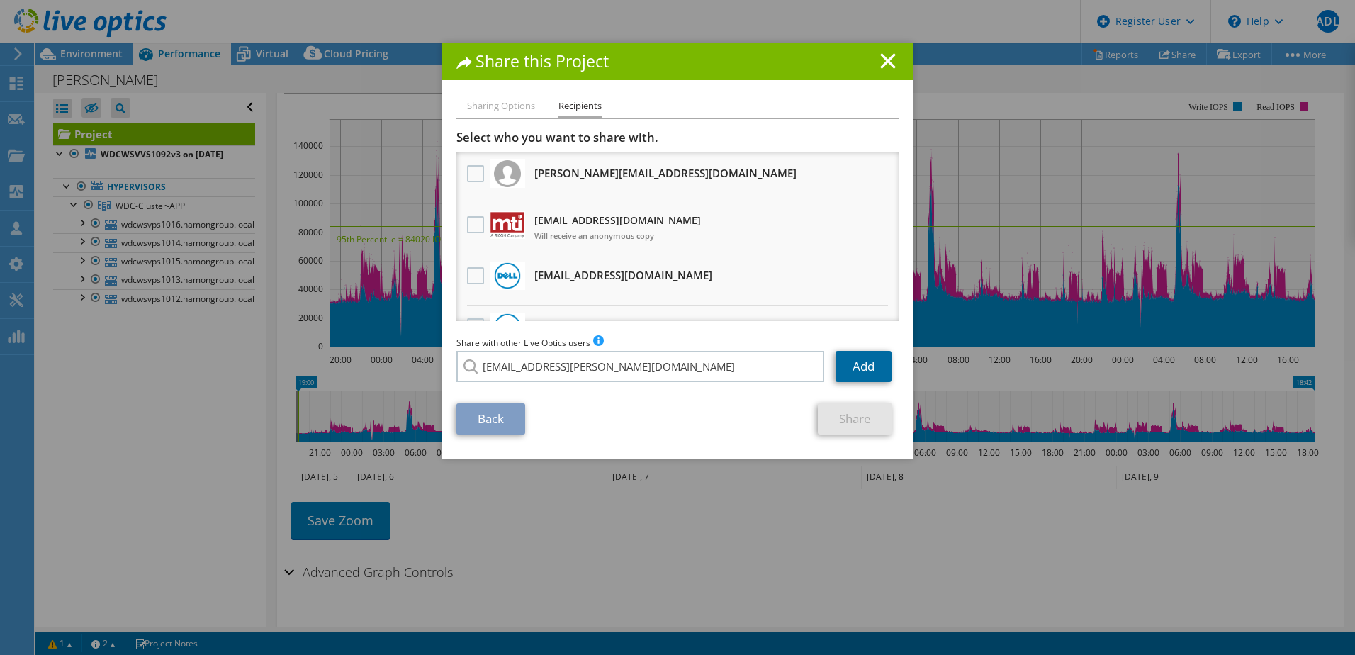
click at [865, 368] on link "Add" at bounding box center [864, 366] width 56 height 31
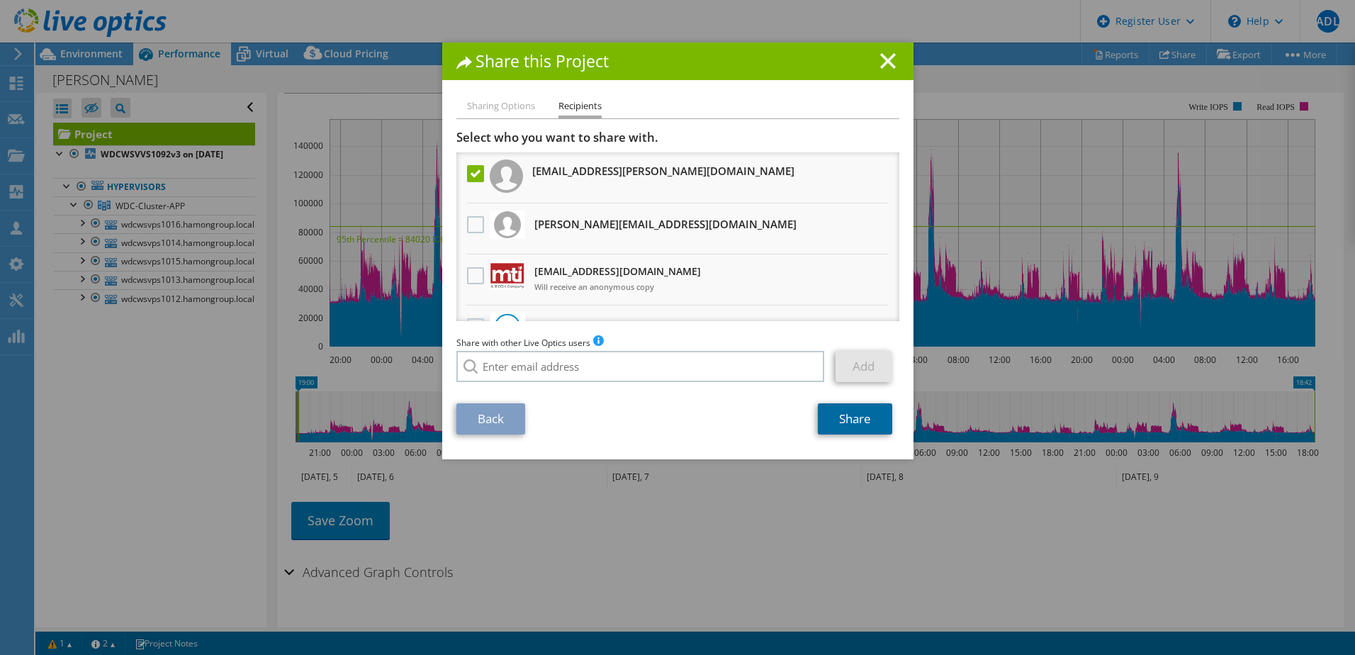
click at [846, 420] on link "Share" at bounding box center [855, 418] width 74 height 31
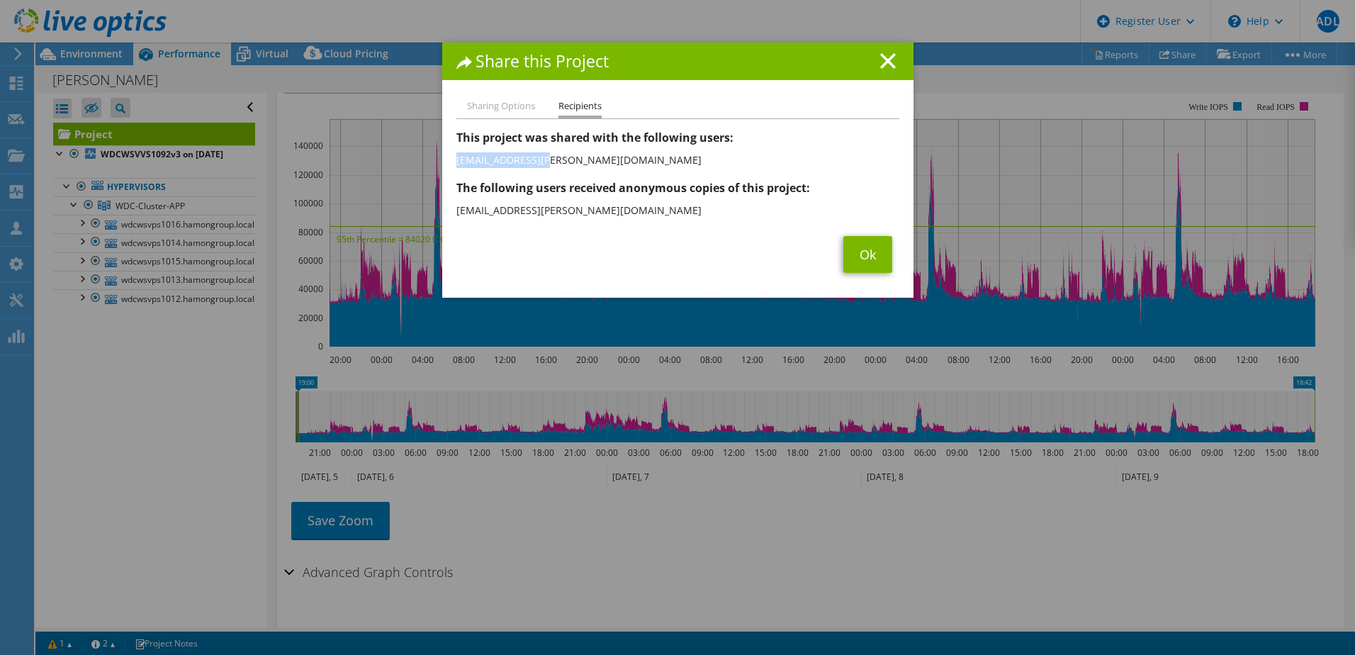
drag, startPoint x: 540, startPoint y: 158, endPoint x: 443, endPoint y: 158, distance: 97.1
click at [443, 158] on div "Sharing Options Recipients Link other users to this project Changes can be over…" at bounding box center [677, 198] width 471 height 200
drag, startPoint x: 443, startPoint y: 158, endPoint x: 470, endPoint y: 159, distance: 27.0
copy li "jbismuth@aviti.fr"
click at [884, 60] on line at bounding box center [888, 61] width 14 height 14
